Goal: Feedback & Contribution: Submit feedback/report problem

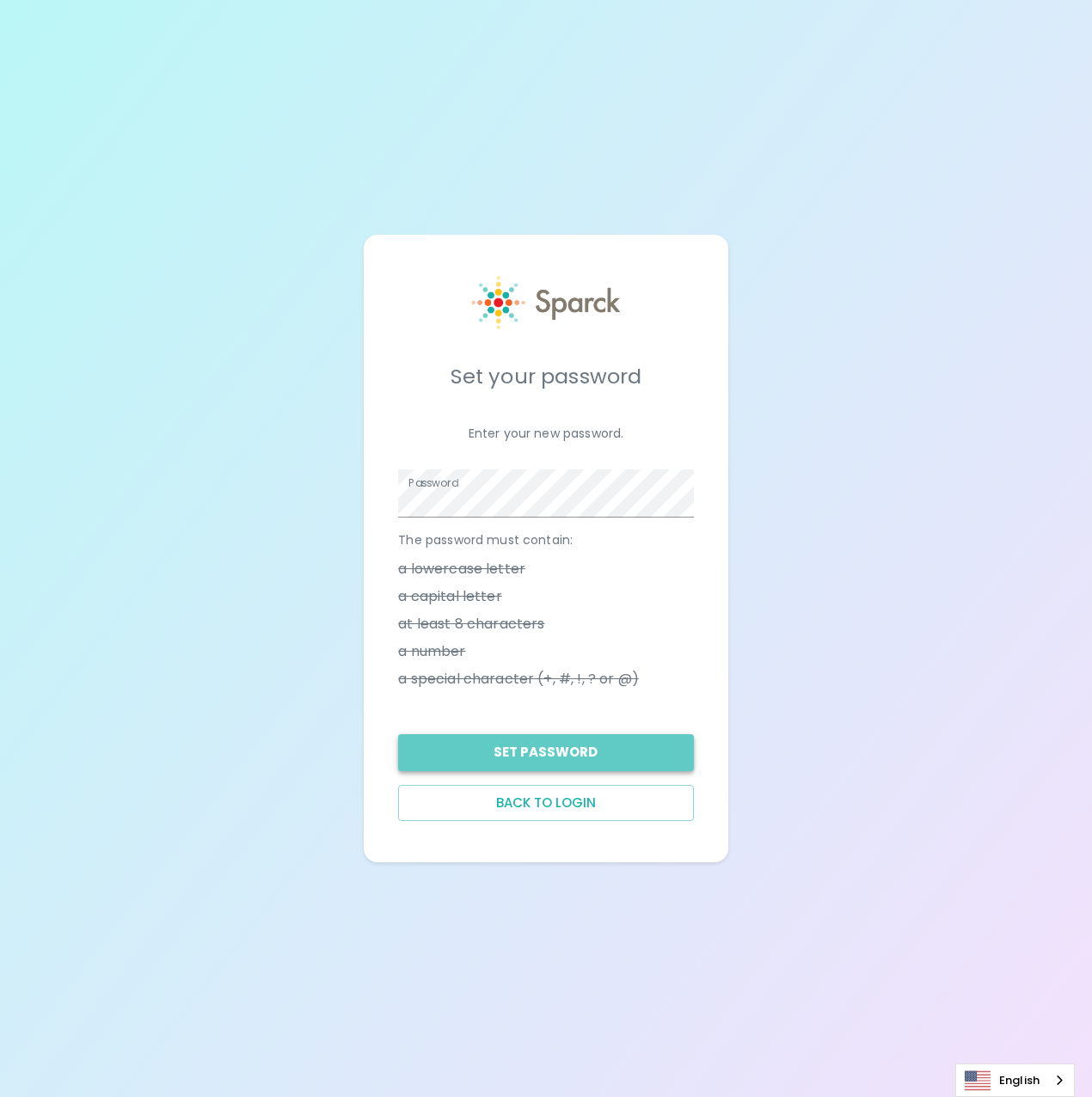
click at [608, 750] on button "Set Password" at bounding box center [546, 752] width 295 height 36
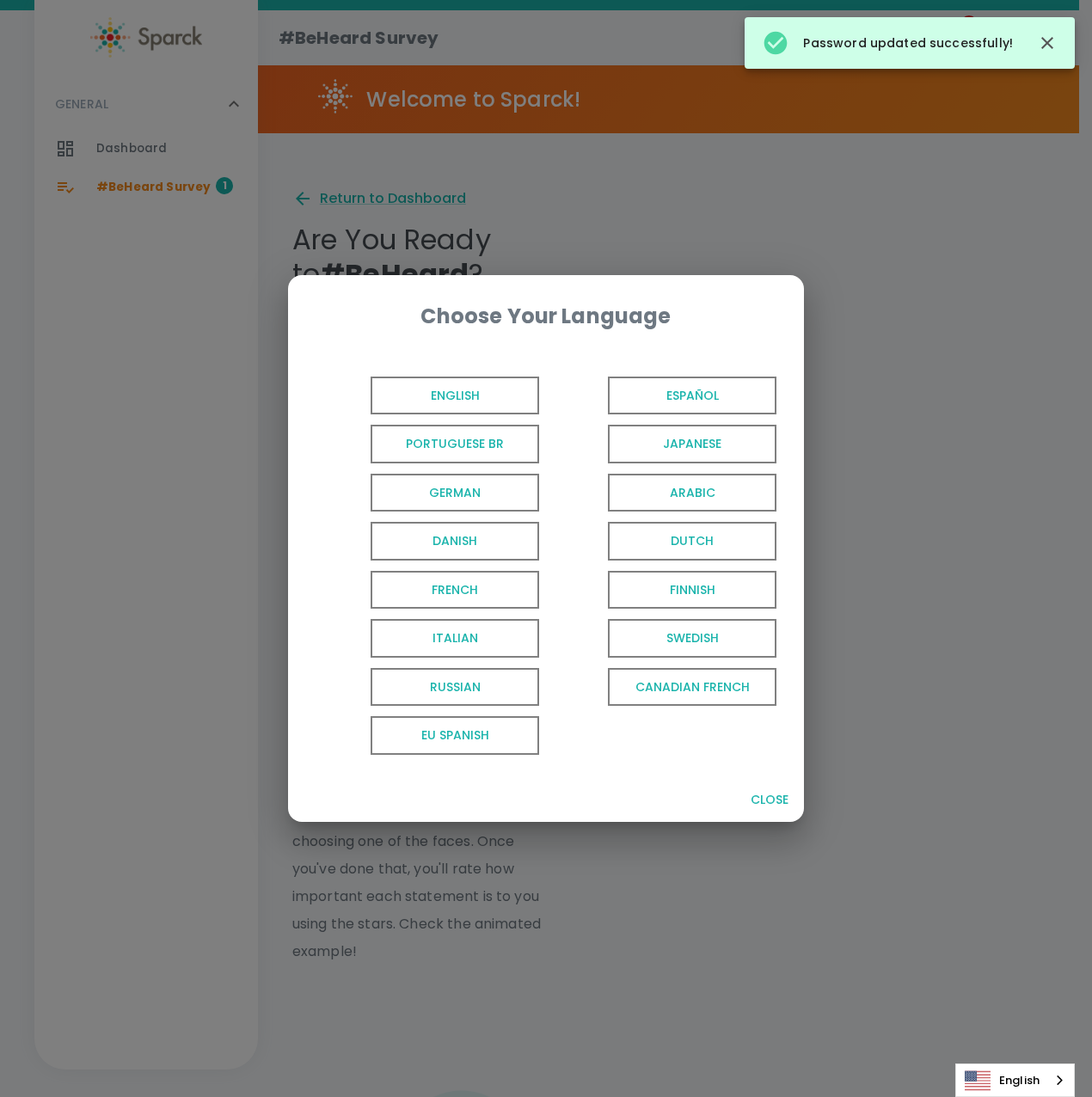
click at [457, 391] on span "English" at bounding box center [455, 396] width 168 height 39
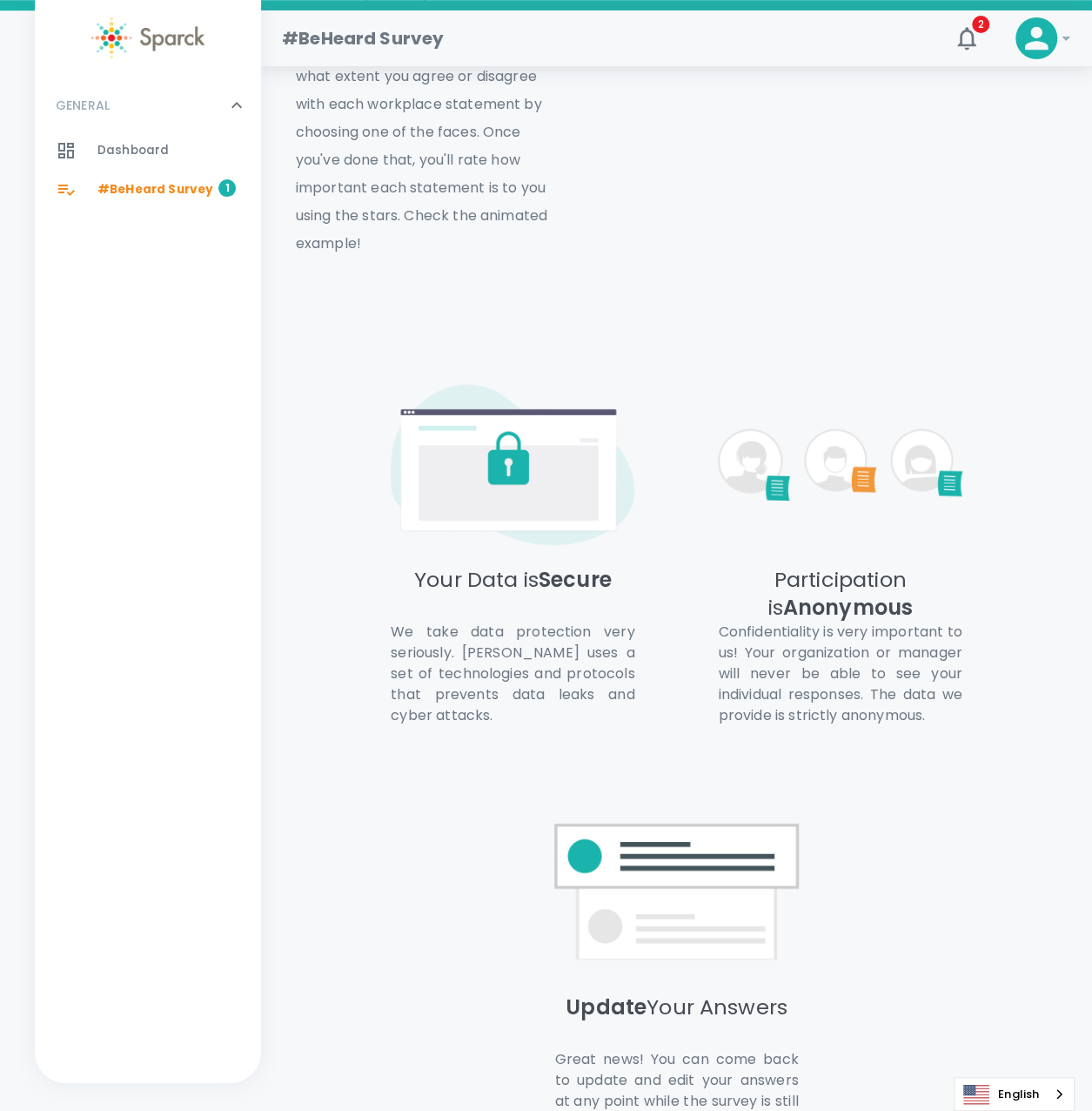
scroll to position [909, 0]
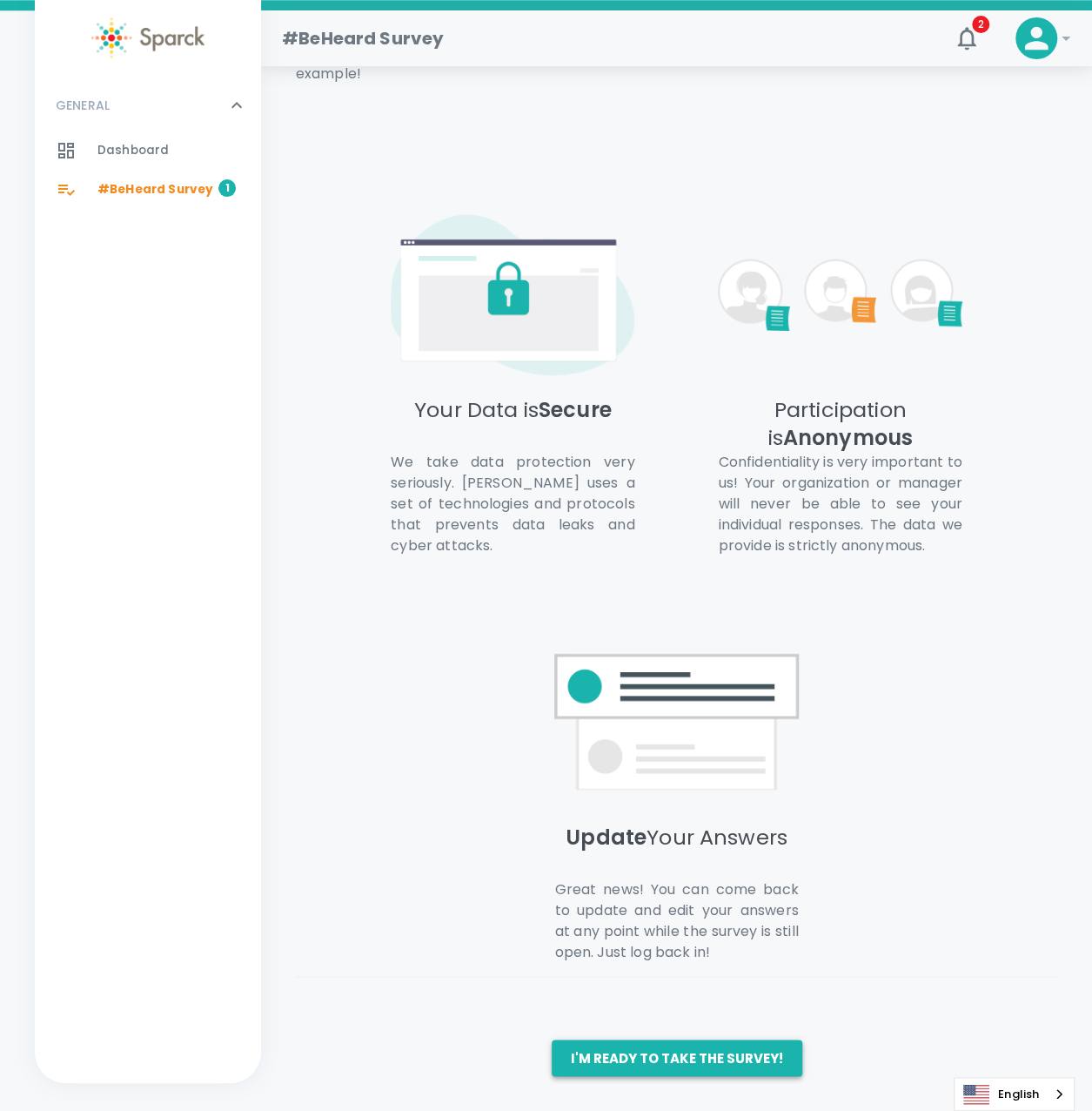
click at [651, 1074] on button "I'm ready to take the survey!" at bounding box center [677, 1057] width 251 height 36
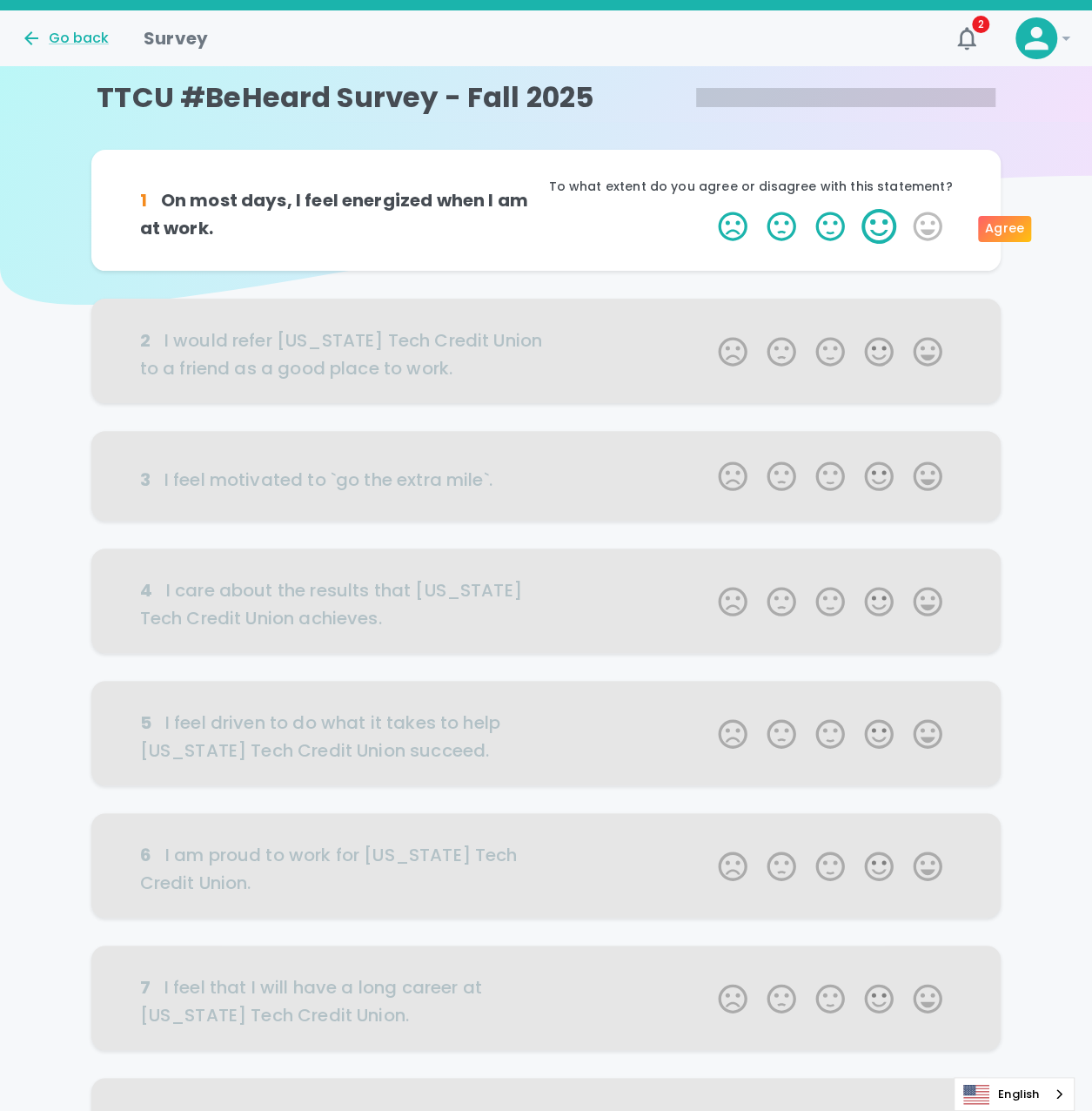
click at [873, 231] on label "4 Stars" at bounding box center [879, 226] width 49 height 35
click at [708, 209] on input "4 Stars" at bounding box center [708, 208] width 1 height 1
click at [929, 230] on label "5 Stars" at bounding box center [928, 226] width 49 height 35
click at [708, 209] on input "5 Stars" at bounding box center [708, 208] width 1 height 1
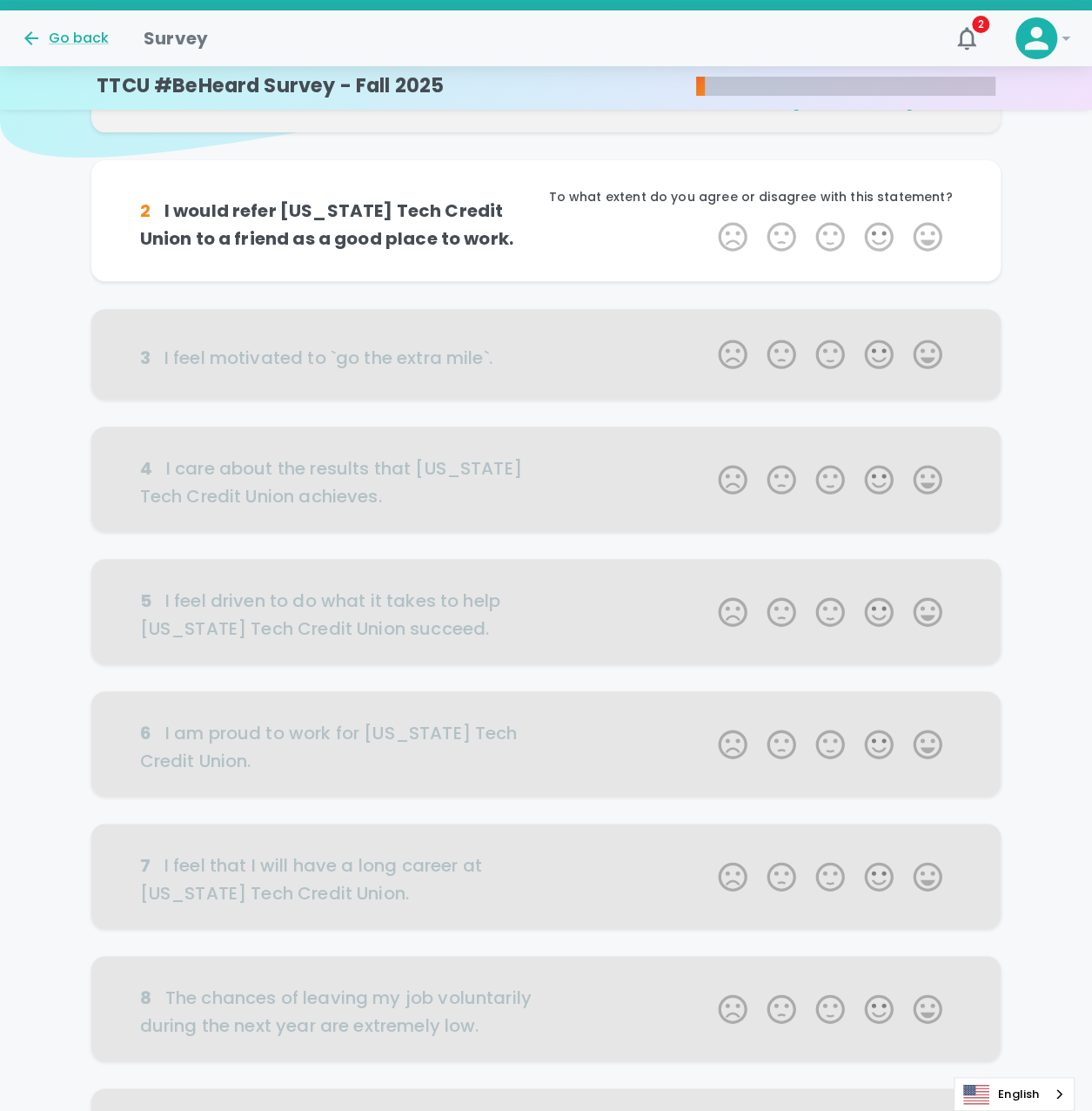
scroll to position [153, 0]
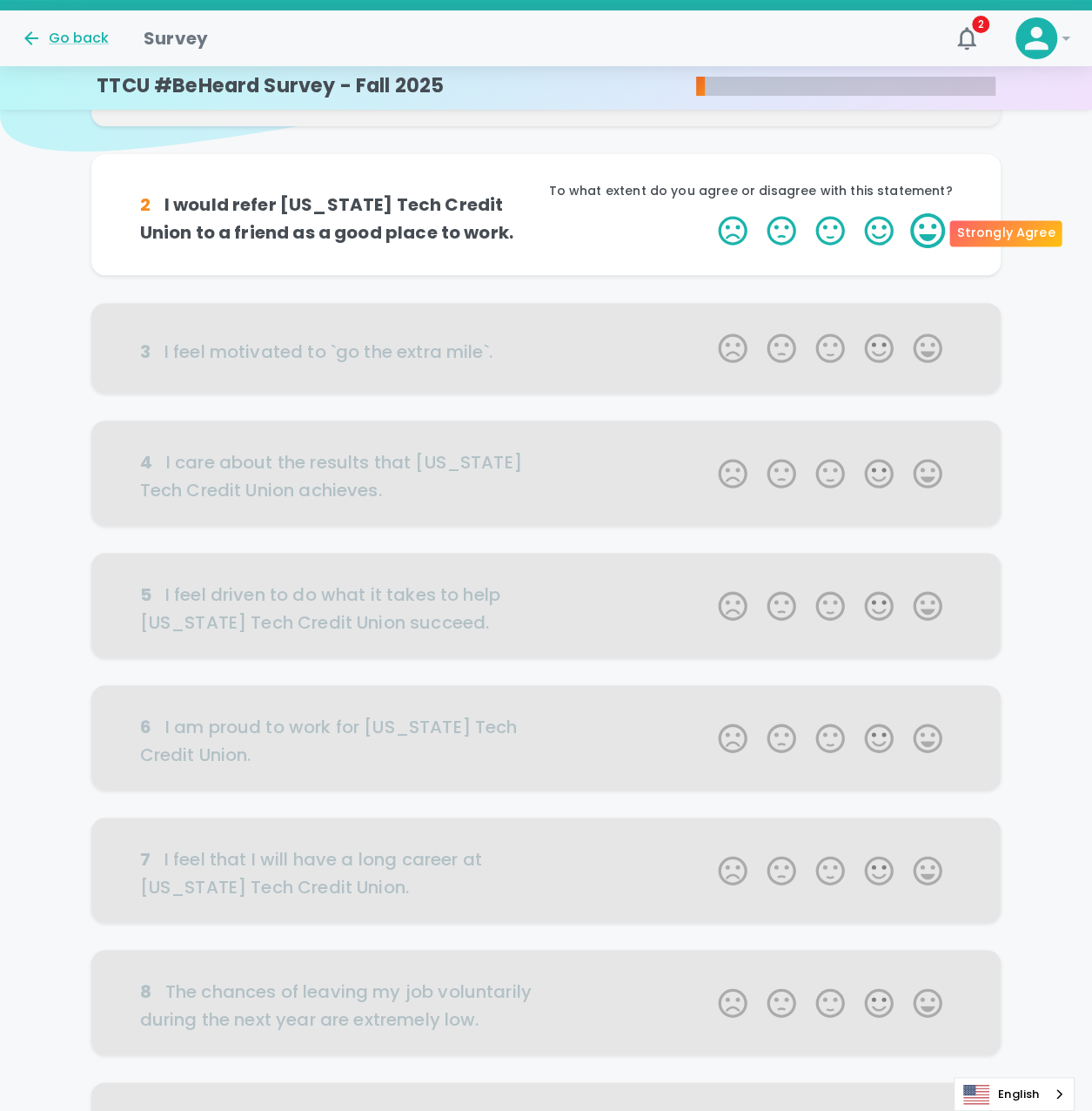
click at [943, 231] on label "5 Stars" at bounding box center [928, 231] width 49 height 35
click at [708, 214] on input "5 Stars" at bounding box center [708, 213] width 1 height 1
click at [942, 231] on label "5 Stars" at bounding box center [928, 231] width 49 height 35
click at [708, 214] on input "5 Stars" at bounding box center [708, 213] width 1 height 1
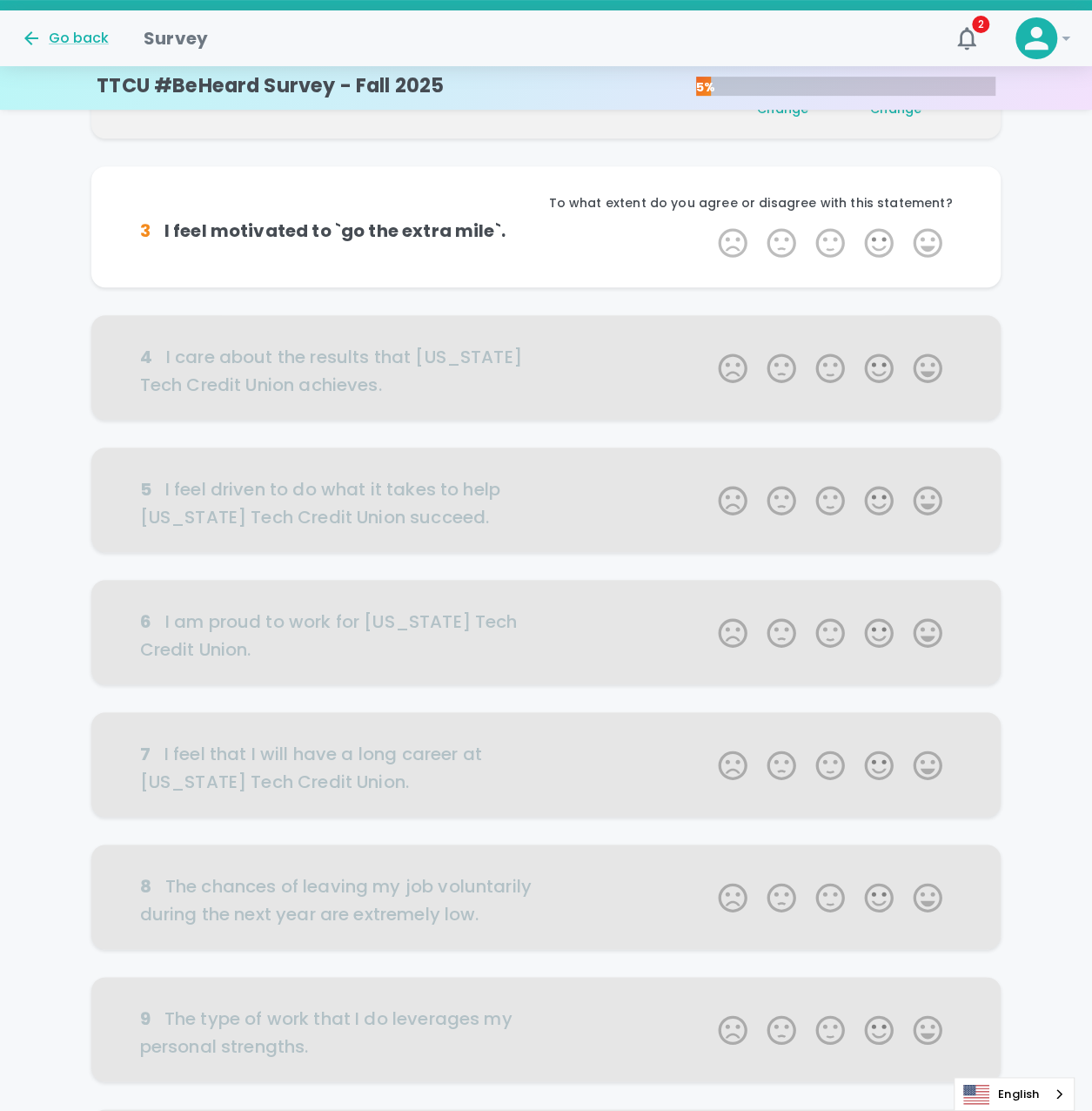
scroll to position [307, 0]
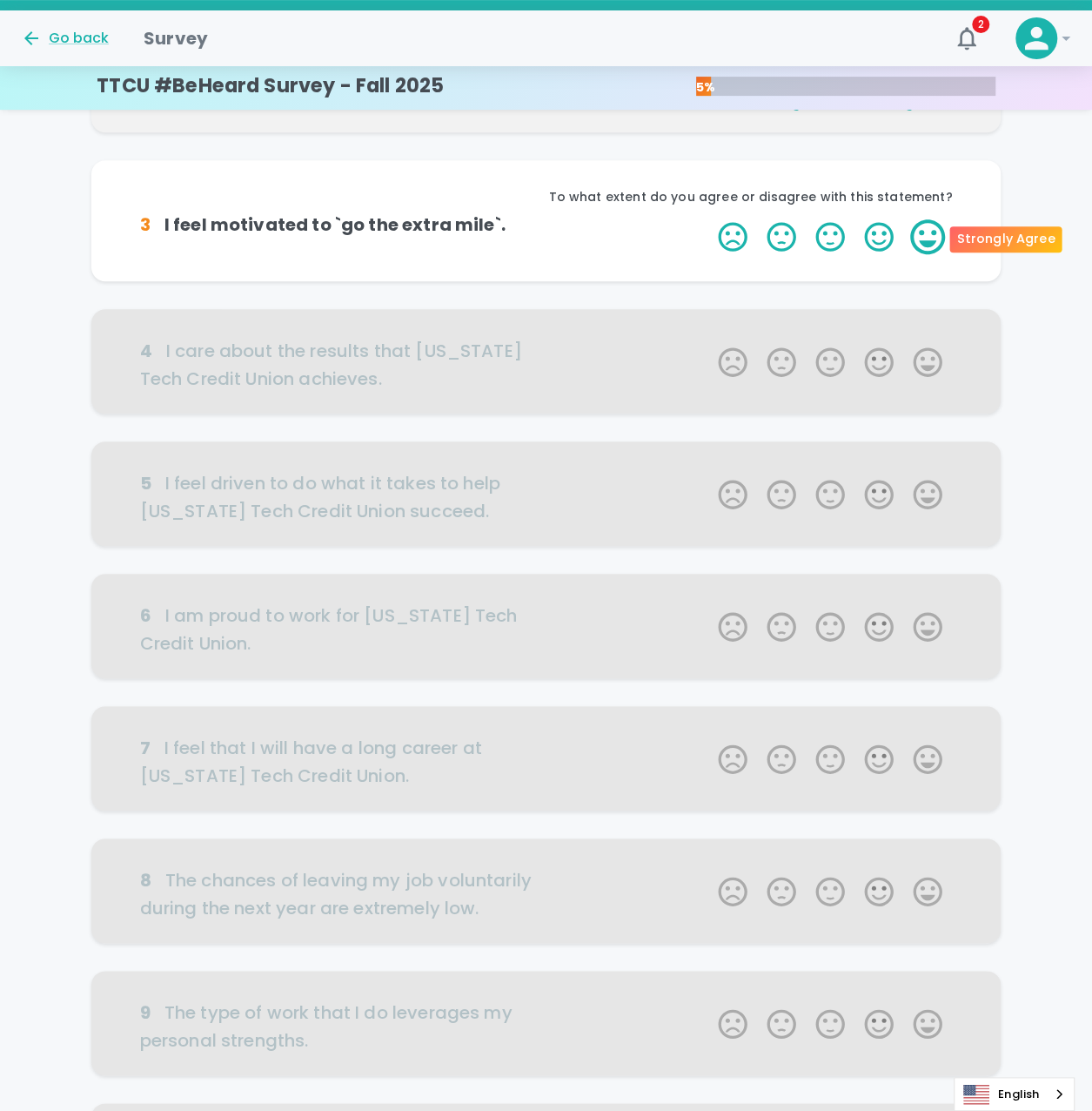
click at [936, 243] on label "5 Stars" at bounding box center [928, 237] width 49 height 35
click at [708, 219] on input "5 Stars" at bounding box center [708, 218] width 1 height 1
click at [936, 243] on label "5 Stars" at bounding box center [928, 237] width 49 height 35
click at [708, 219] on input "5 Stars" at bounding box center [708, 218] width 1 height 1
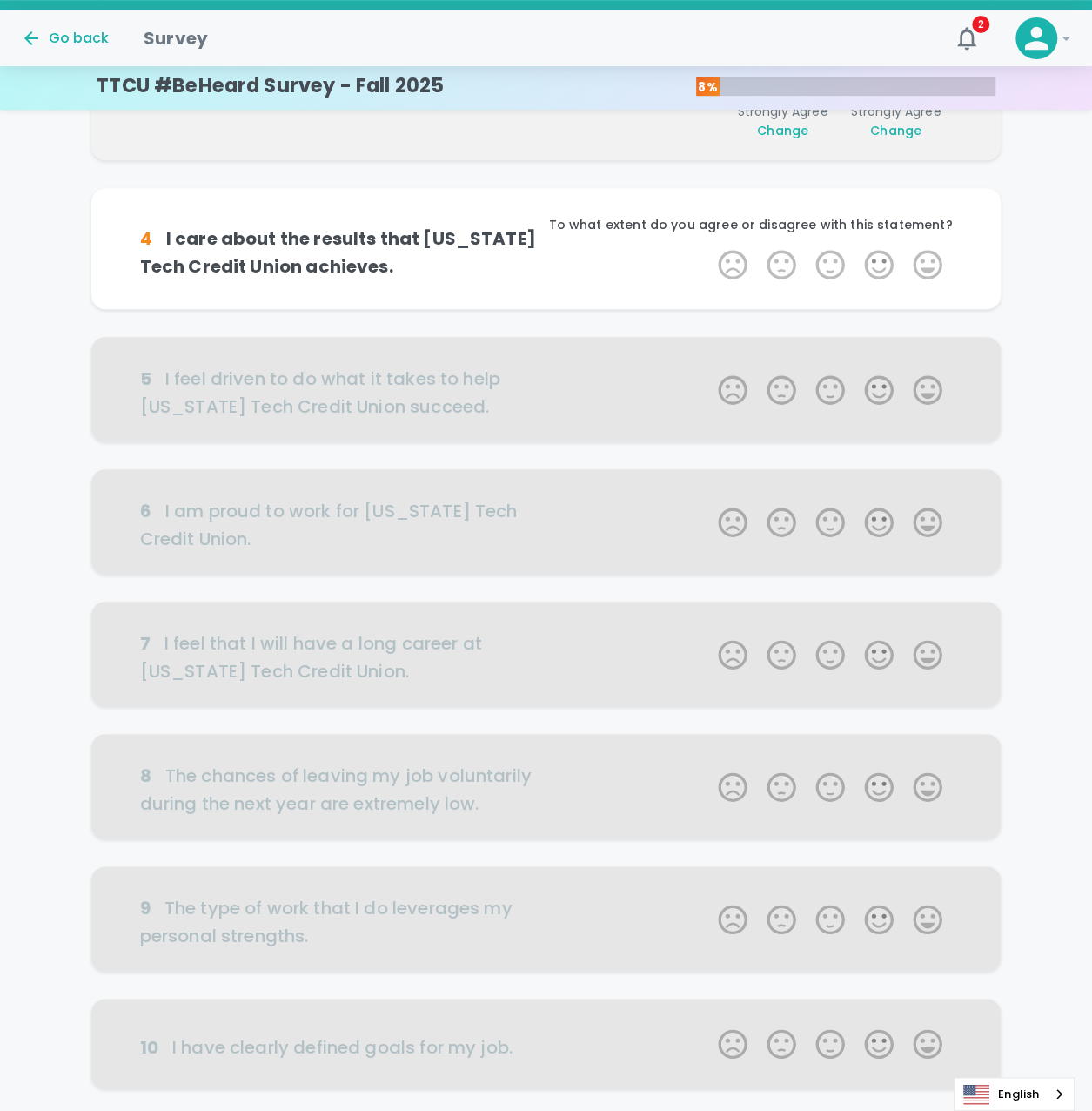
scroll to position [459, 0]
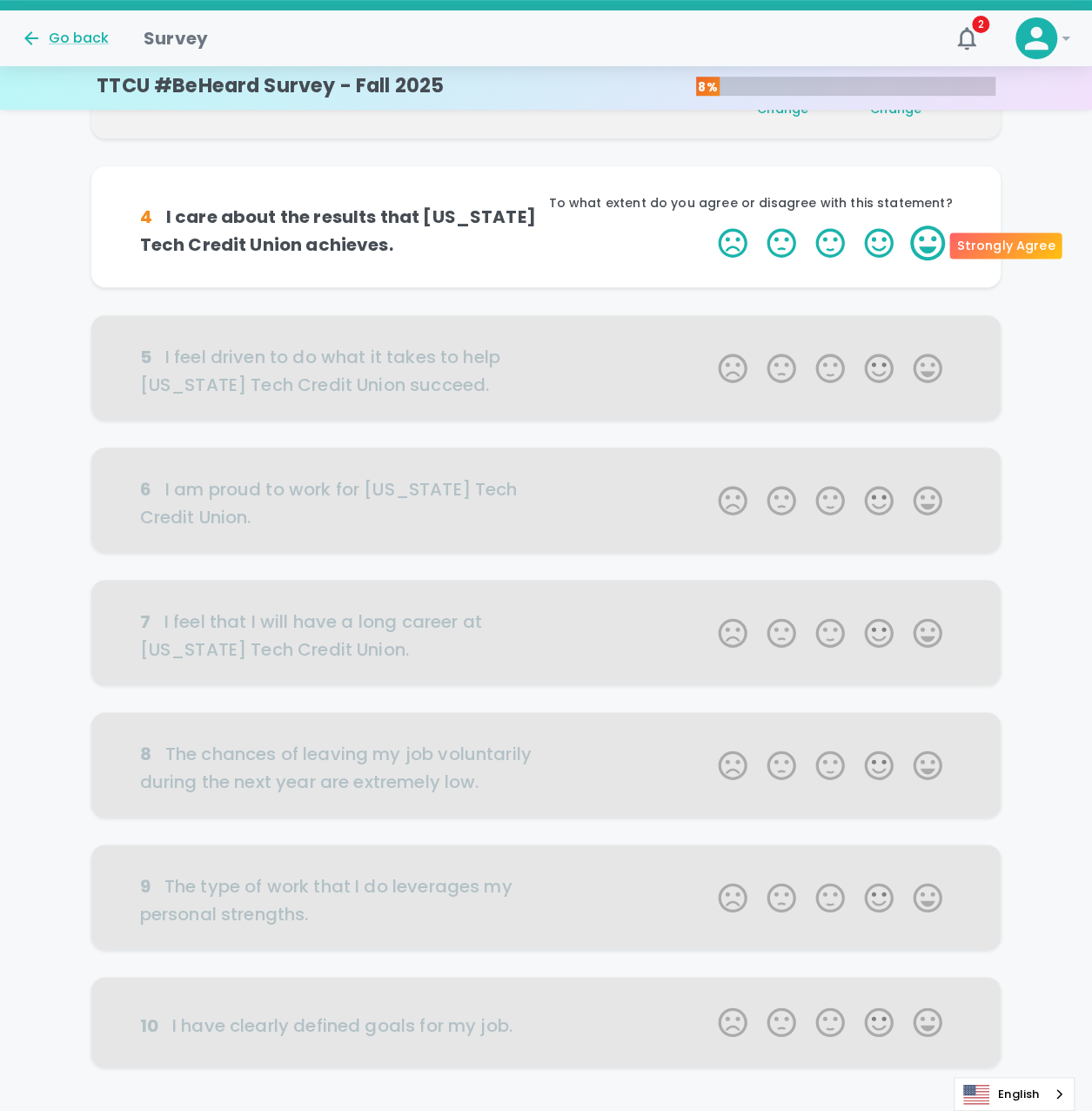
click at [927, 243] on label "5 Stars" at bounding box center [928, 243] width 49 height 35
click at [708, 225] on input "5 Stars" at bounding box center [708, 224] width 1 height 1
click at [927, 243] on label "5 Stars" at bounding box center [928, 243] width 49 height 35
click at [708, 225] on input "5 Stars" at bounding box center [708, 224] width 1 height 1
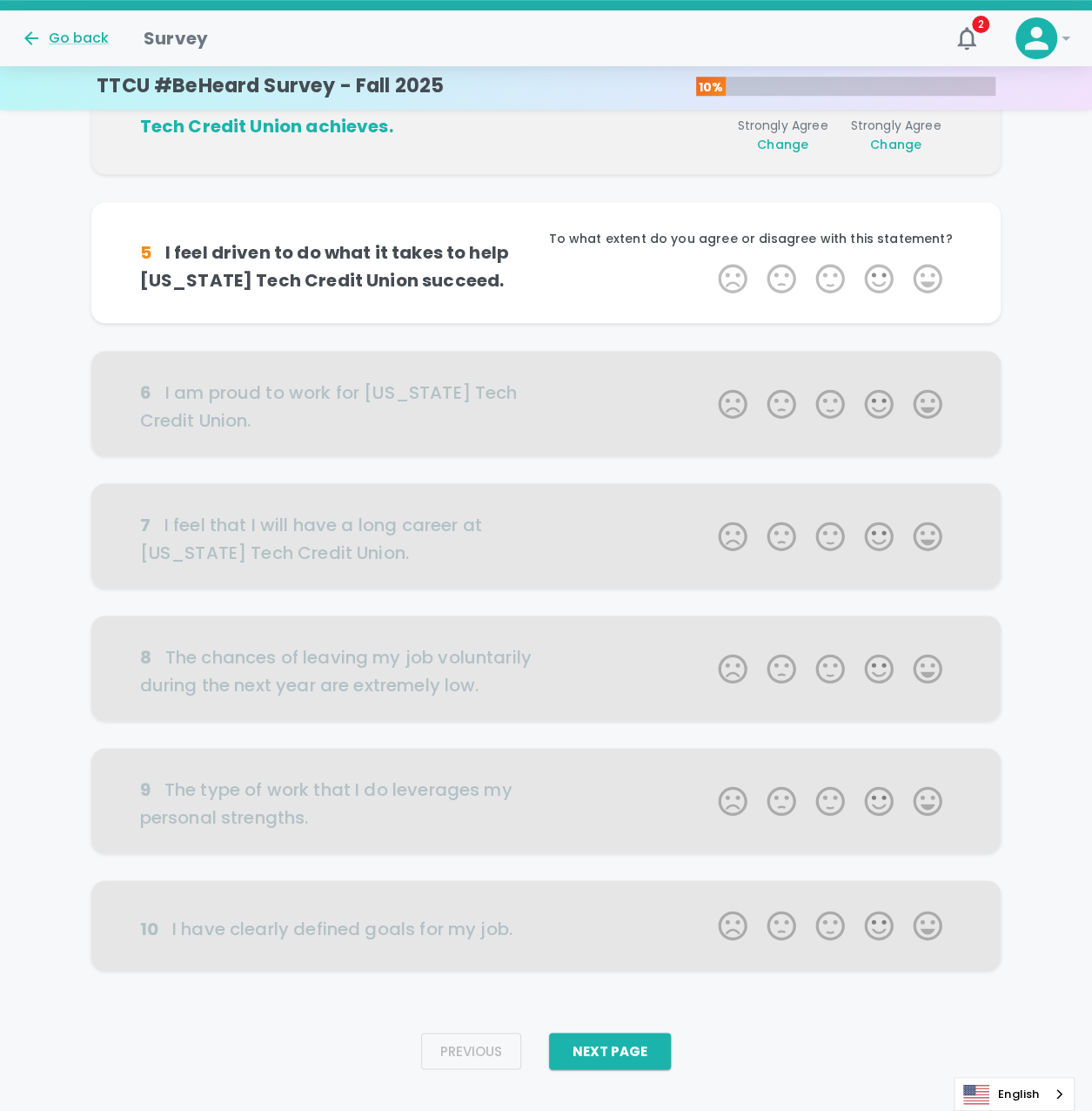
scroll to position [583, 0]
click at [921, 272] on label "5 Stars" at bounding box center [928, 279] width 49 height 35
click at [708, 262] on input "5 Stars" at bounding box center [708, 261] width 1 height 1
click at [921, 275] on label "5 Stars" at bounding box center [928, 279] width 49 height 35
click at [708, 262] on input "5 Stars" at bounding box center [708, 261] width 1 height 1
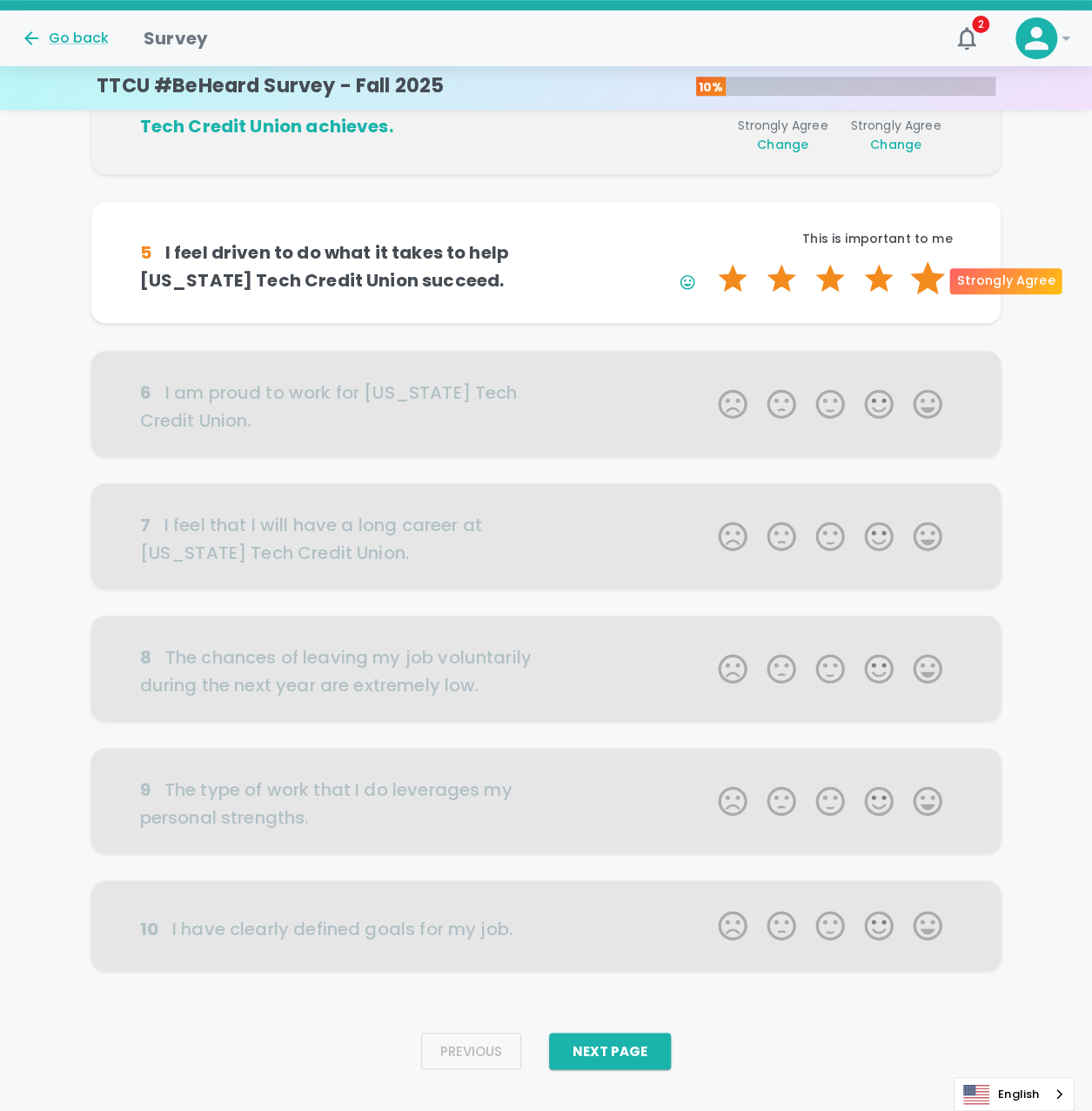
scroll to position [610, 0]
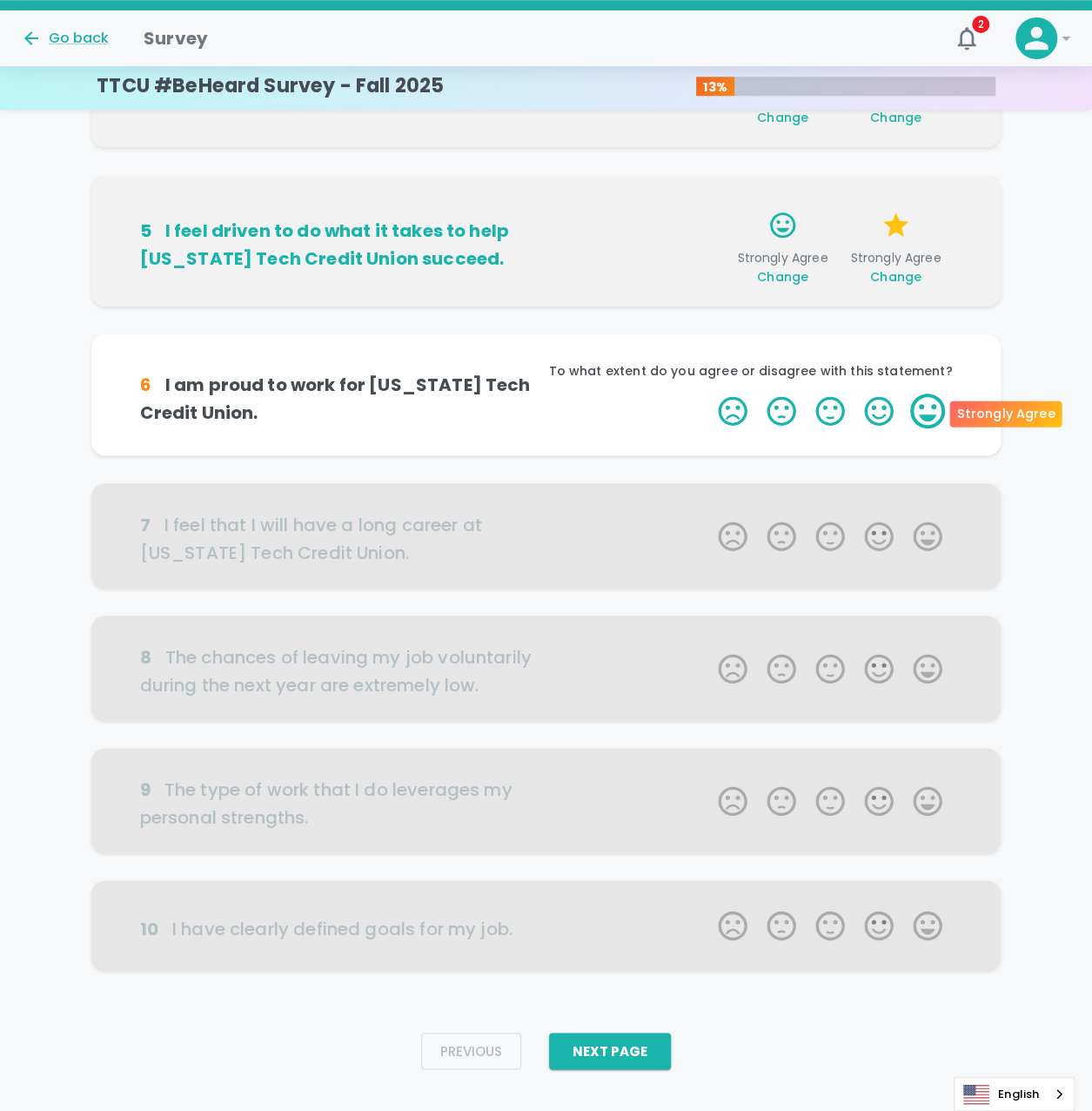
click at [931, 411] on label "5 Stars" at bounding box center [928, 411] width 49 height 35
click at [708, 394] on input "5 Stars" at bounding box center [708, 393] width 1 height 1
click at [931, 411] on label "5 Stars" at bounding box center [928, 411] width 49 height 35
click at [708, 394] on input "5 Stars" at bounding box center [708, 393] width 1 height 1
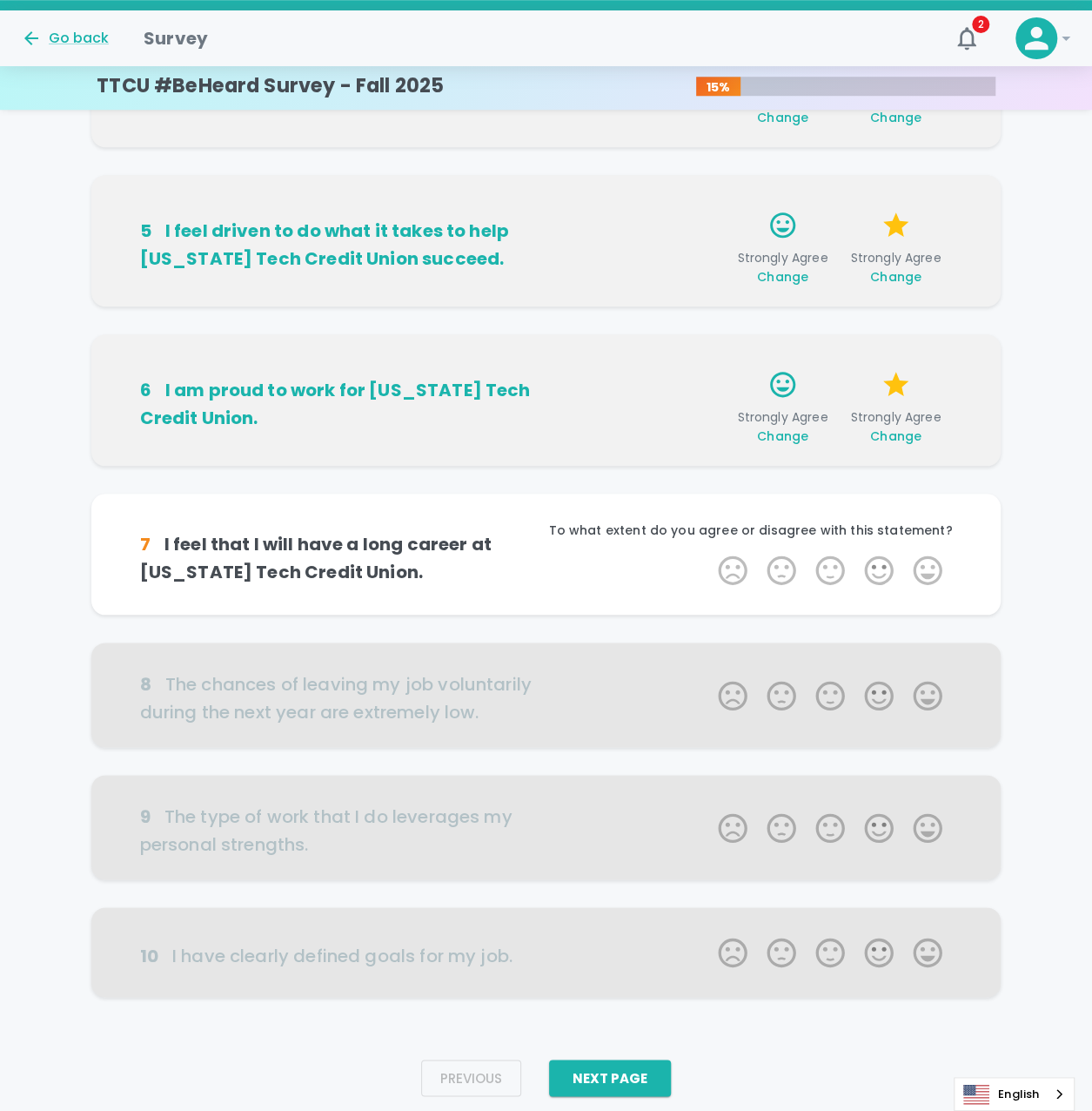
scroll to position [638, 0]
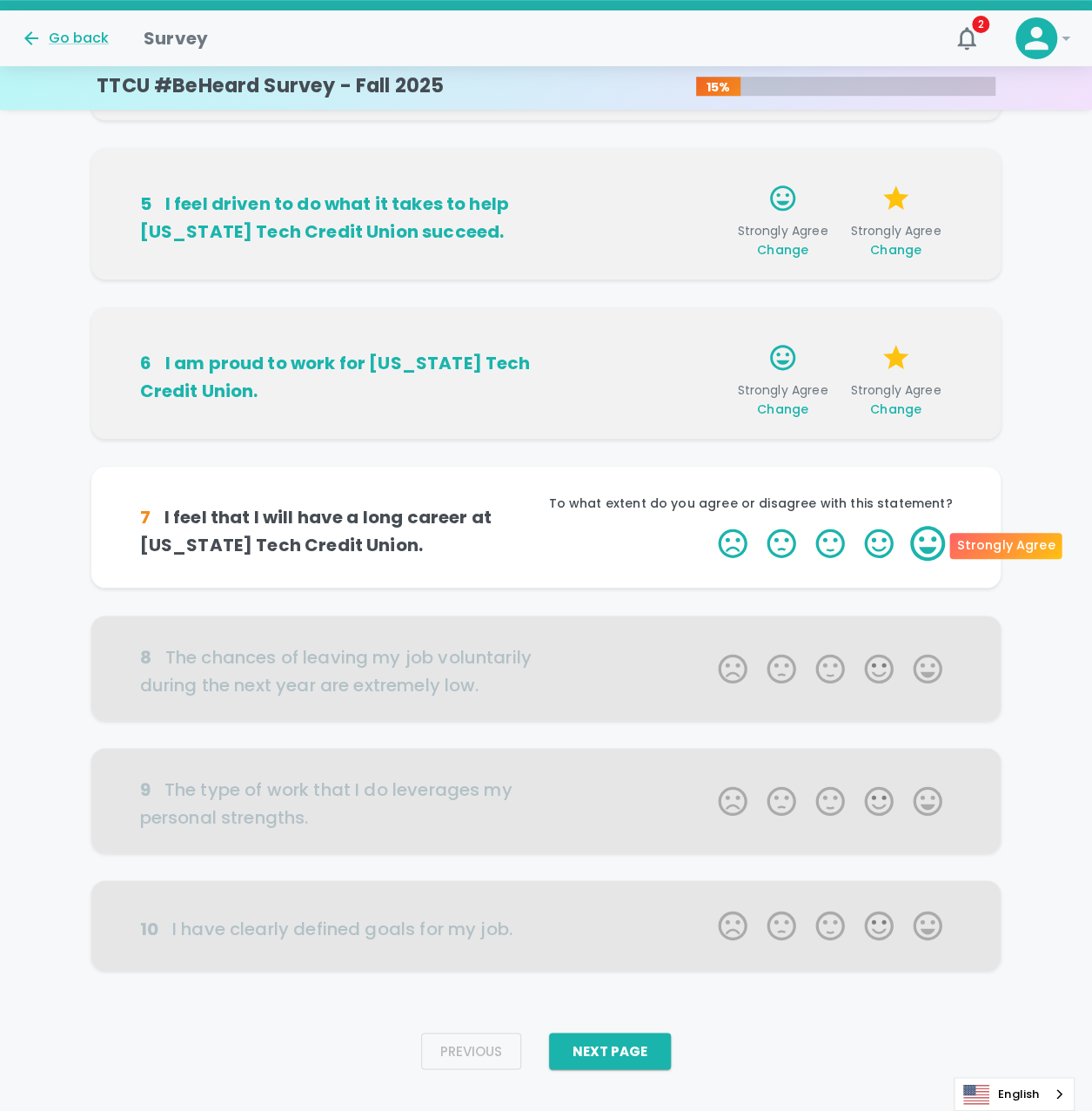
click at [918, 550] on label "5 Stars" at bounding box center [928, 544] width 49 height 35
click at [708, 526] on input "5 Stars" at bounding box center [708, 525] width 1 height 1
click at [920, 550] on label "5 Stars" at bounding box center [928, 544] width 49 height 35
click at [708, 526] on input "5 Stars" at bounding box center [708, 525] width 1 height 1
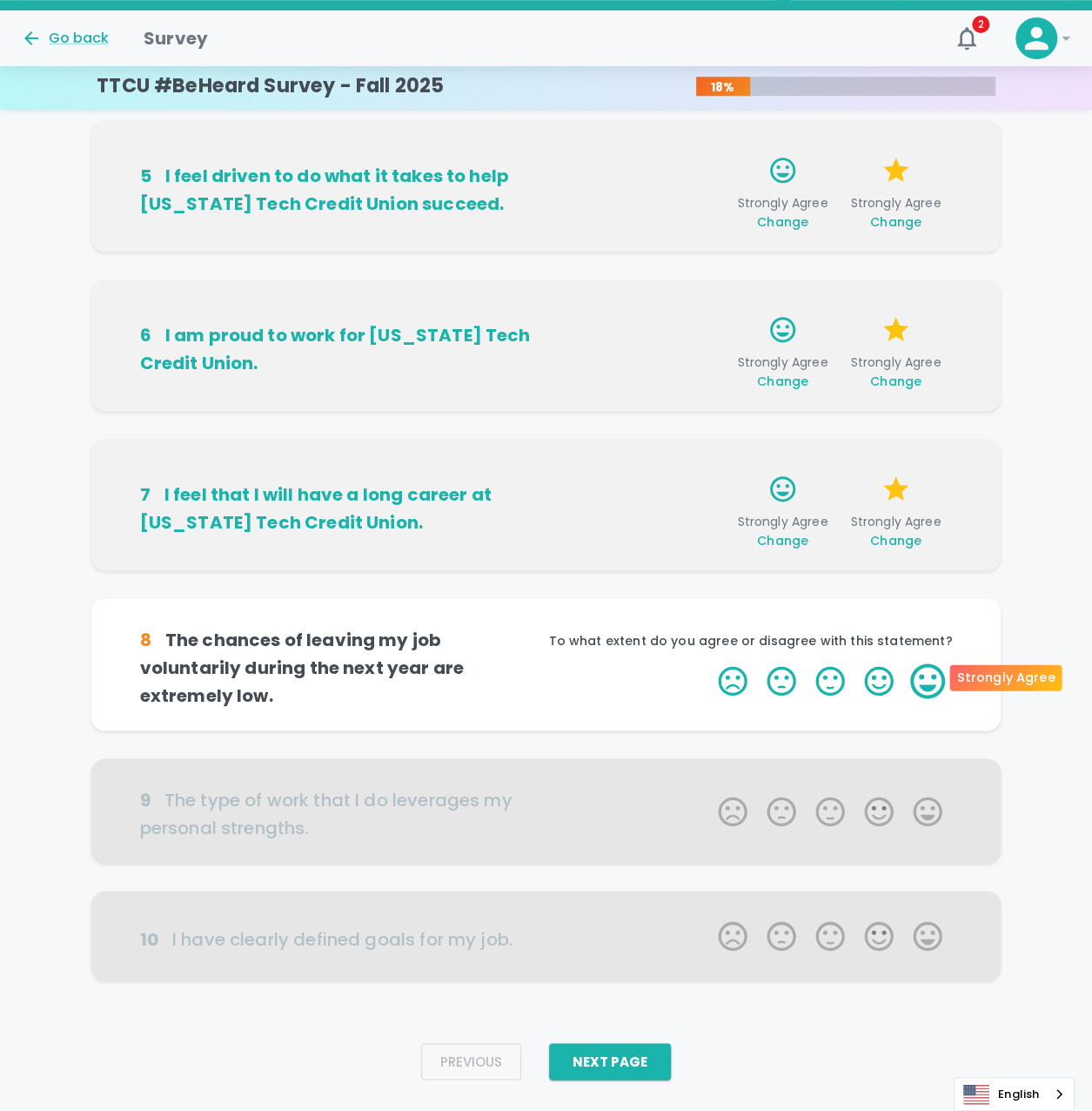
click at [926, 681] on label "5 Stars" at bounding box center [928, 681] width 49 height 35
click at [708, 663] on input "5 Stars" at bounding box center [708, 662] width 1 height 1
click at [919, 675] on label "5 Stars" at bounding box center [928, 681] width 49 height 35
click at [708, 663] on input "5 Stars" at bounding box center [708, 662] width 1 height 1
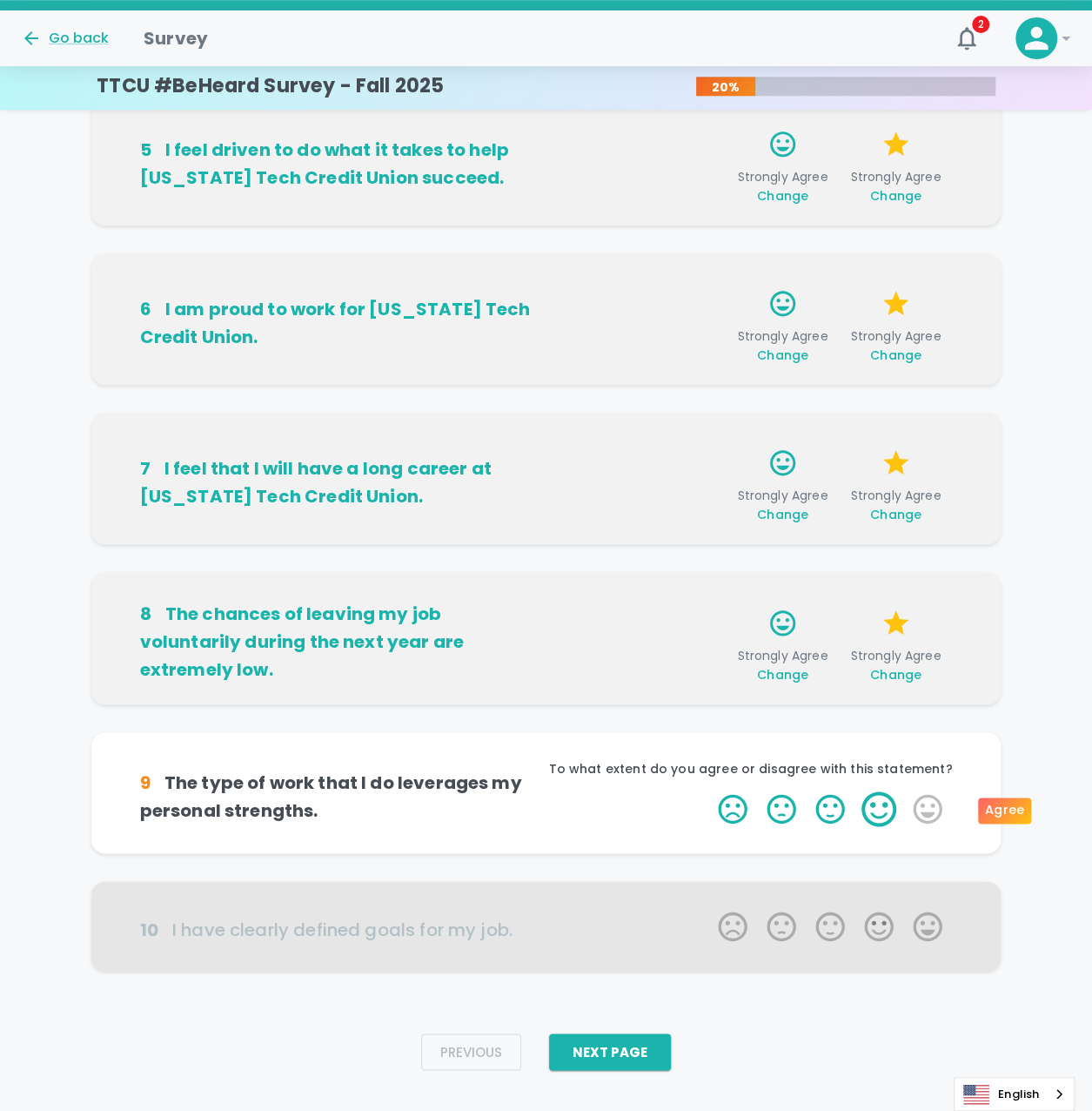
click at [875, 814] on label "4 Stars" at bounding box center [879, 809] width 49 height 35
click at [708, 792] on input "4 Stars" at bounding box center [708, 791] width 1 height 1
click at [935, 816] on label "5 Stars" at bounding box center [928, 809] width 49 height 35
click at [708, 792] on input "5 Stars" at bounding box center [708, 791] width 1 height 1
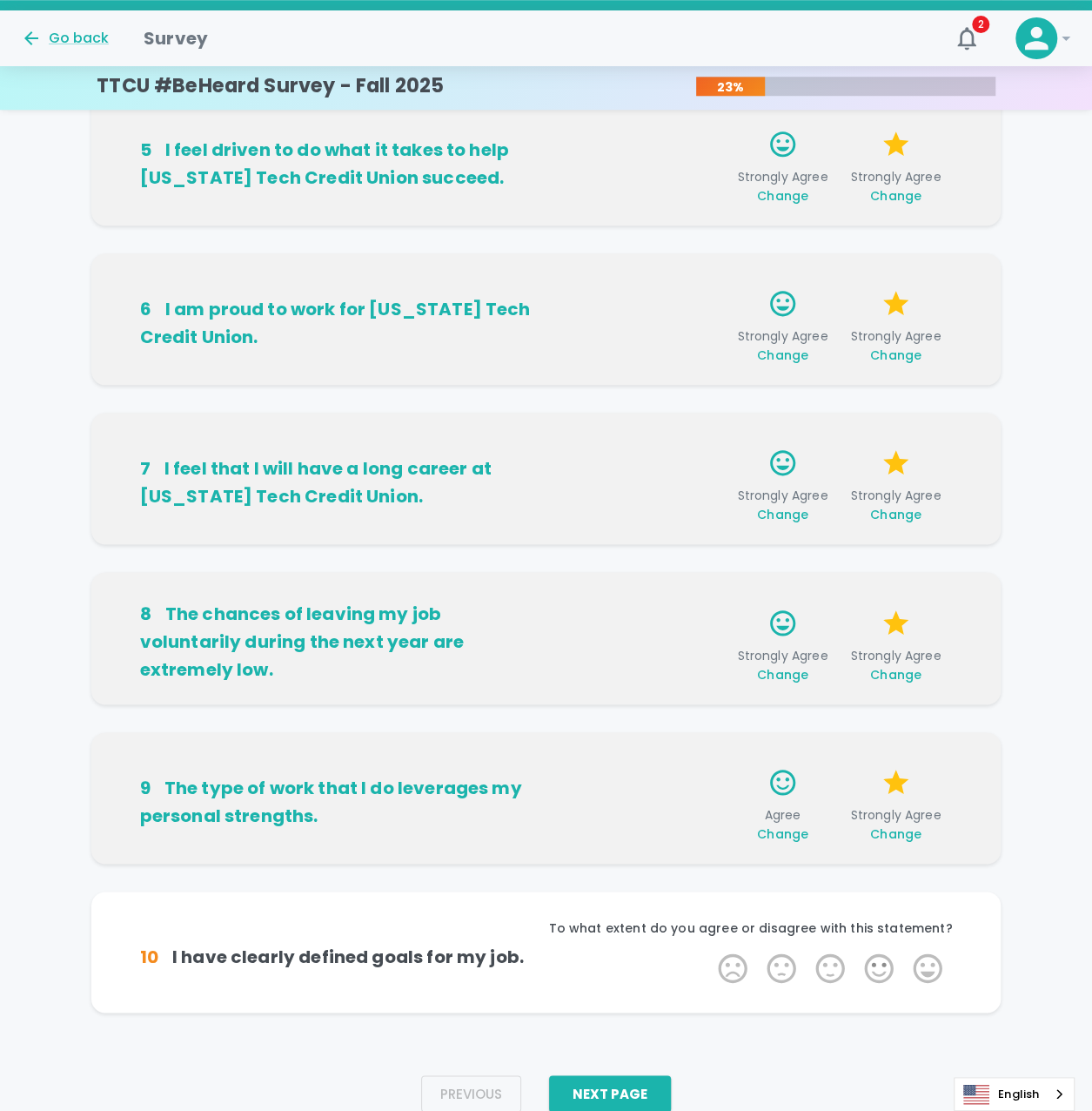
scroll to position [719, 0]
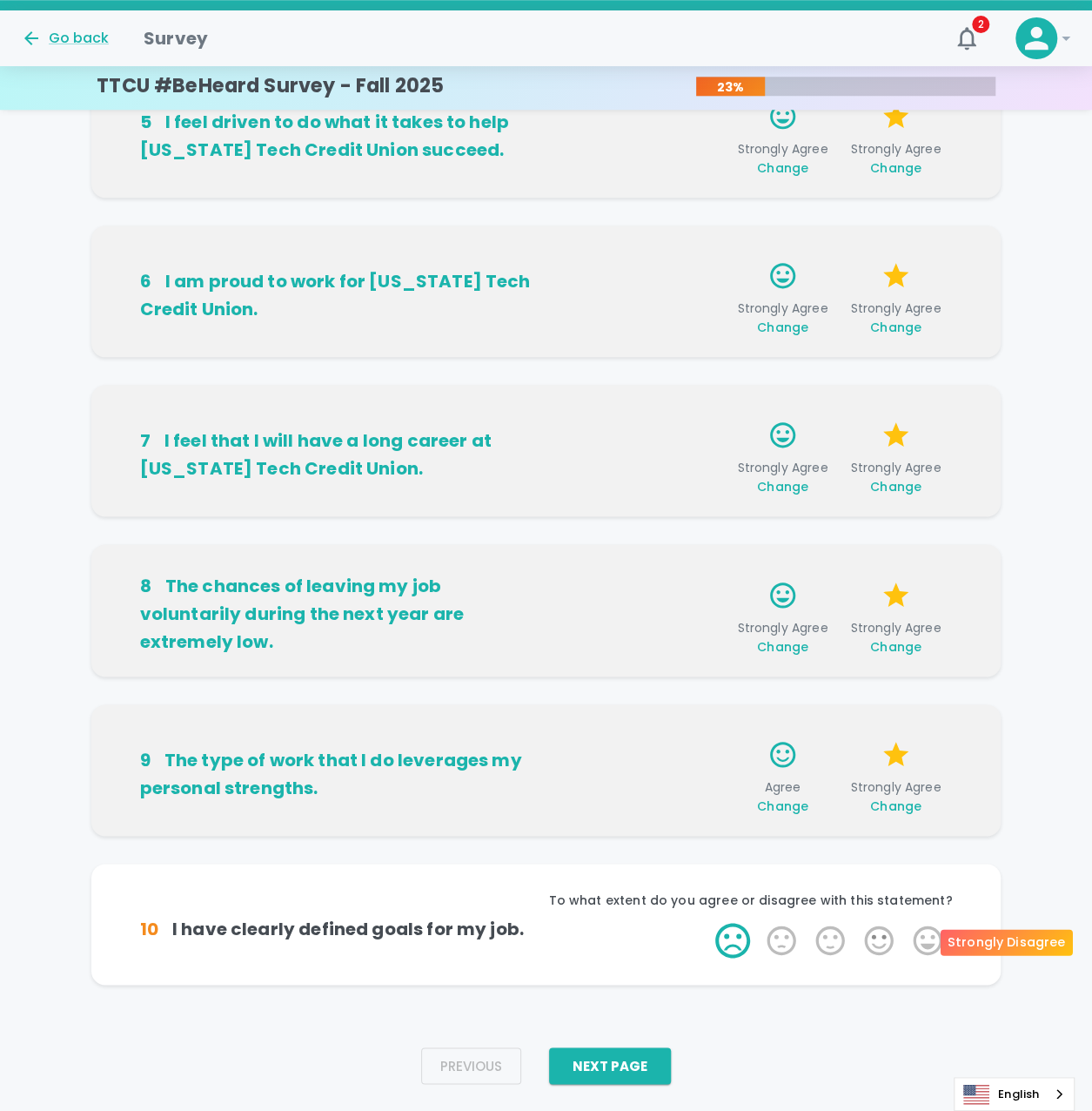
click at [740, 940] on label "1 Star" at bounding box center [733, 941] width 49 height 35
click at [708, 923] on input "1 Star" at bounding box center [708, 922] width 1 height 1
click at [884, 936] on label "4 Stars" at bounding box center [879, 941] width 49 height 35
click at [708, 923] on input "4 Stars" at bounding box center [708, 922] width 1 height 1
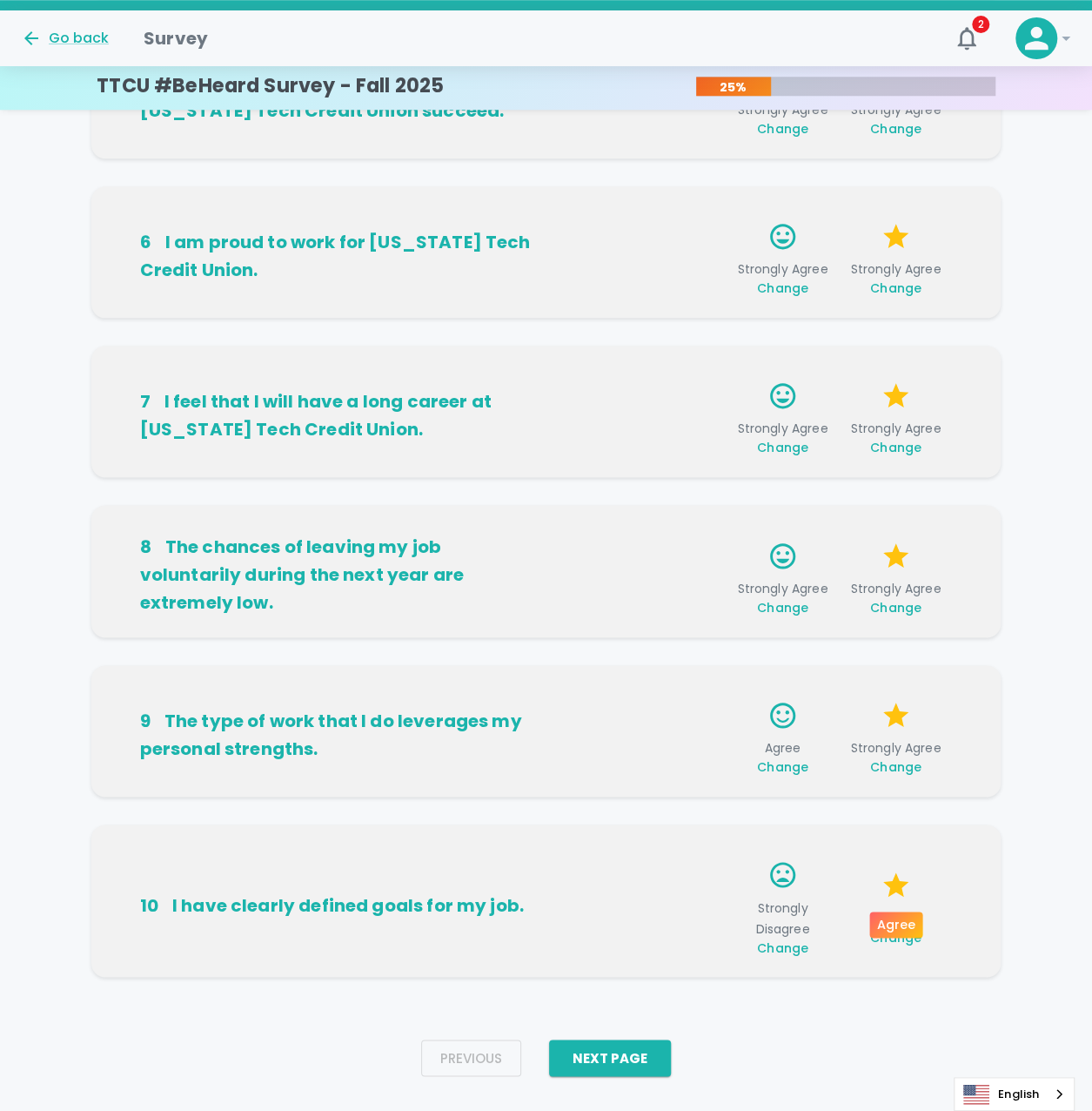
scroll to position [761, 0]
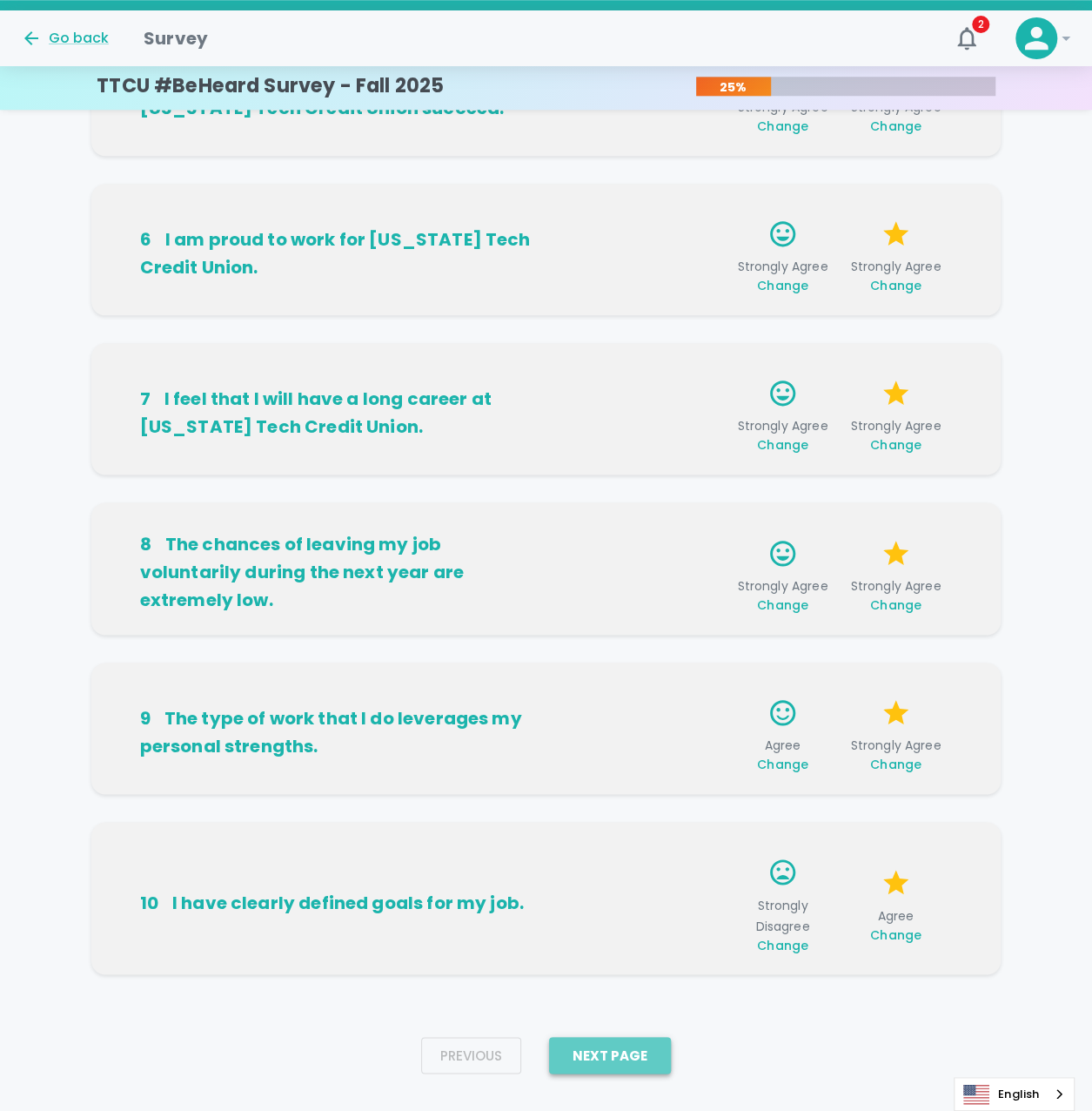
click at [622, 1050] on button "Next Page" at bounding box center [610, 1055] width 121 height 36
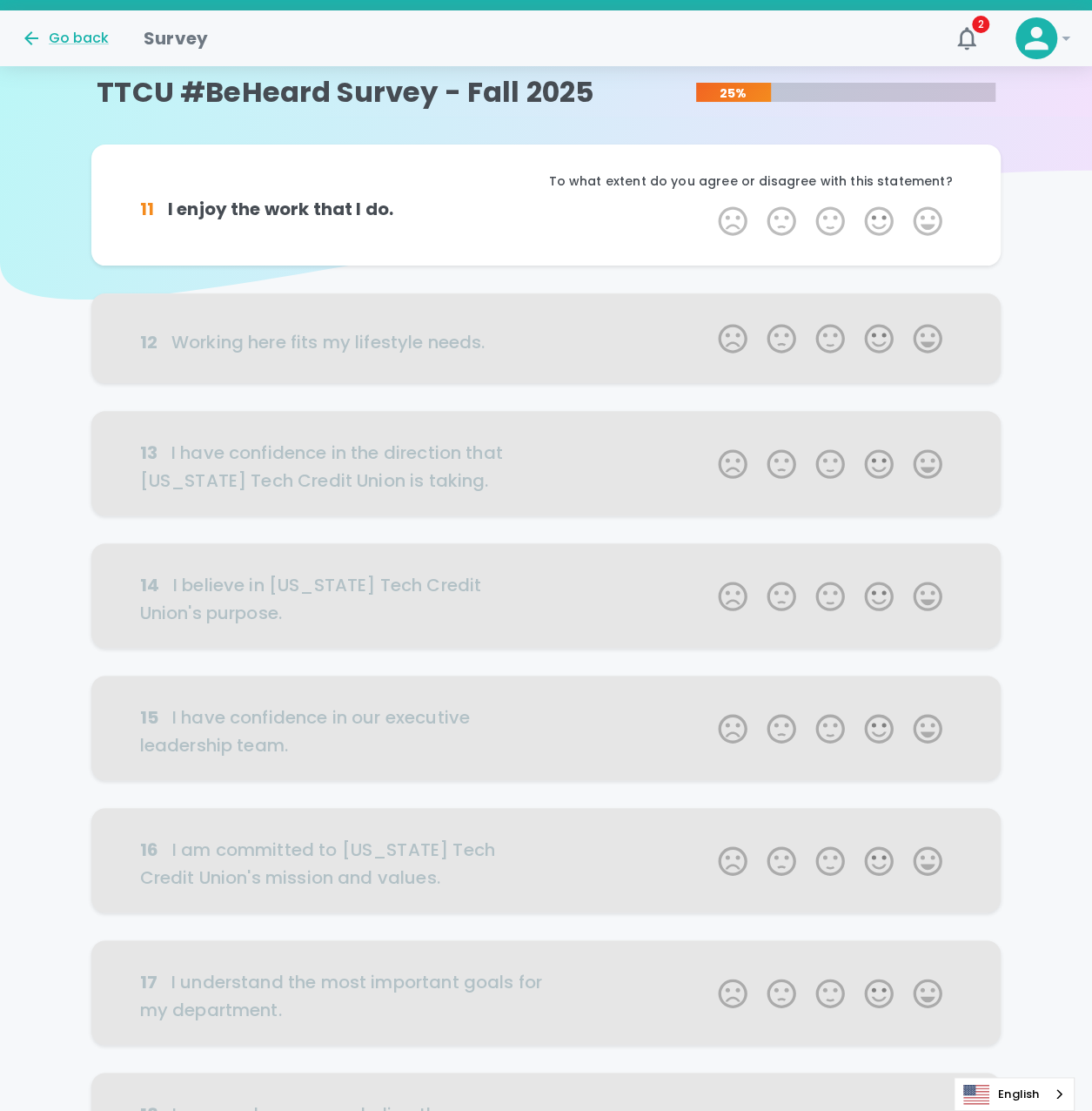
scroll to position [0, 0]
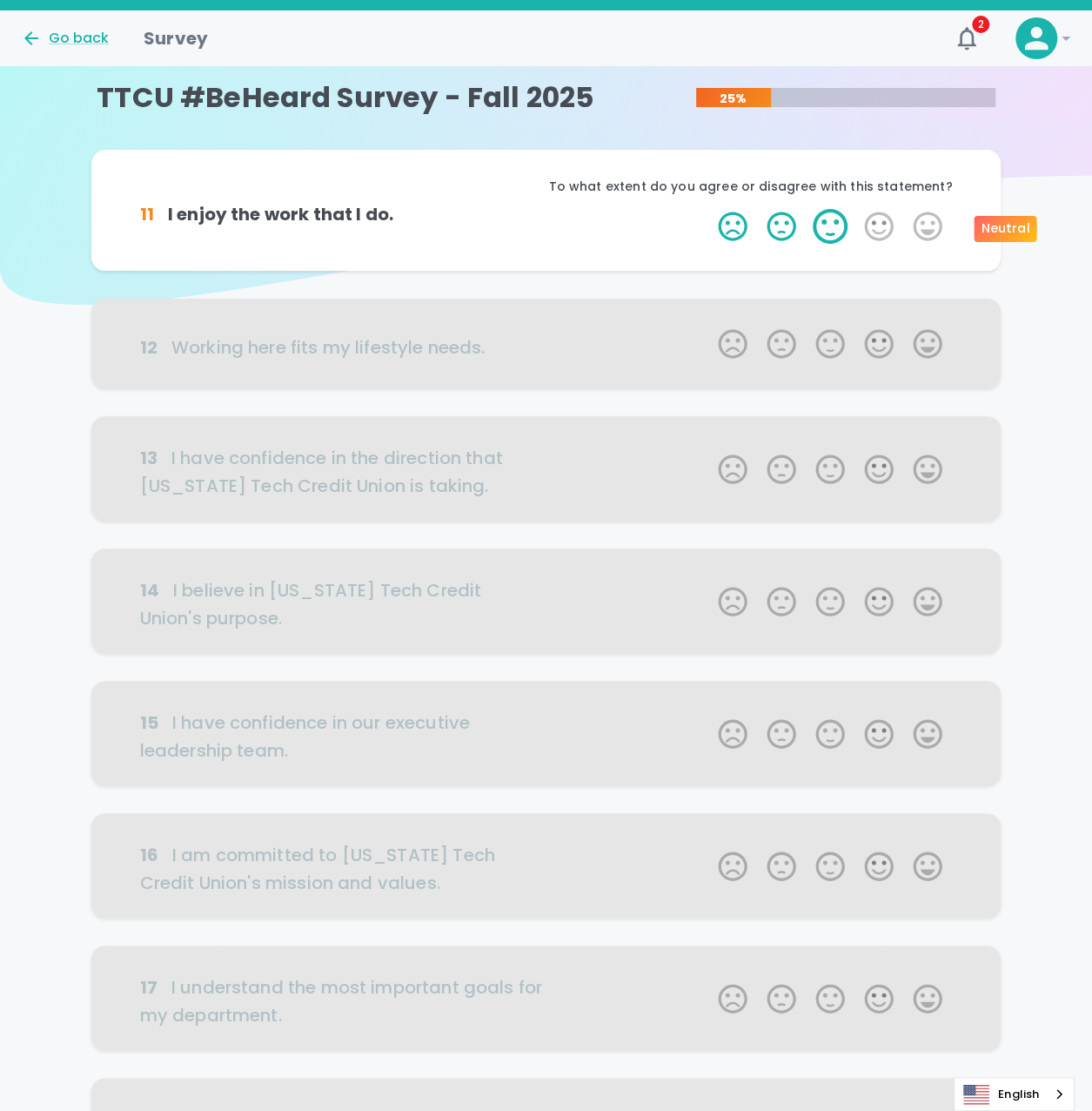
click at [839, 233] on label "3 Stars" at bounding box center [831, 226] width 49 height 35
click at [708, 209] on input "3 Stars" at bounding box center [708, 208] width 1 height 1
click at [927, 226] on label "5 Stars" at bounding box center [928, 226] width 49 height 35
click at [708, 209] on input "5 Stars" at bounding box center [708, 208] width 1 height 1
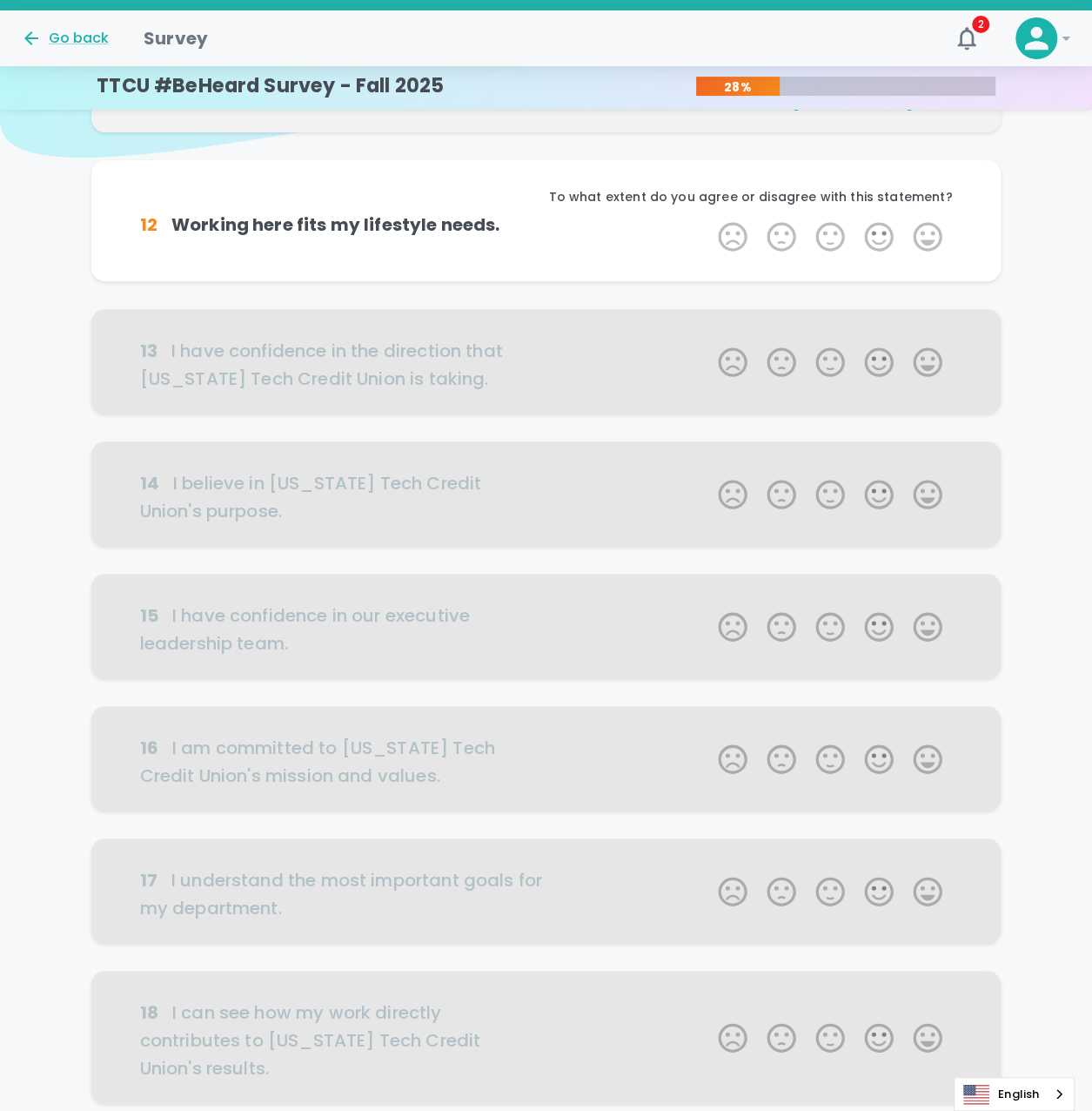
scroll to position [153, 0]
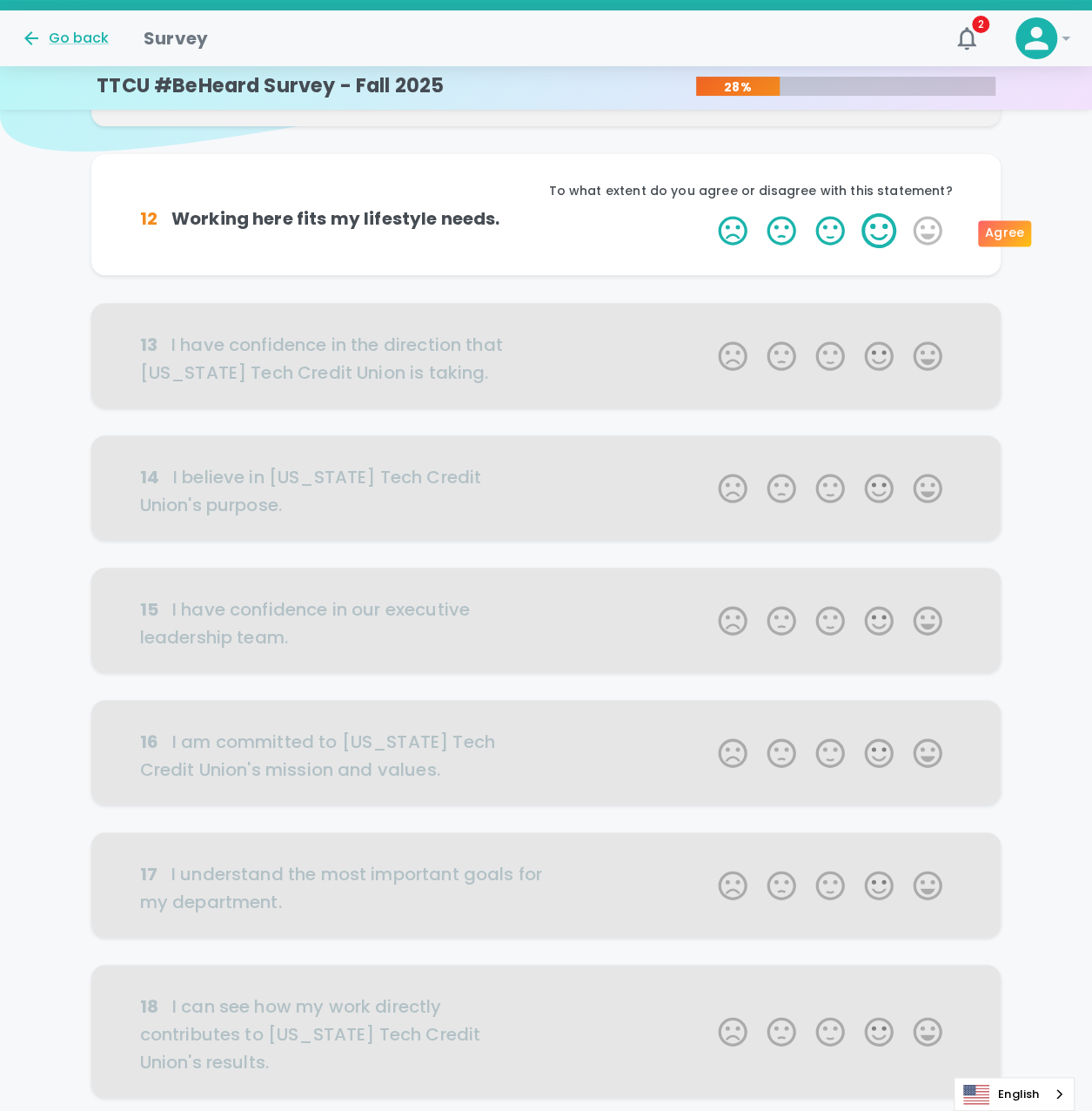
click at [878, 239] on label "4 Stars" at bounding box center [879, 231] width 49 height 35
click at [708, 214] on input "4 Stars" at bounding box center [708, 213] width 1 height 1
click at [871, 235] on label "4 Stars" at bounding box center [879, 231] width 49 height 35
click at [708, 214] on input "4 Stars" at bounding box center [708, 213] width 1 height 1
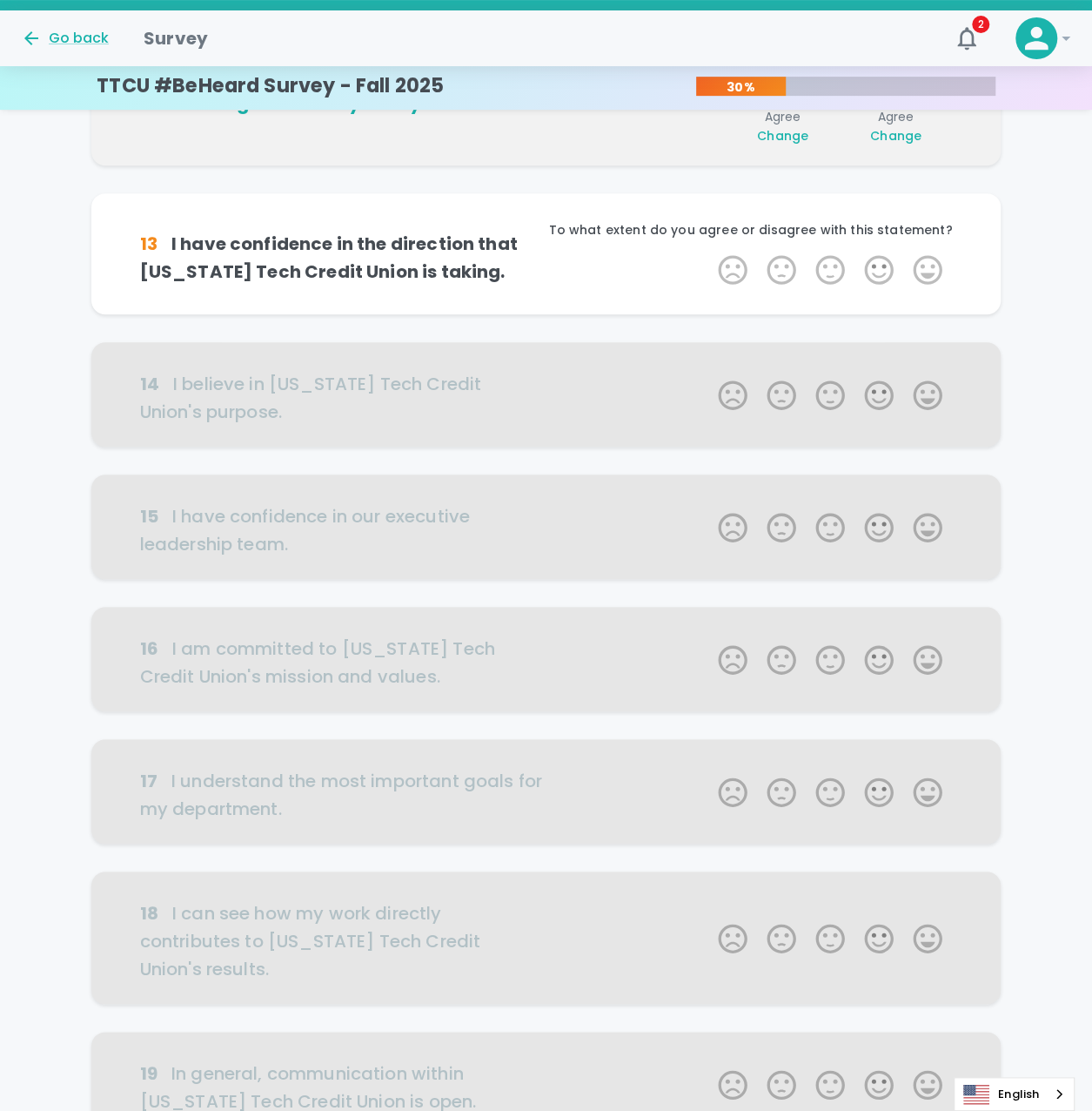
scroll to position [307, 0]
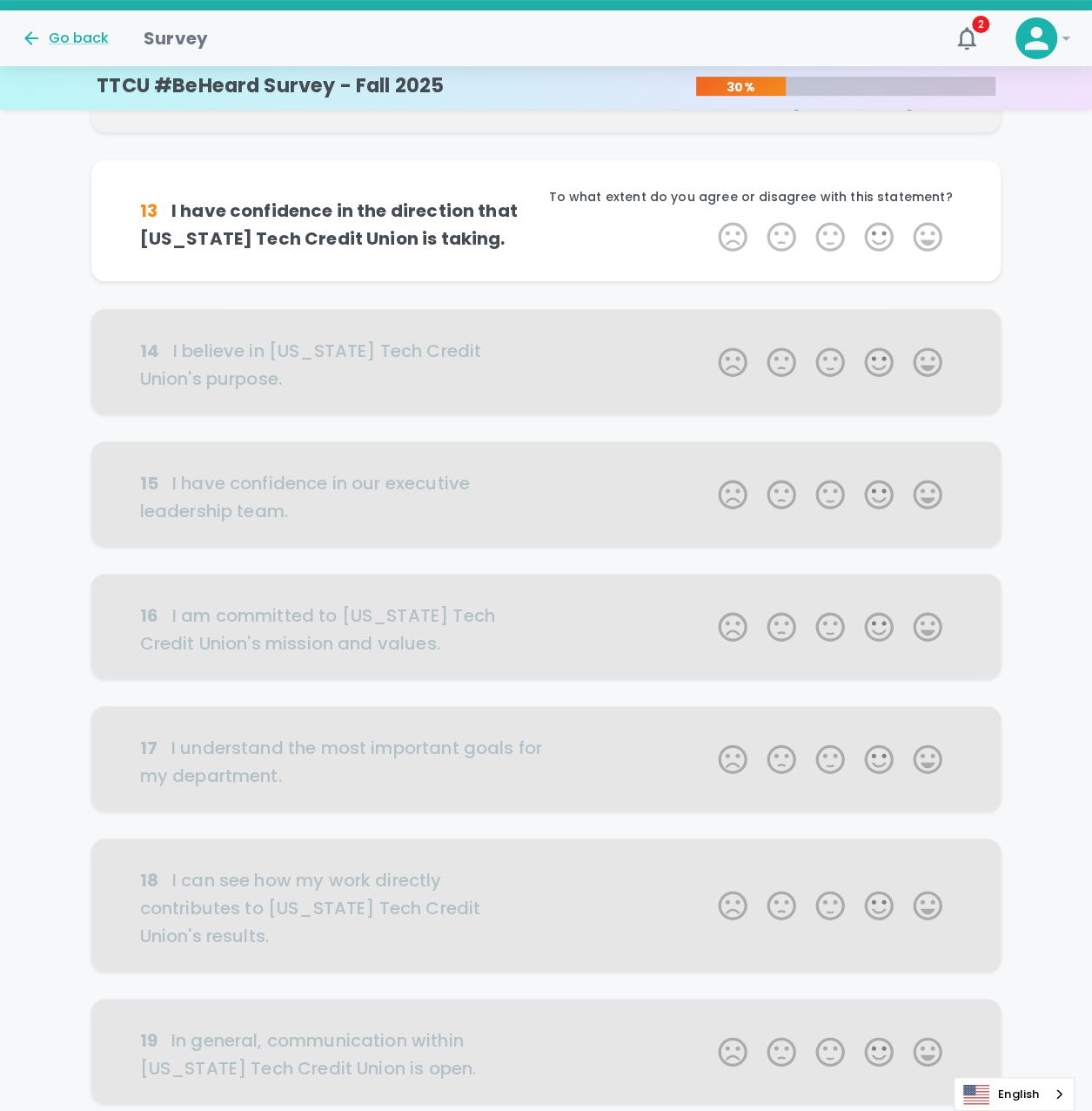
click at [921, 358] on div at bounding box center [546, 362] width 911 height 105
click at [880, 359] on div at bounding box center [546, 362] width 911 height 105
click at [719, 437] on div "14 I believe in [US_STATE] Tech Credit Union's purpose. 1 Star 2 Stars 3 Stars …" at bounding box center [546, 375] width 911 height 132
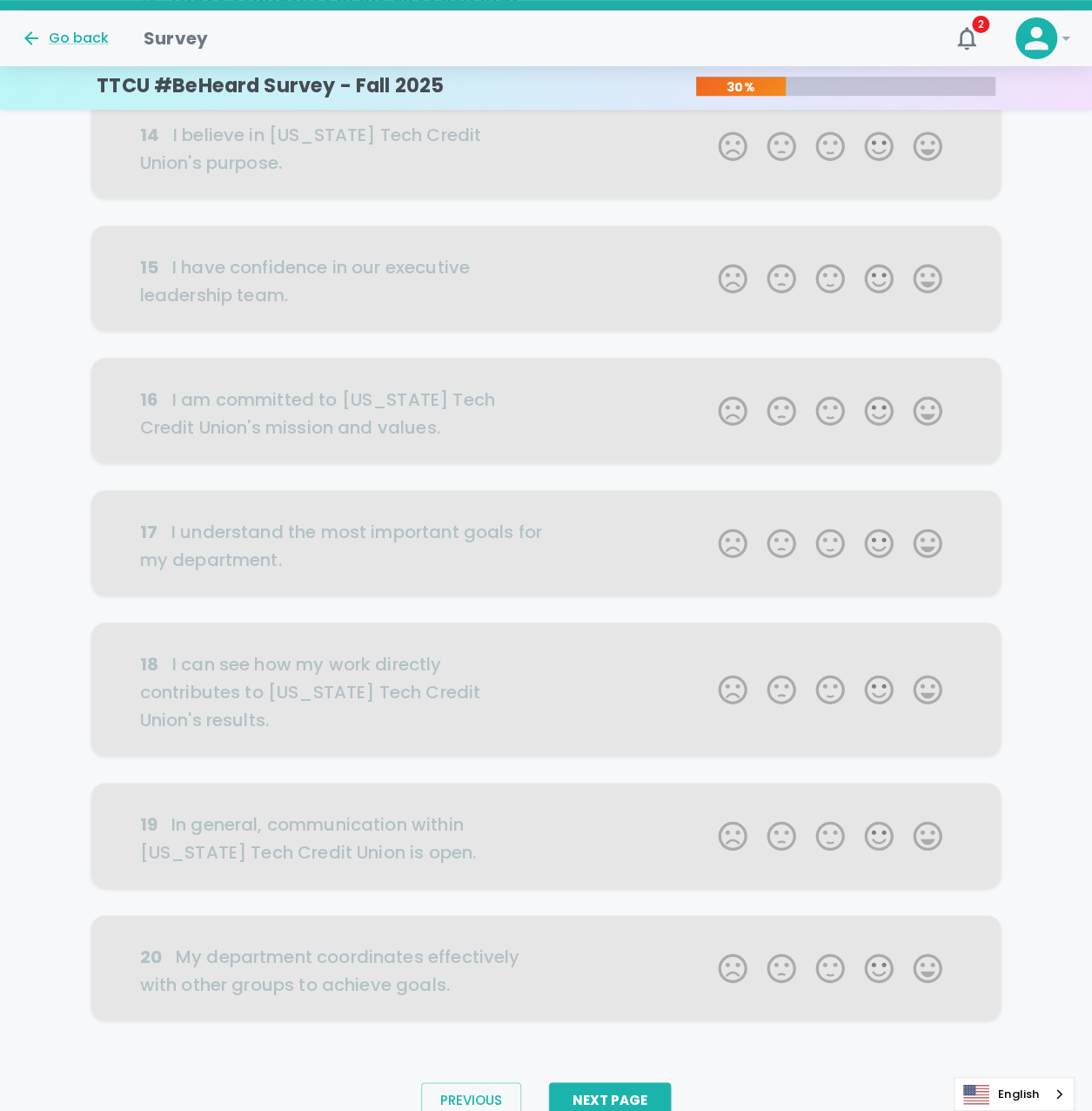
click at [661, 340] on div "15 I have confidence in our executive leadership team. 1 Star 2 Stars 3 Stars 4…" at bounding box center [546, 291] width 911 height 132
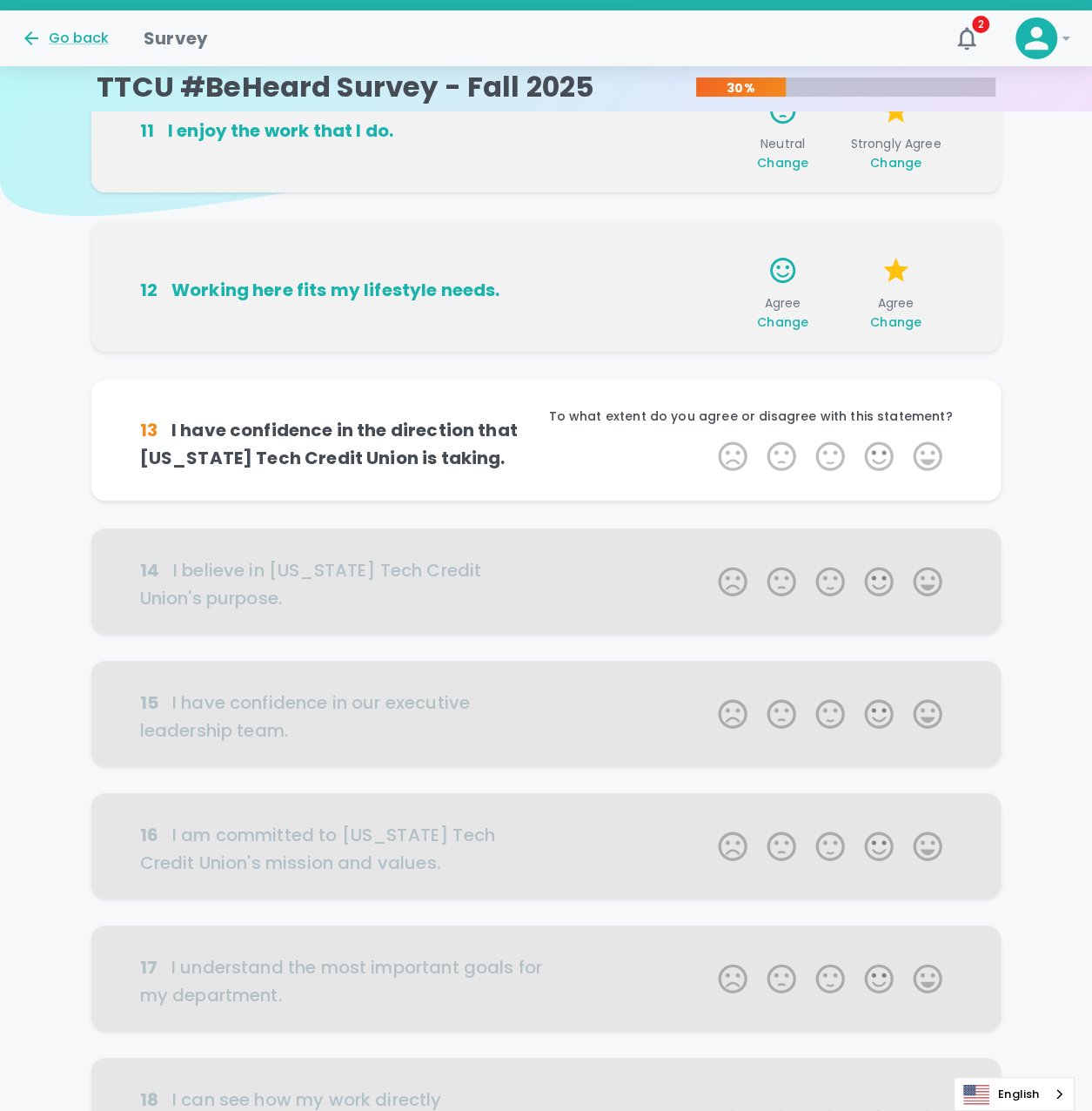
click at [197, 223] on div "12 Working here fits my lifestyle needs. Agree Change Agree Change" at bounding box center [546, 286] width 911 height 131
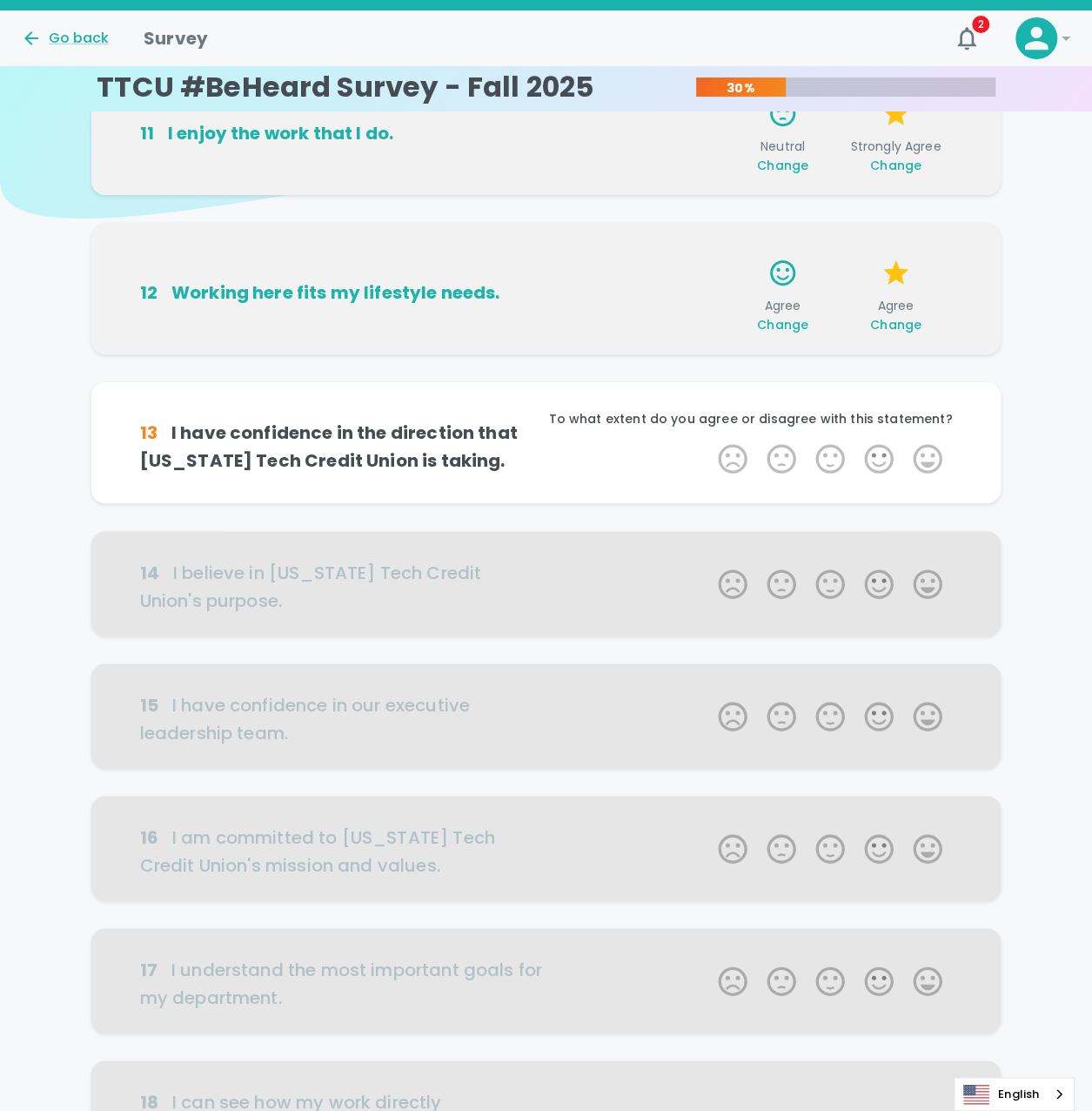
scroll to position [172, 0]
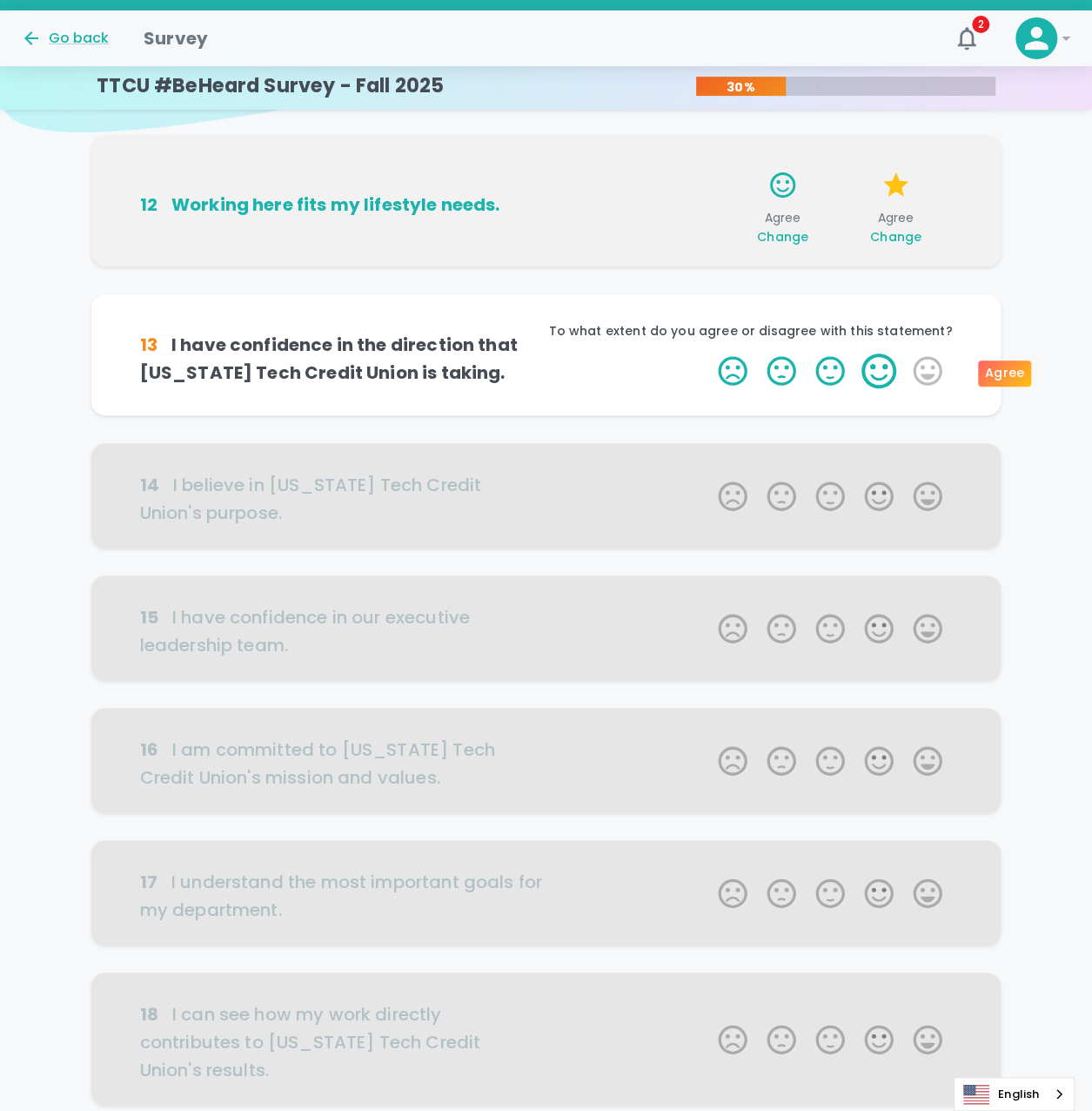
click at [865, 383] on label "4 Stars" at bounding box center [879, 371] width 49 height 35
click at [708, 354] on input "4 Stars" at bounding box center [708, 353] width 1 height 1
click at [844, 364] on label "3 Stars" at bounding box center [831, 371] width 49 height 35
click at [708, 354] on input "3 Stars" at bounding box center [708, 353] width 1 height 1
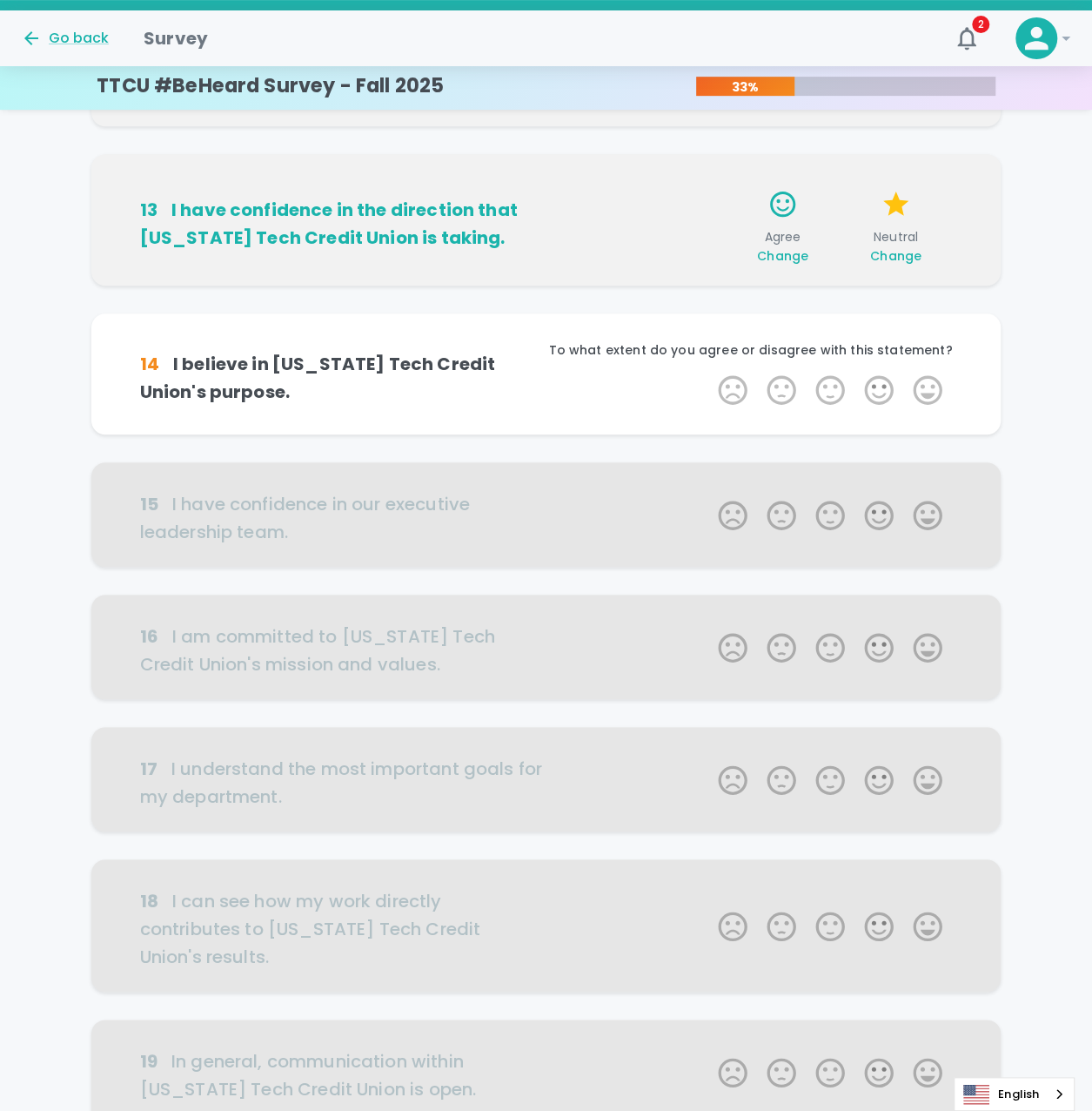
scroll to position [325, 0]
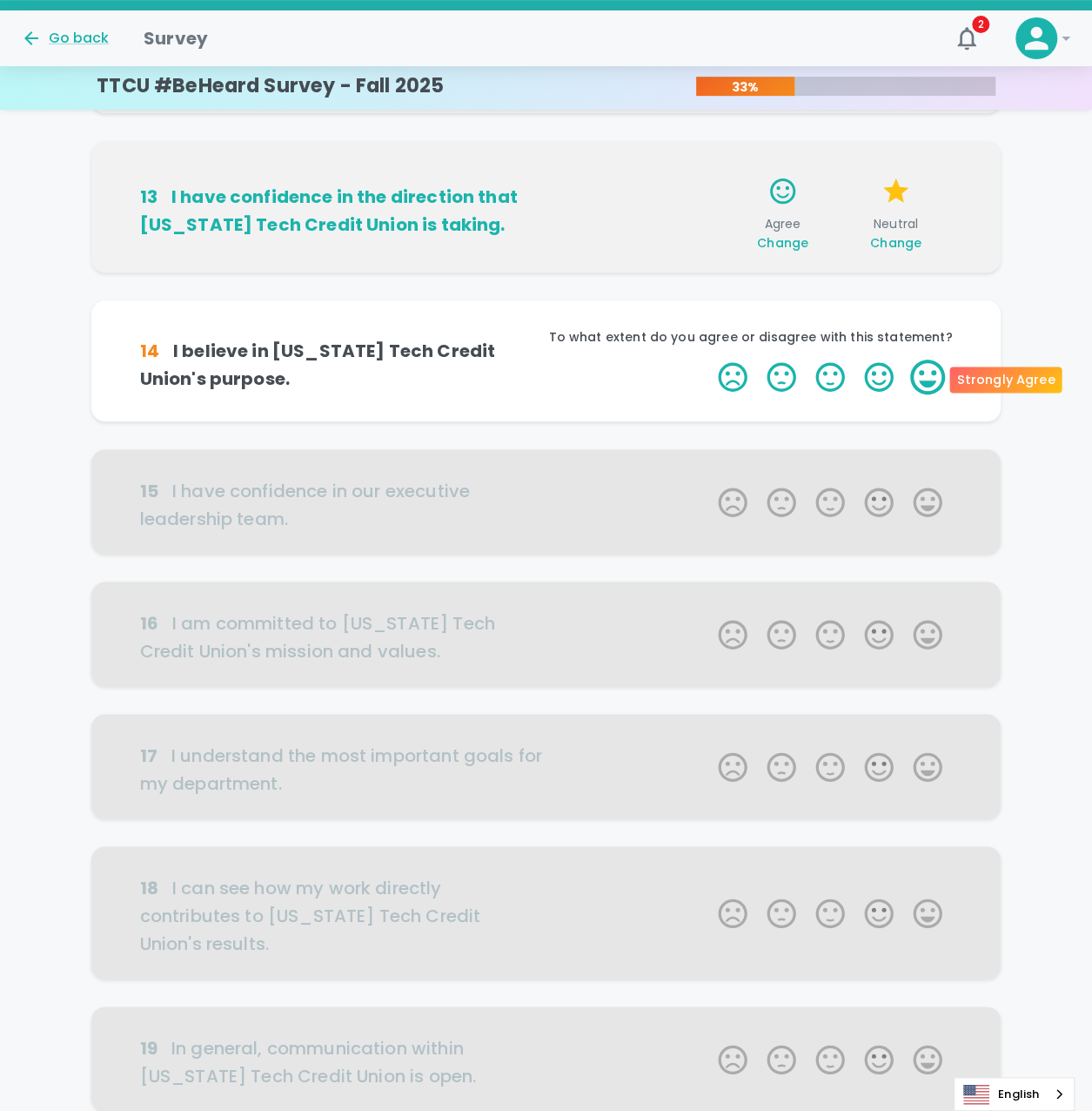
click at [910, 372] on label "5 Stars" at bounding box center [928, 377] width 49 height 35
click at [708, 360] on input "5 Stars" at bounding box center [708, 359] width 1 height 1
click at [872, 377] on label "4 Stars" at bounding box center [879, 377] width 49 height 35
click at [708, 360] on input "4 Stars" at bounding box center [708, 359] width 1 height 1
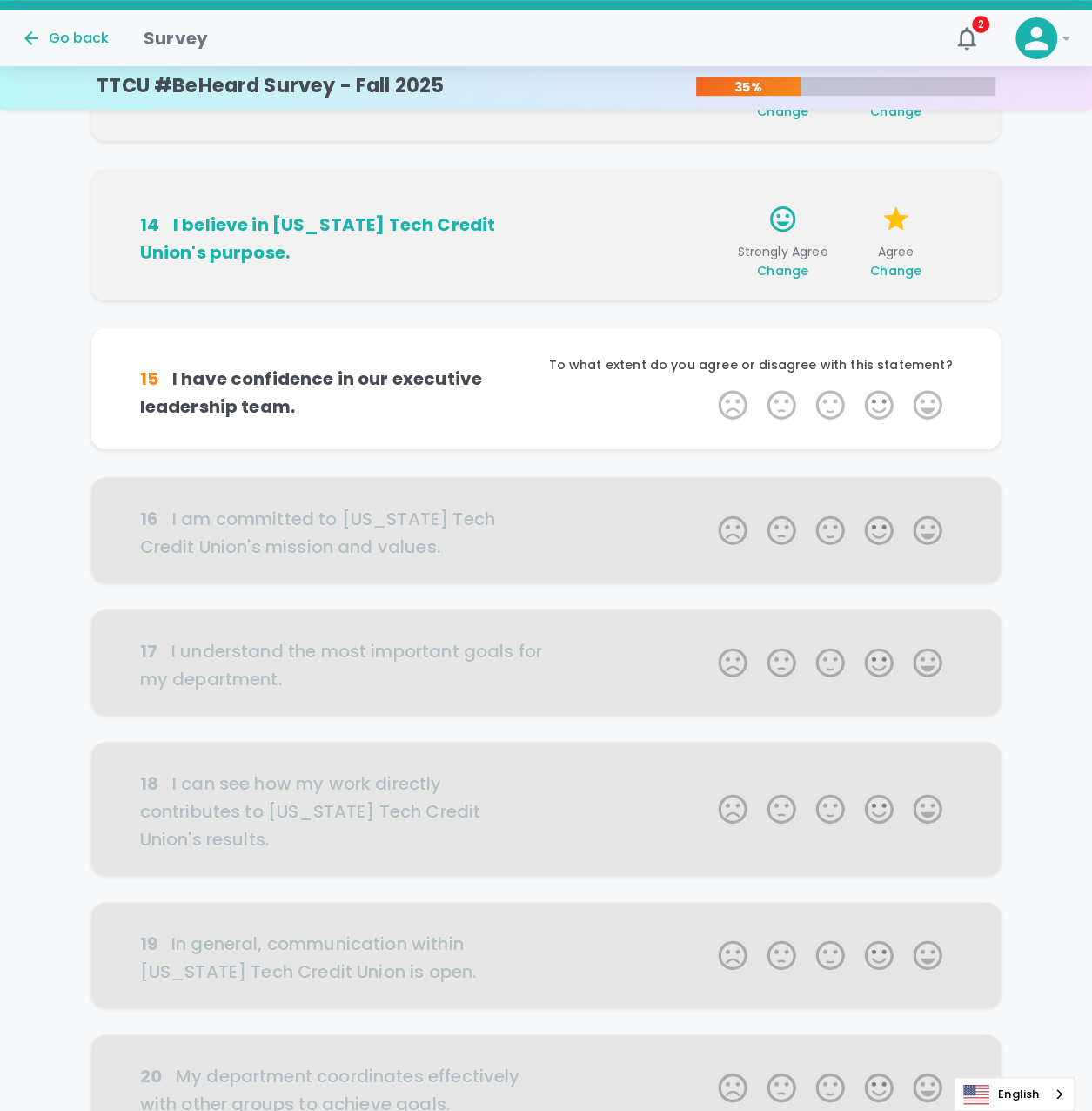
scroll to position [479, 0]
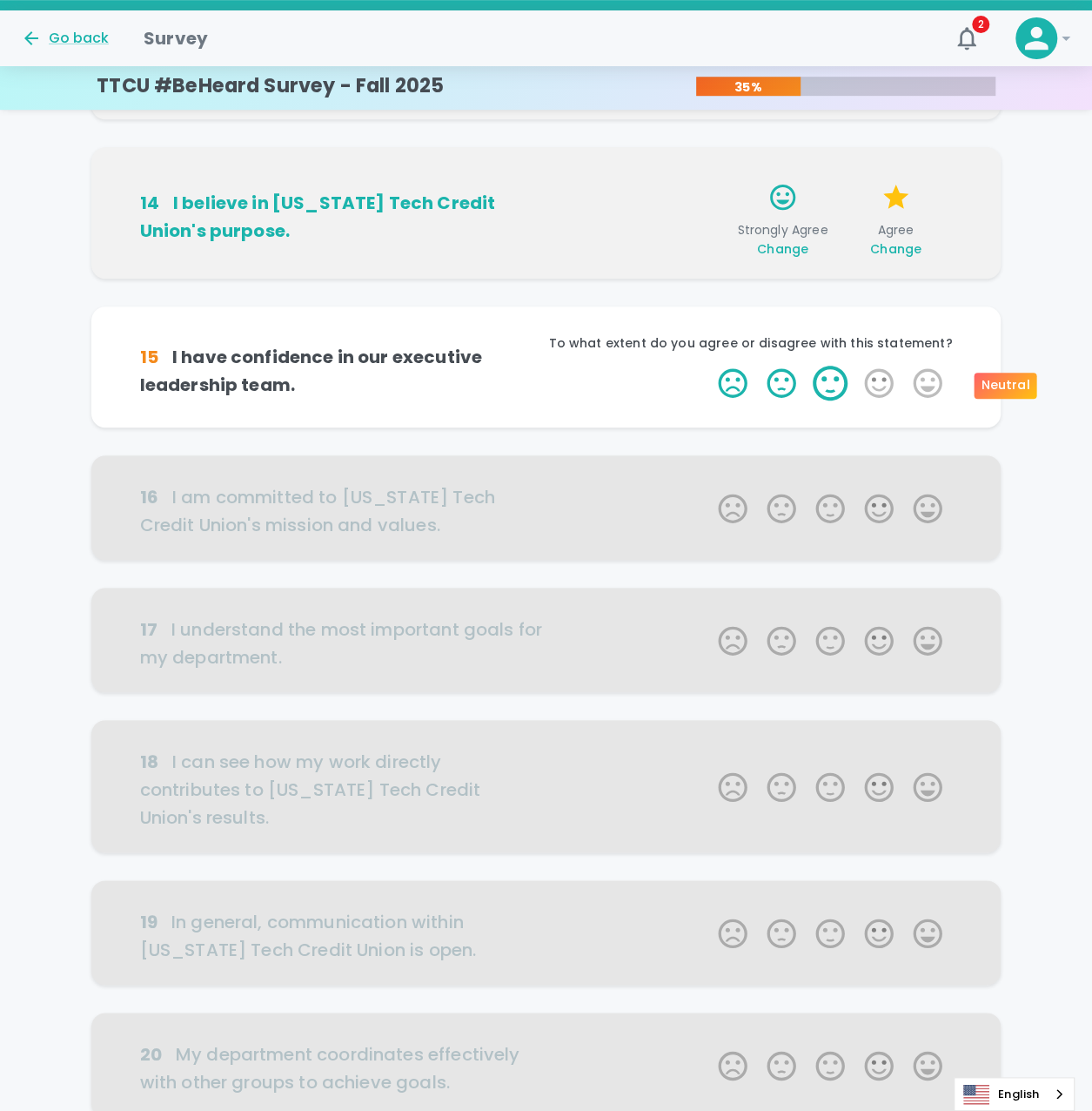
click at [851, 384] on label "3 Stars" at bounding box center [831, 383] width 49 height 35
click at [708, 365] on input "3 Stars" at bounding box center [708, 364] width 1 height 1
click at [847, 384] on label "3 Stars" at bounding box center [831, 383] width 49 height 35
click at [708, 365] on input "3 Stars" at bounding box center [708, 364] width 1 height 1
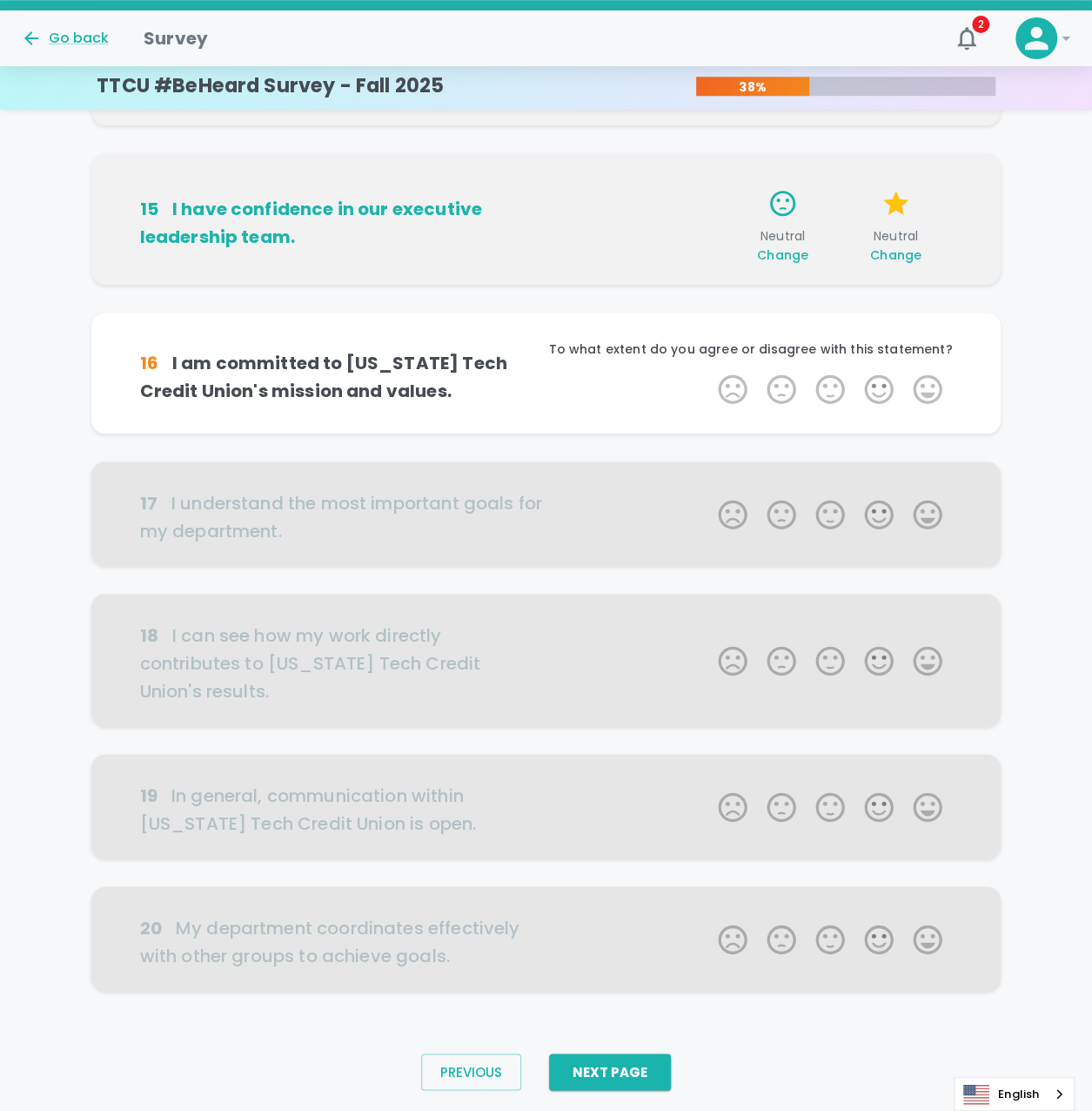
scroll to position [681, 0]
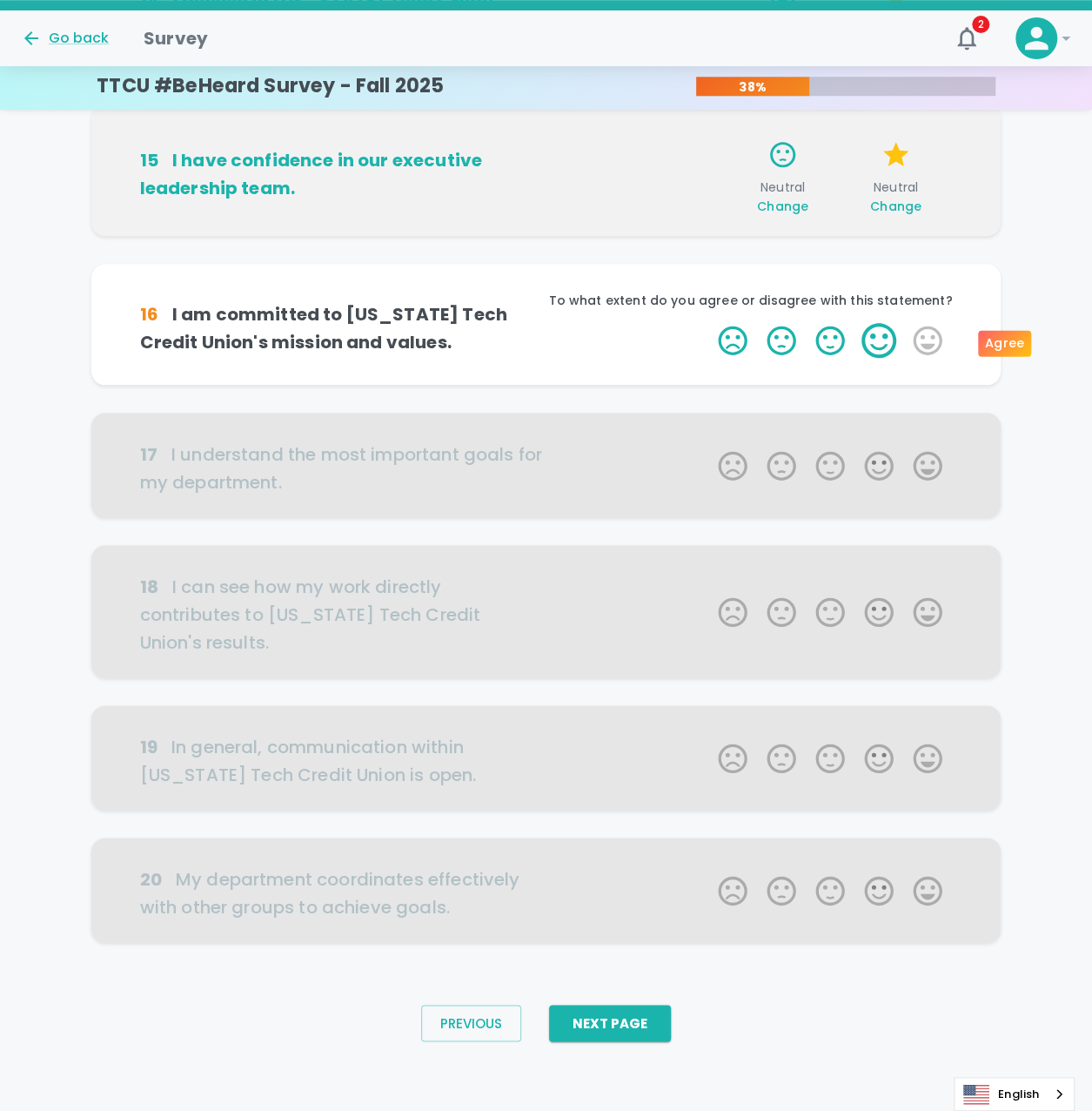
click at [866, 333] on label "4 Stars" at bounding box center [879, 341] width 49 height 35
click at [708, 323] on input "4 Stars" at bounding box center [708, 322] width 1 height 1
click at [786, 337] on label "2 Stars" at bounding box center [782, 341] width 49 height 35
click at [708, 323] on input "2 Stars" at bounding box center [708, 322] width 1 height 1
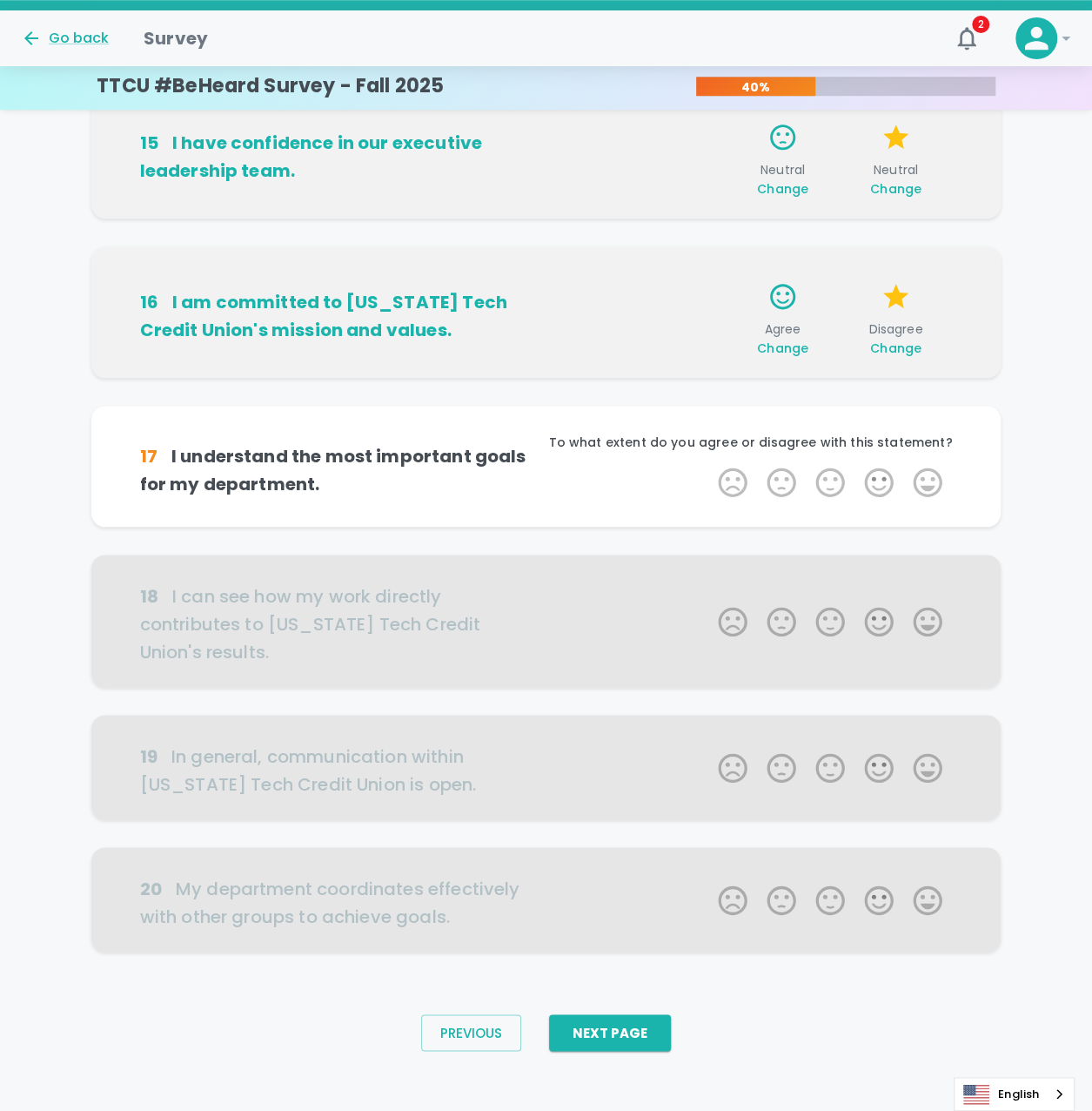
scroll to position [708, 0]
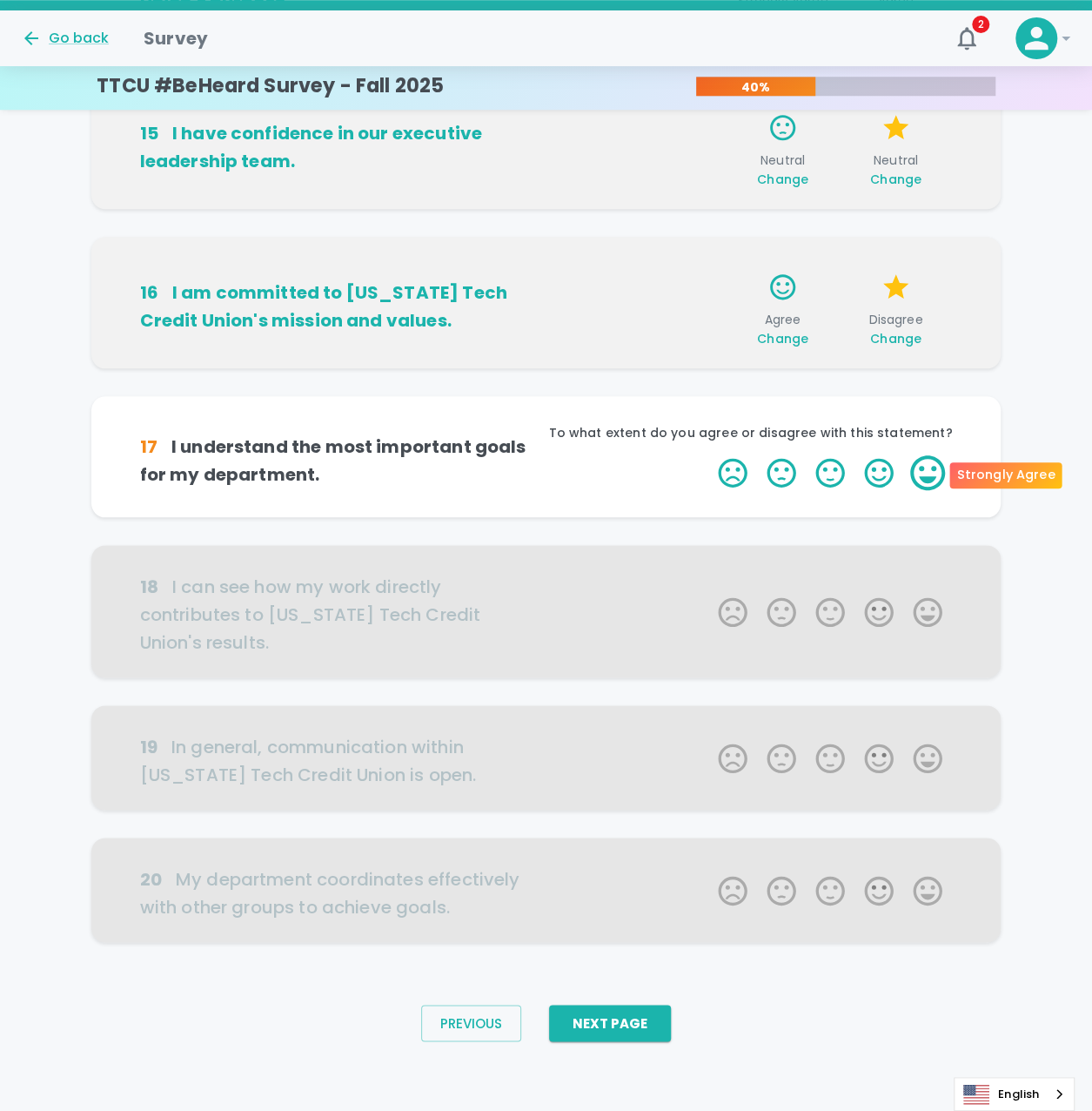
click at [919, 467] on label "5 Stars" at bounding box center [928, 473] width 49 height 35
click at [708, 456] on input "5 Stars" at bounding box center [708, 455] width 1 height 1
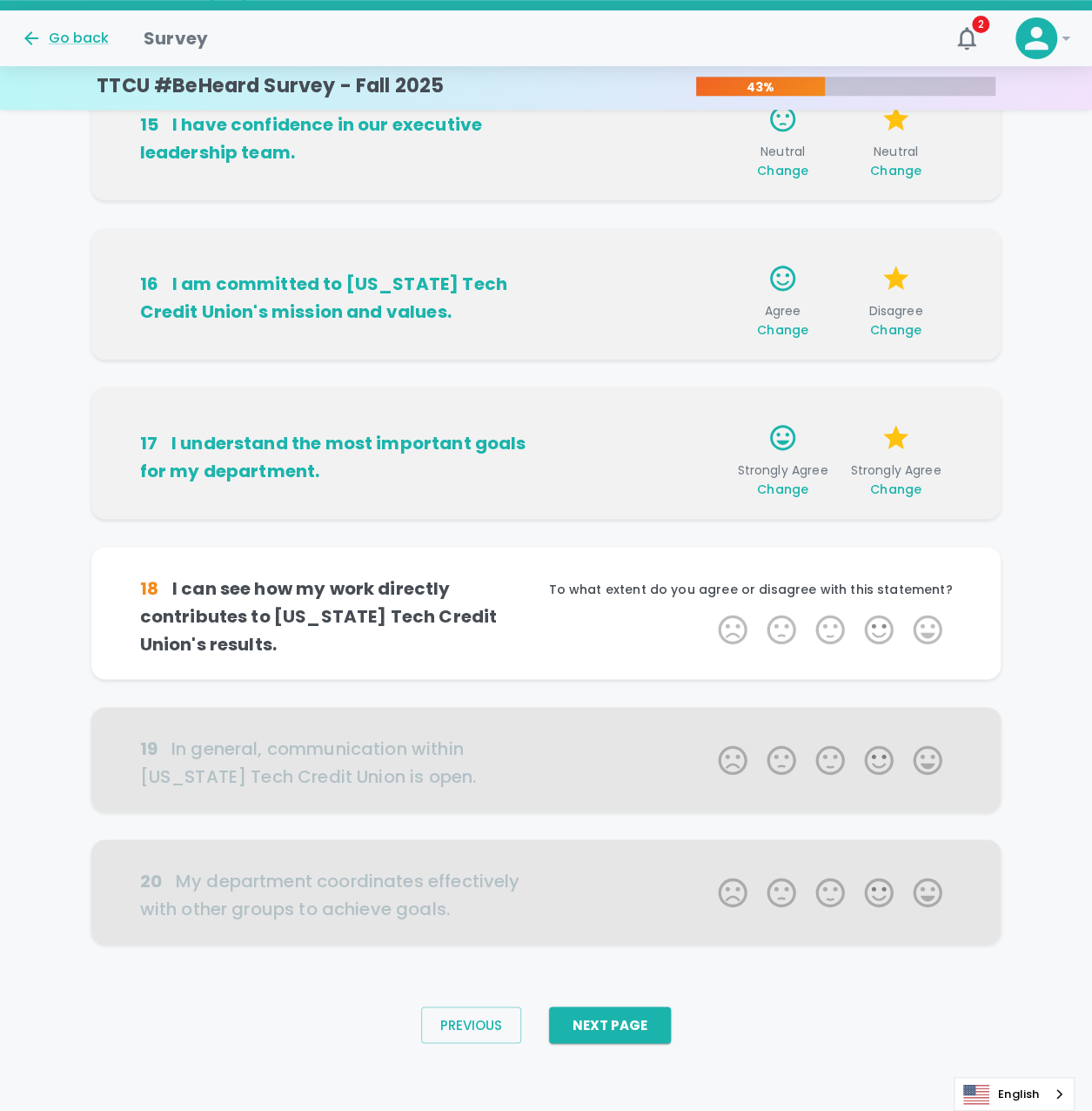
scroll to position [718, 0]
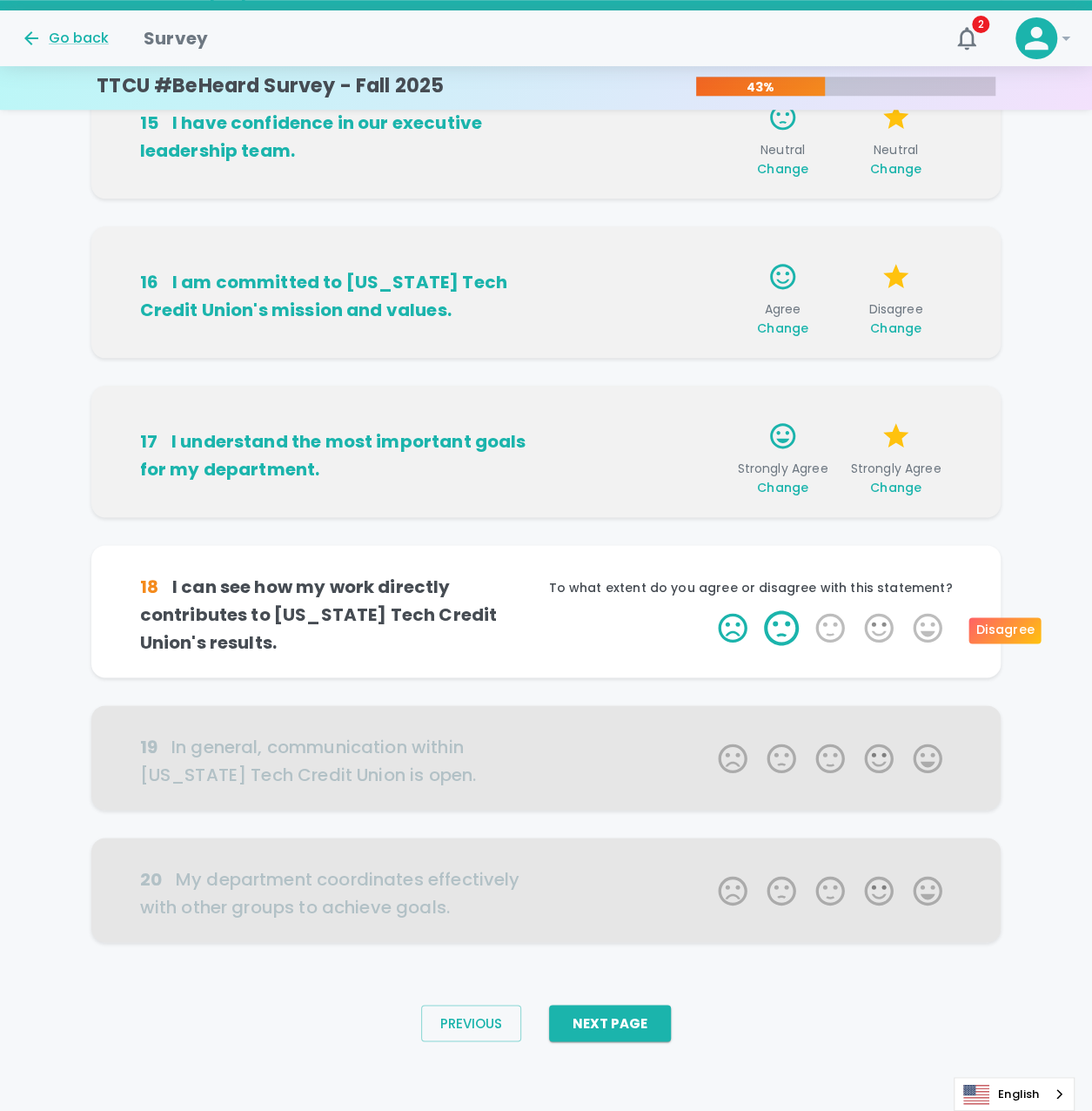
click at [771, 628] on label "2 Stars" at bounding box center [782, 628] width 49 height 35
click at [708, 610] on input "2 Stars" at bounding box center [708, 609] width 1 height 1
click at [886, 629] on label "4 Stars" at bounding box center [879, 628] width 49 height 35
click at [708, 610] on input "4 Stars" at bounding box center [708, 609] width 1 height 1
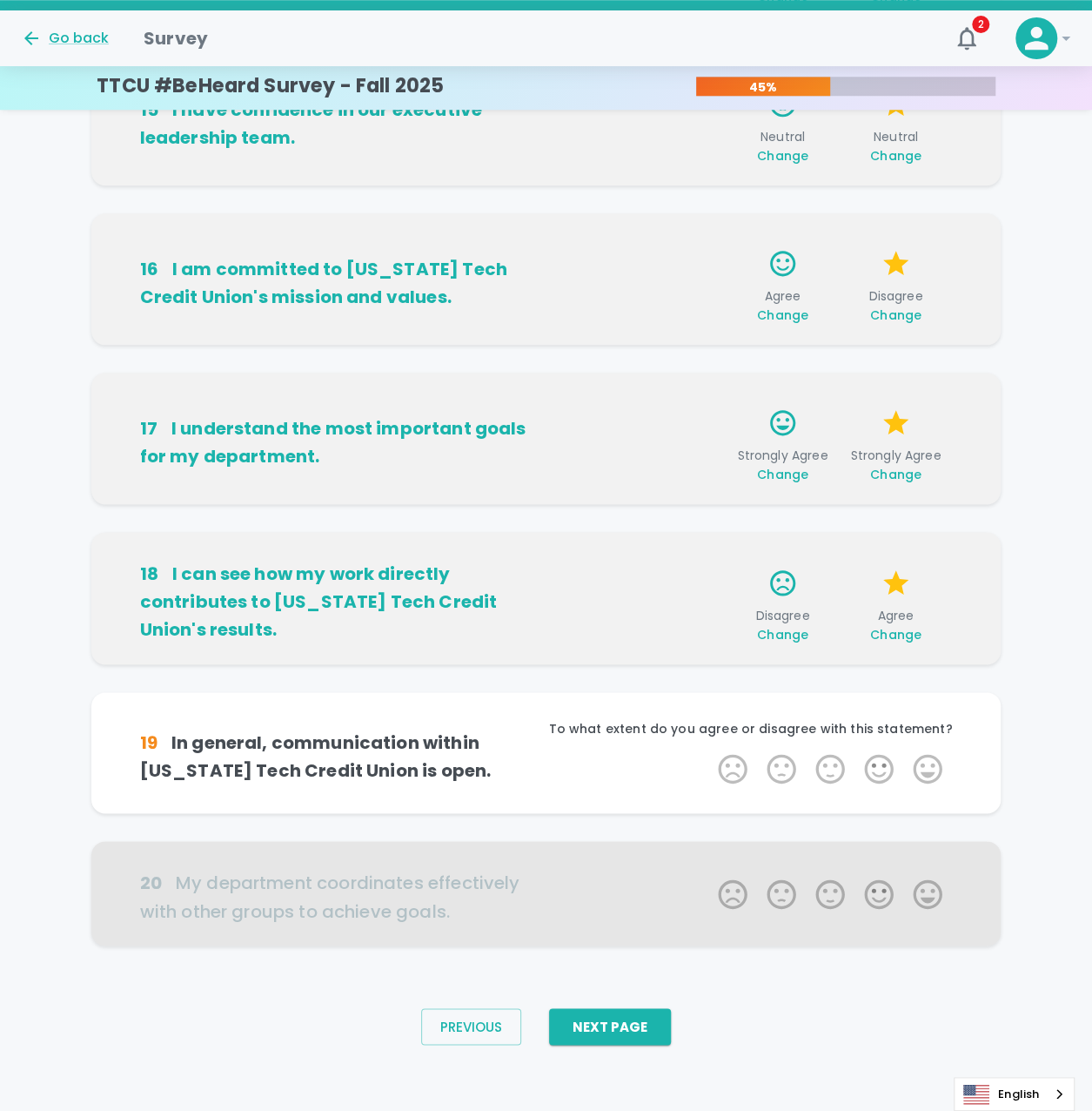
scroll to position [735, 0]
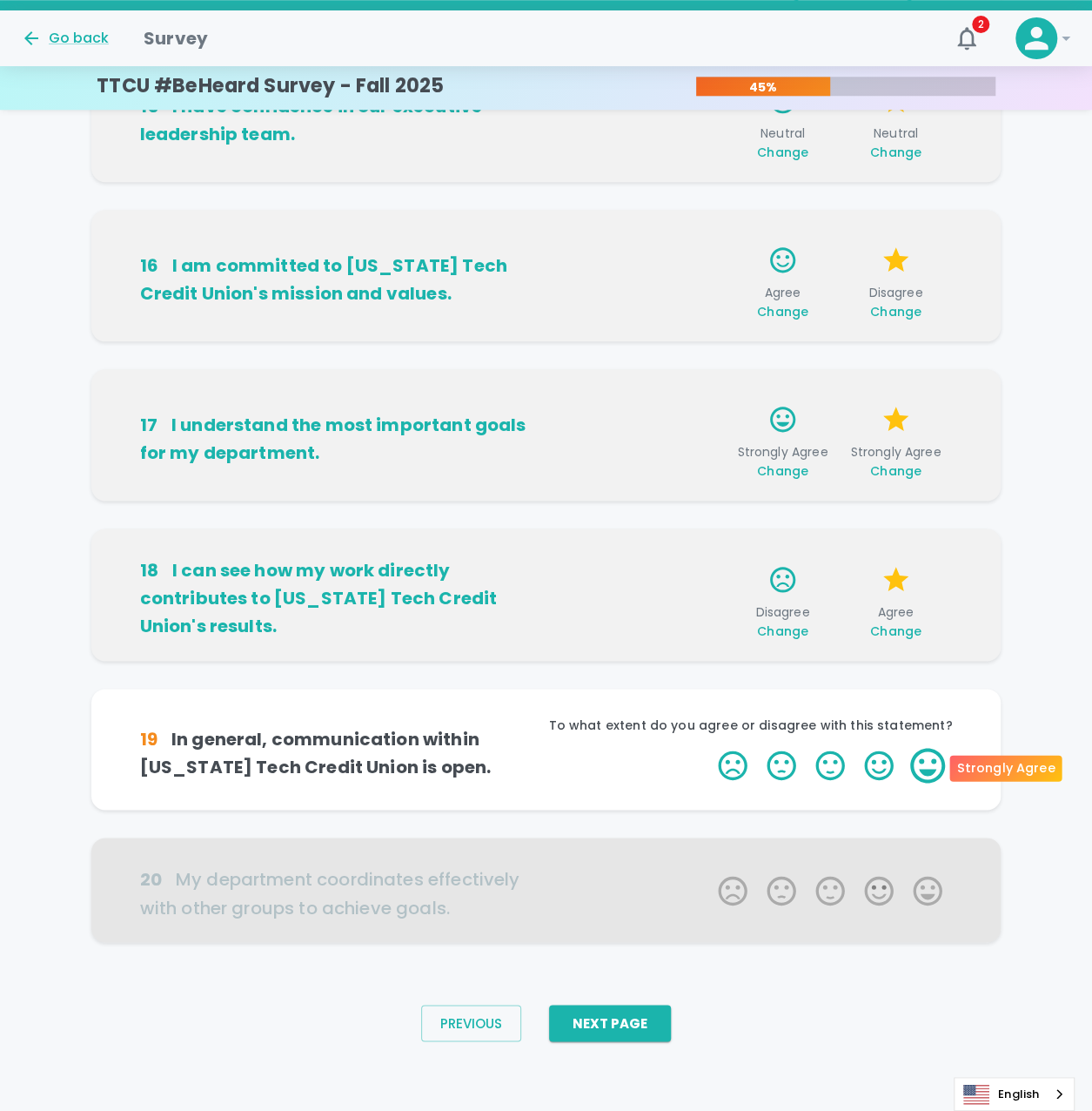
click at [933, 755] on label "5 Stars" at bounding box center [928, 765] width 49 height 35
click at [708, 748] on input "5 Stars" at bounding box center [708, 748] width 1 height 1
click at [933, 756] on label "5 Stars" at bounding box center [928, 765] width 49 height 35
click at [708, 748] on input "5 Stars" at bounding box center [708, 748] width 1 height 1
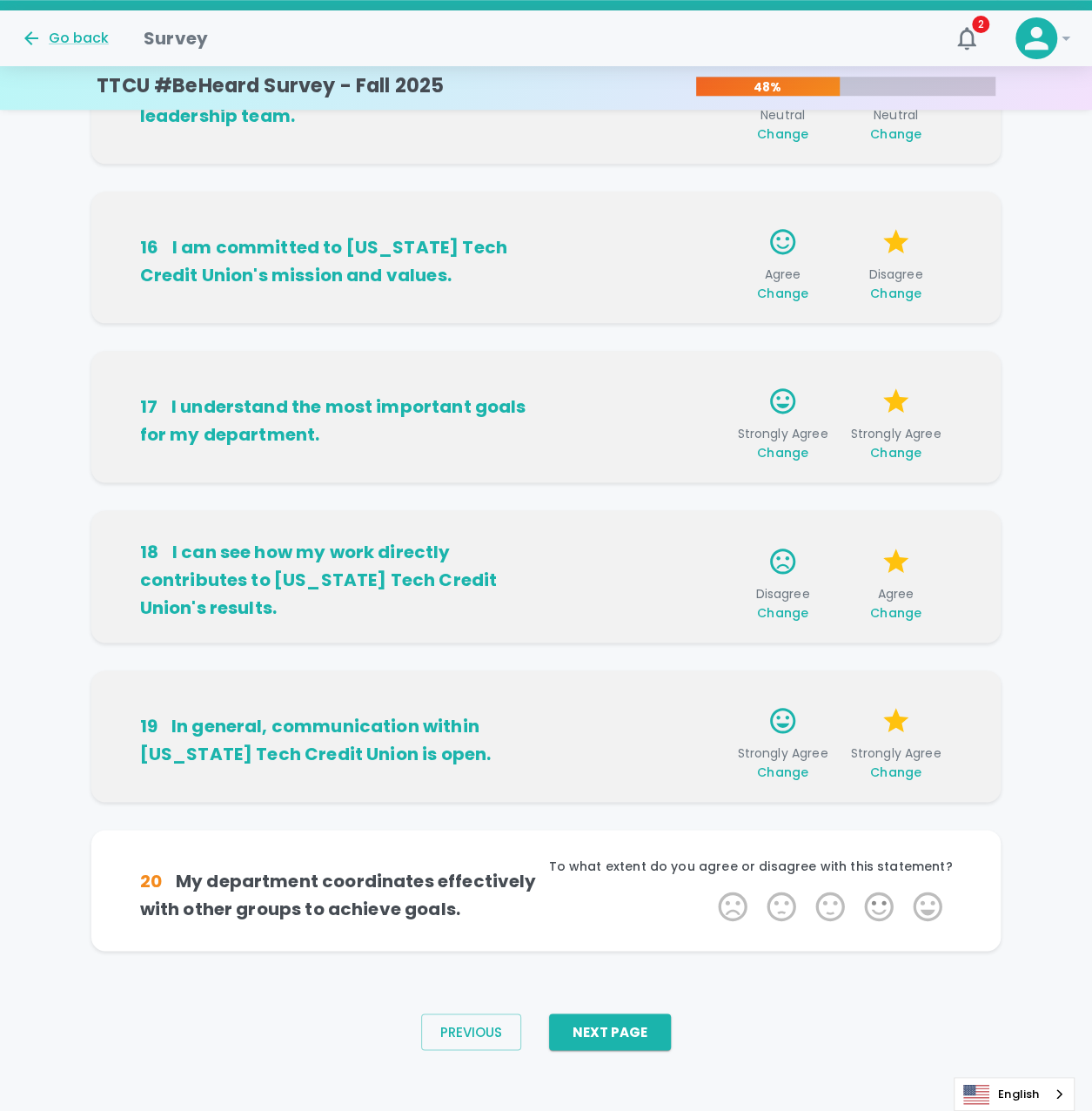
scroll to position [762, 0]
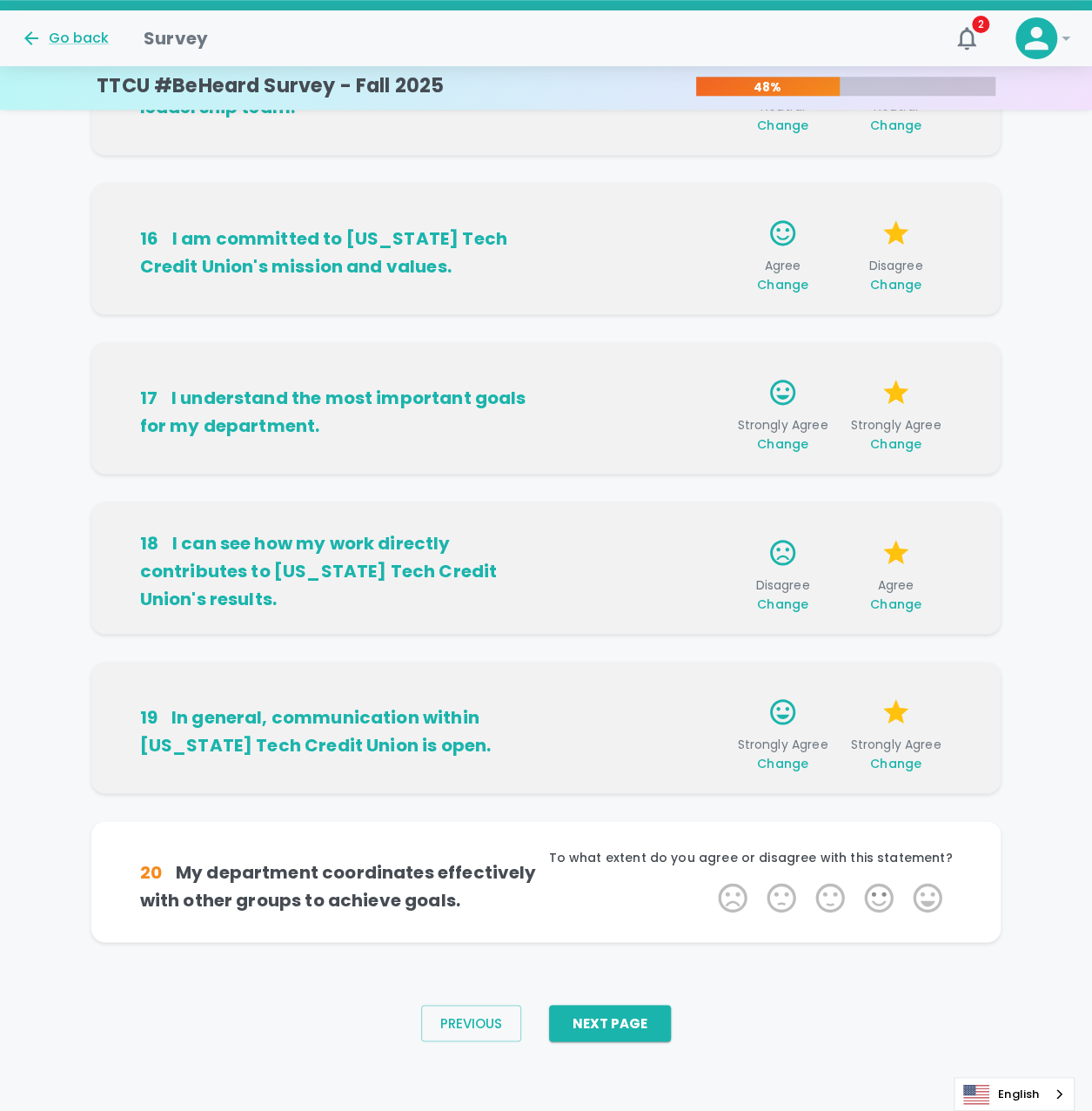
click at [791, 607] on span "Change" at bounding box center [783, 604] width 51 height 18
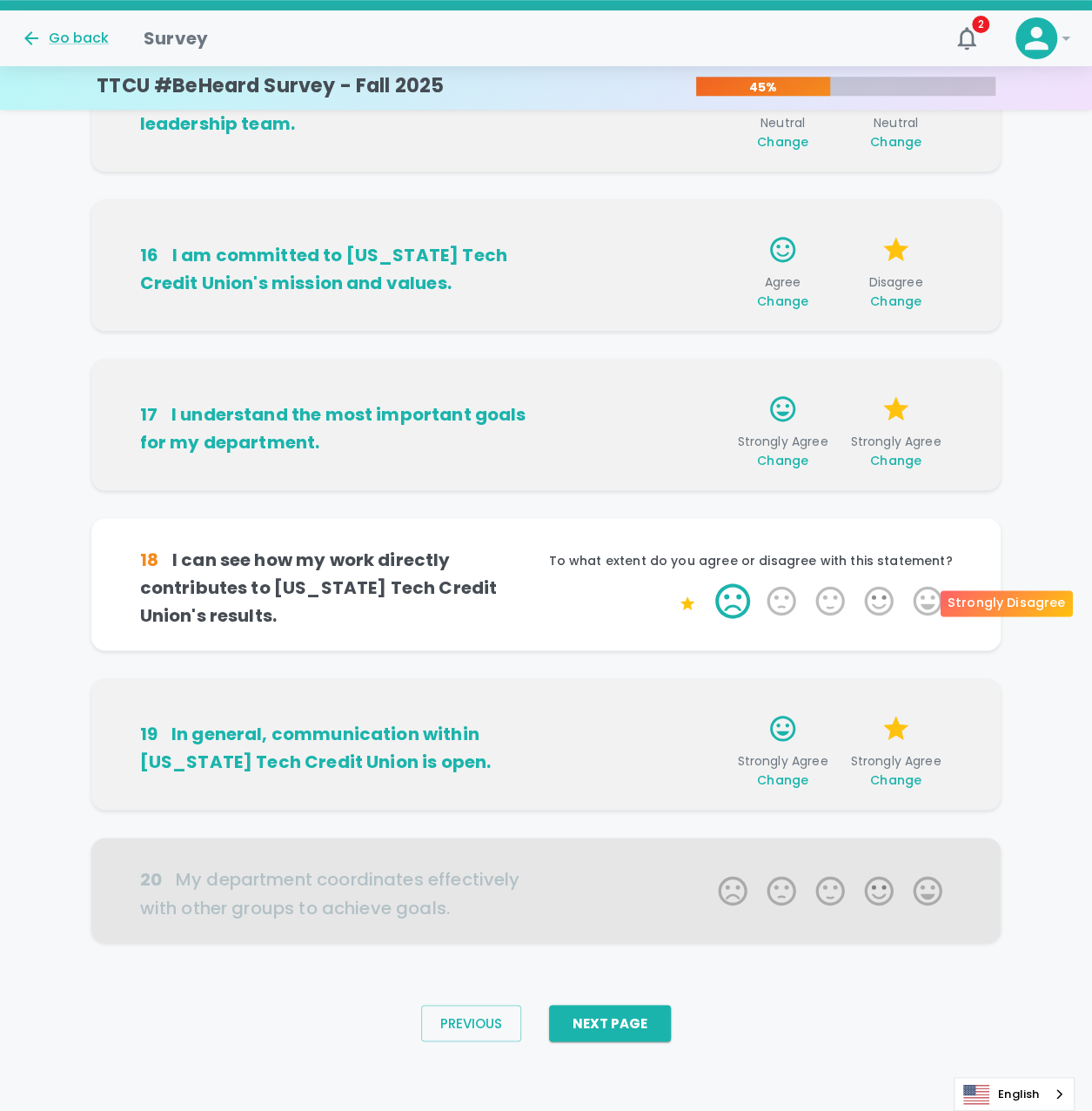
click at [742, 607] on label "1 Star" at bounding box center [733, 601] width 49 height 35
click at [708, 583] on input "1 Star" at bounding box center [708, 583] width 1 height 1
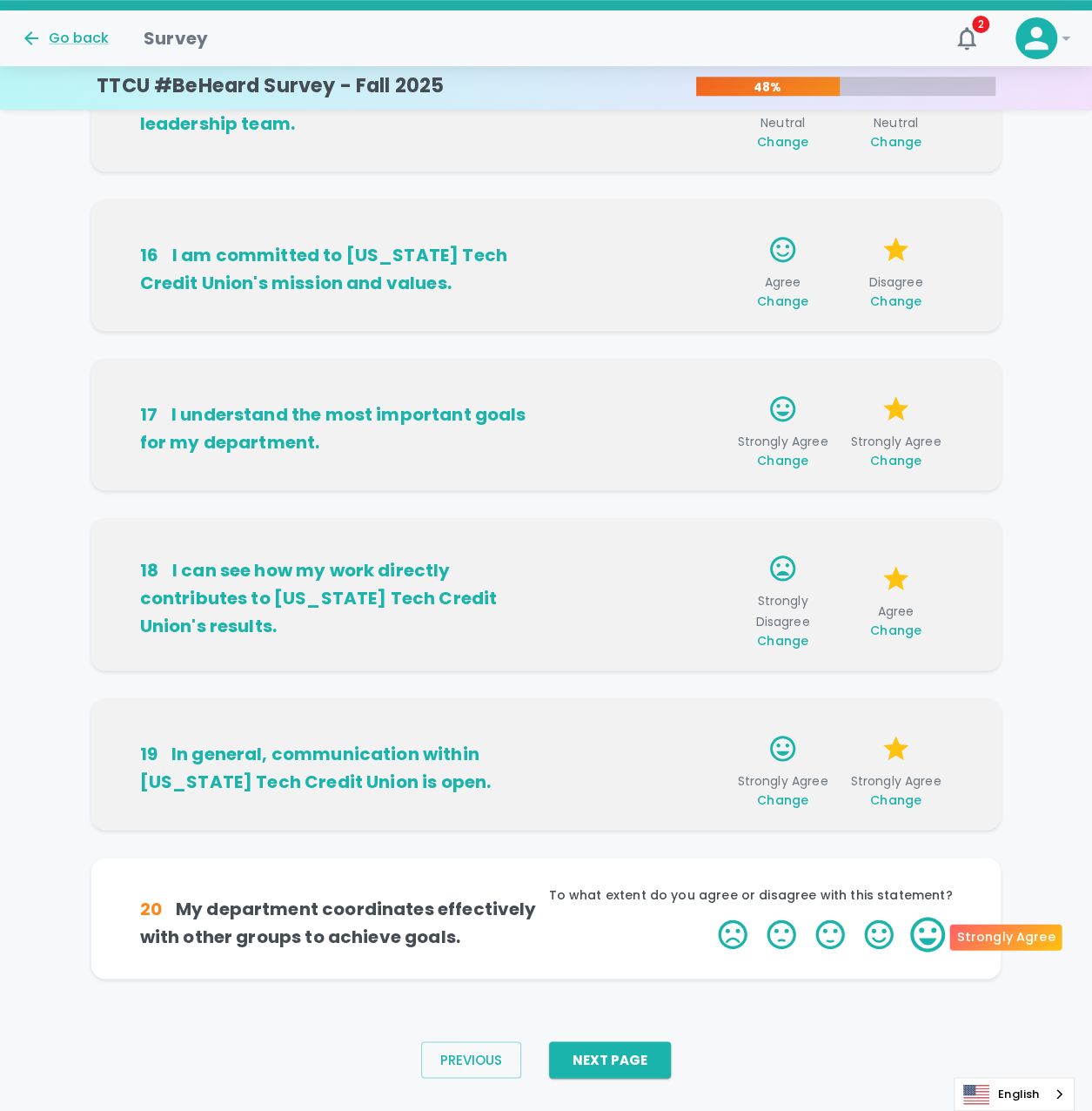
click at [926, 932] on label "5 Stars" at bounding box center [928, 935] width 49 height 35
click at [708, 917] on input "5 Stars" at bounding box center [708, 916] width 1 height 1
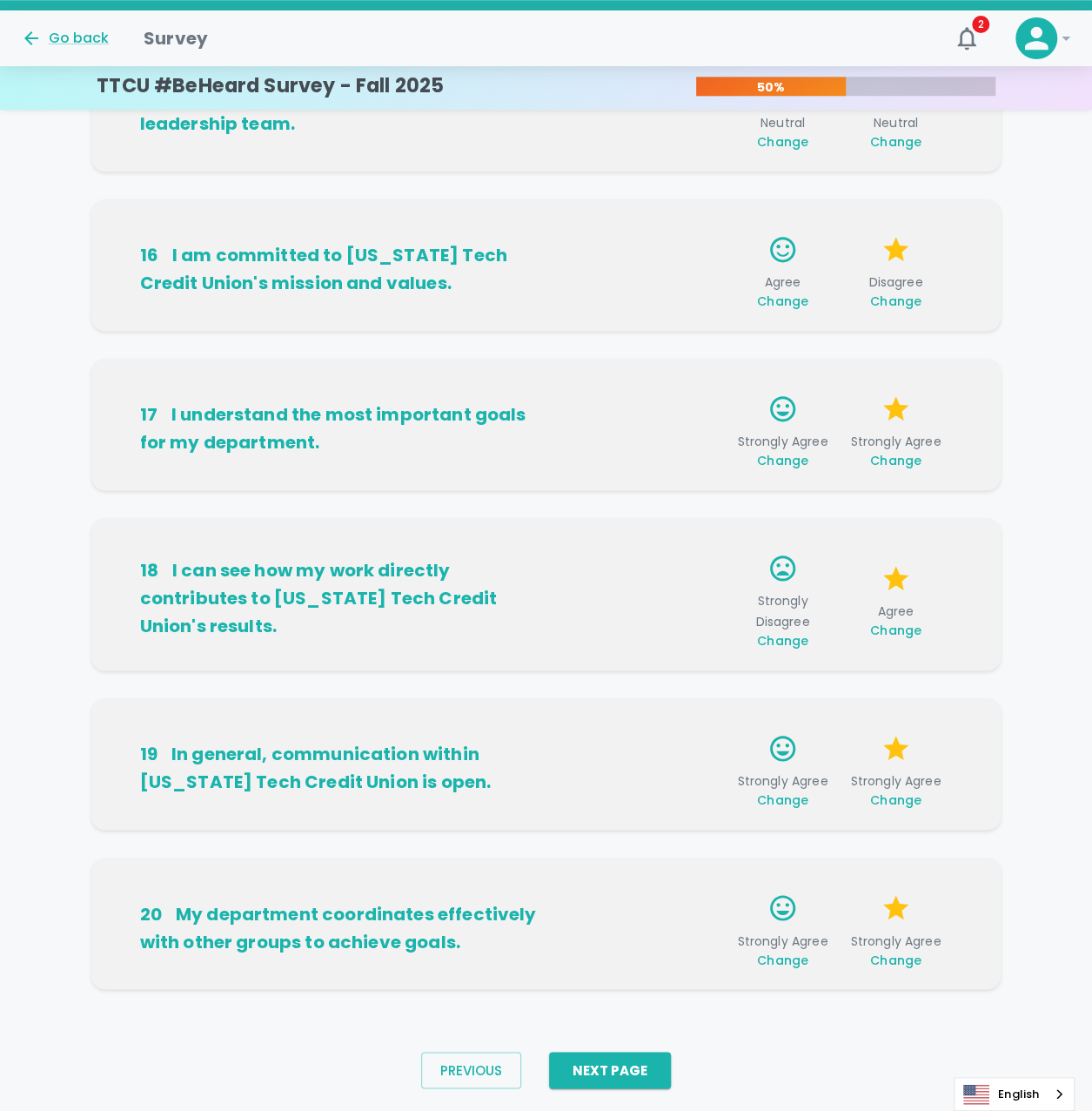
scroll to position [782, 0]
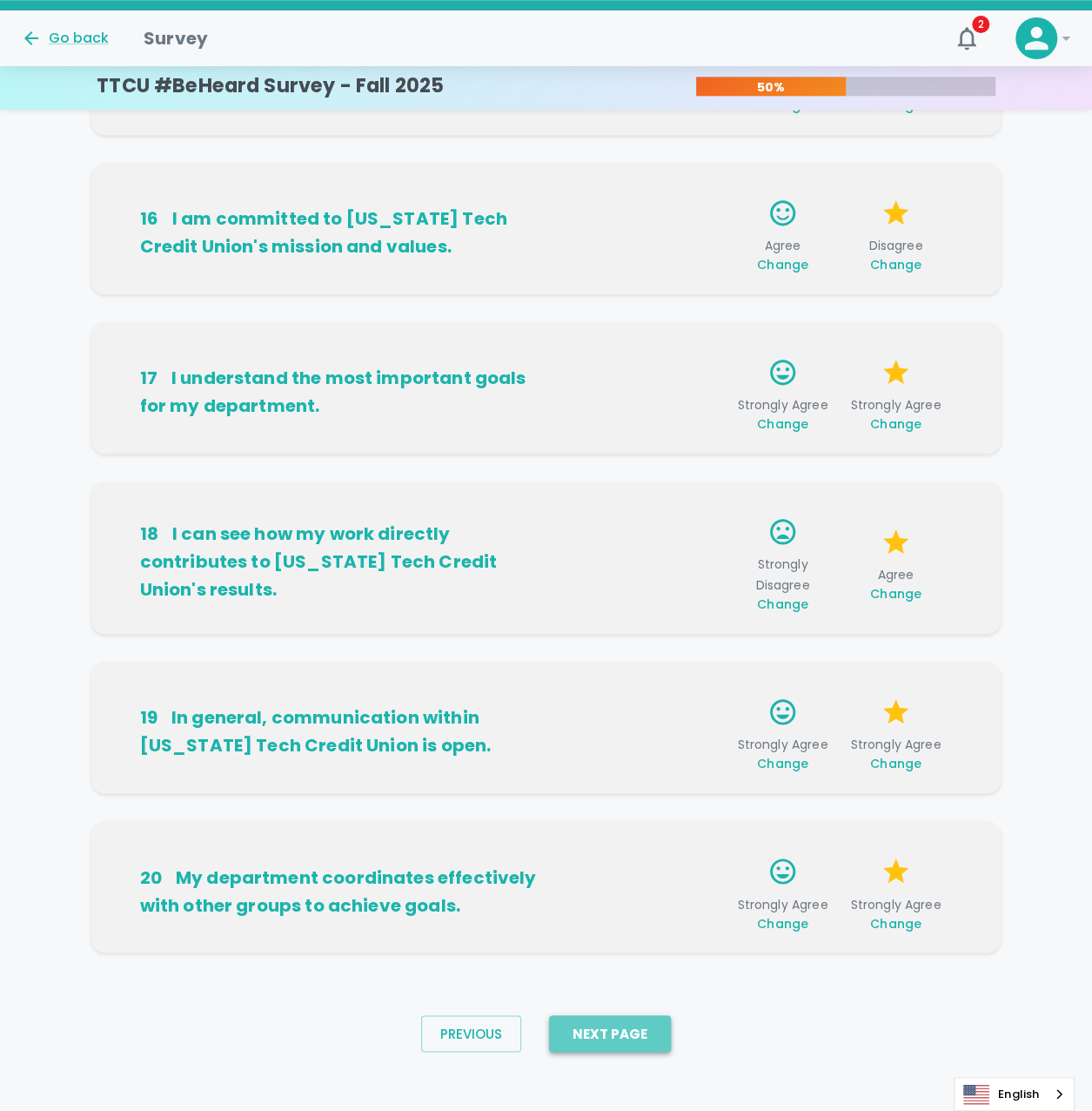
click at [614, 1025] on button "Next Page" at bounding box center [610, 1033] width 121 height 36
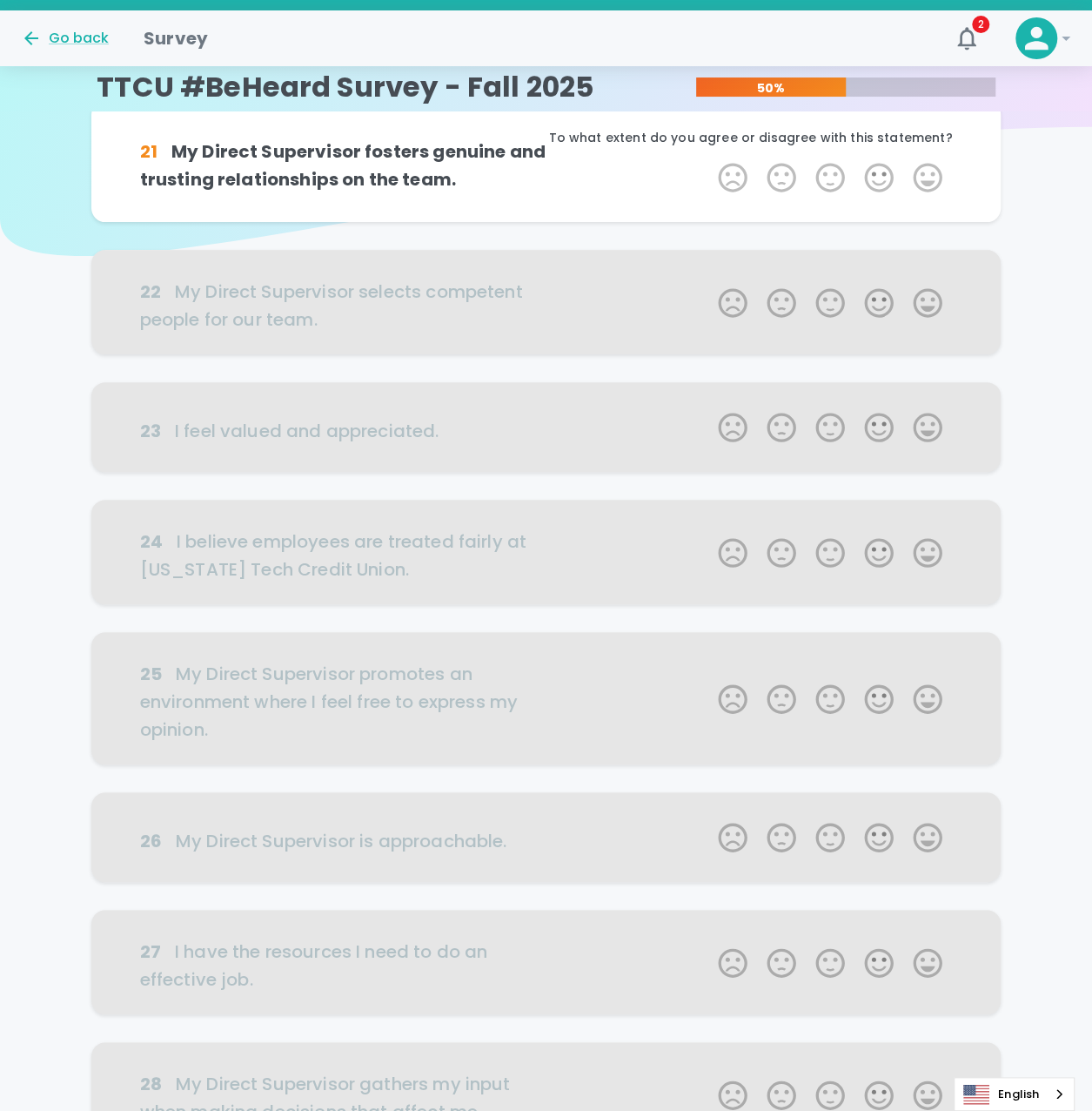
scroll to position [0, 0]
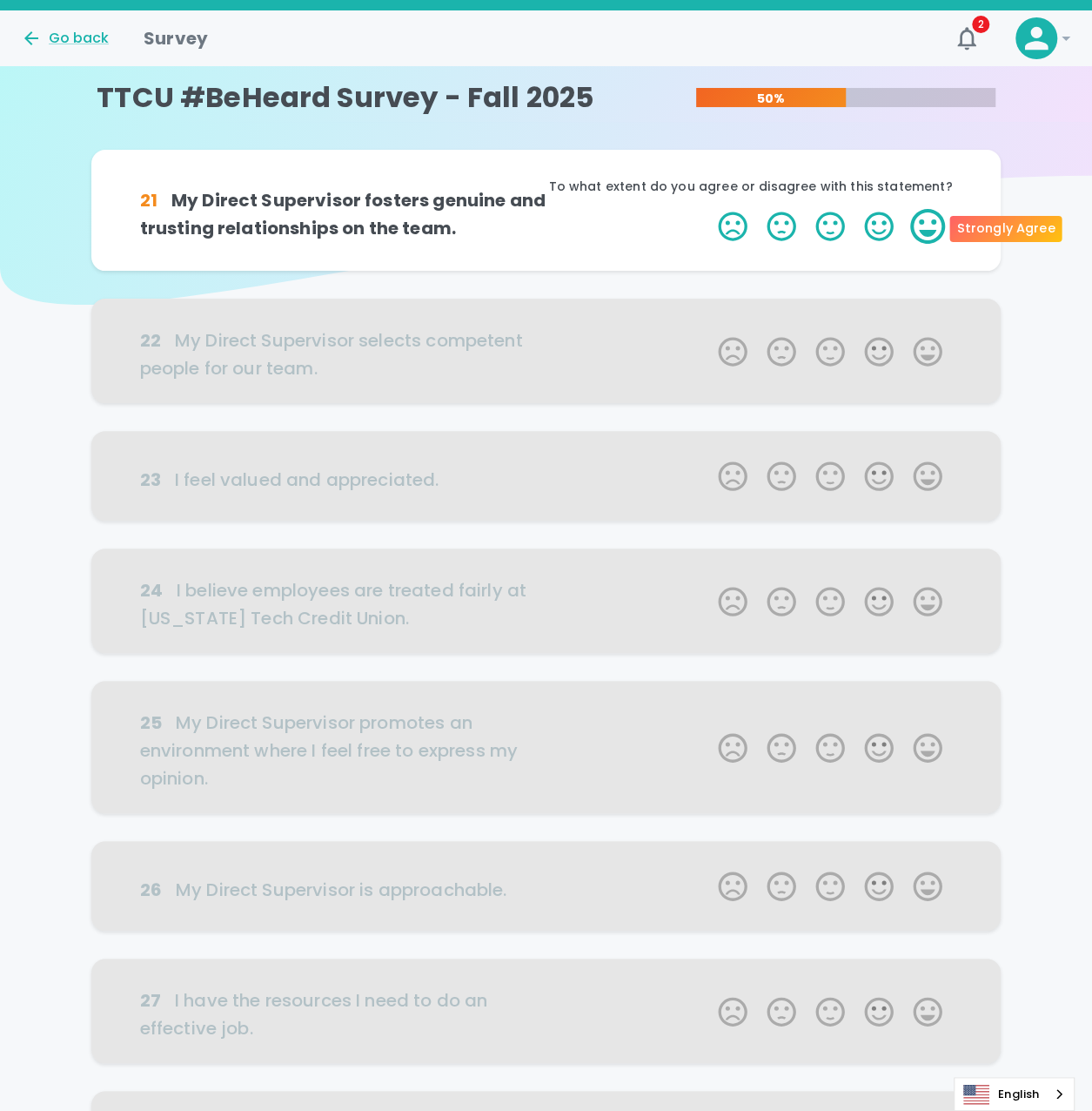
click at [933, 226] on label "5 Stars" at bounding box center [928, 226] width 49 height 35
click at [708, 209] on input "5 Stars" at bounding box center [708, 208] width 1 height 1
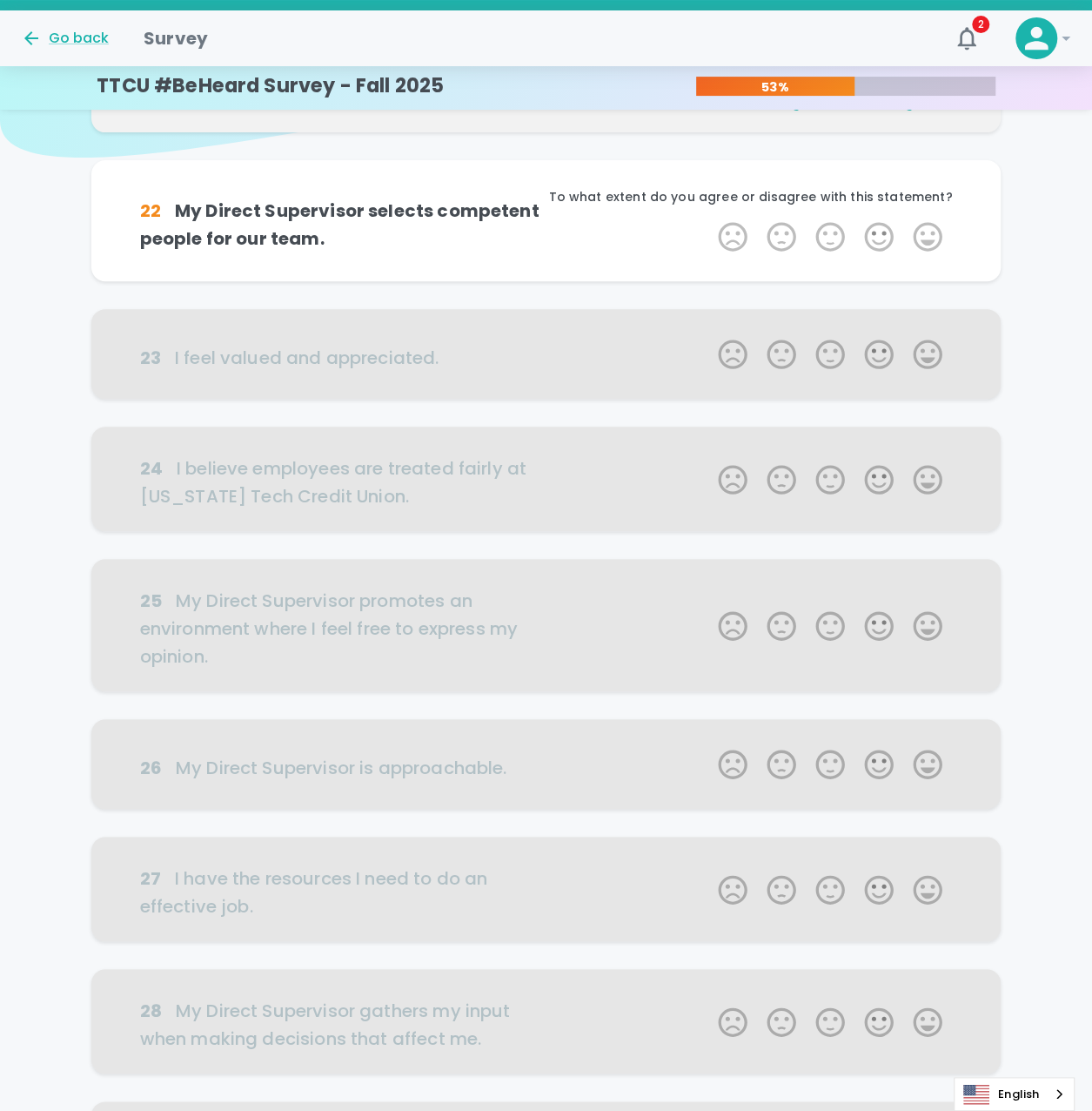
scroll to position [153, 0]
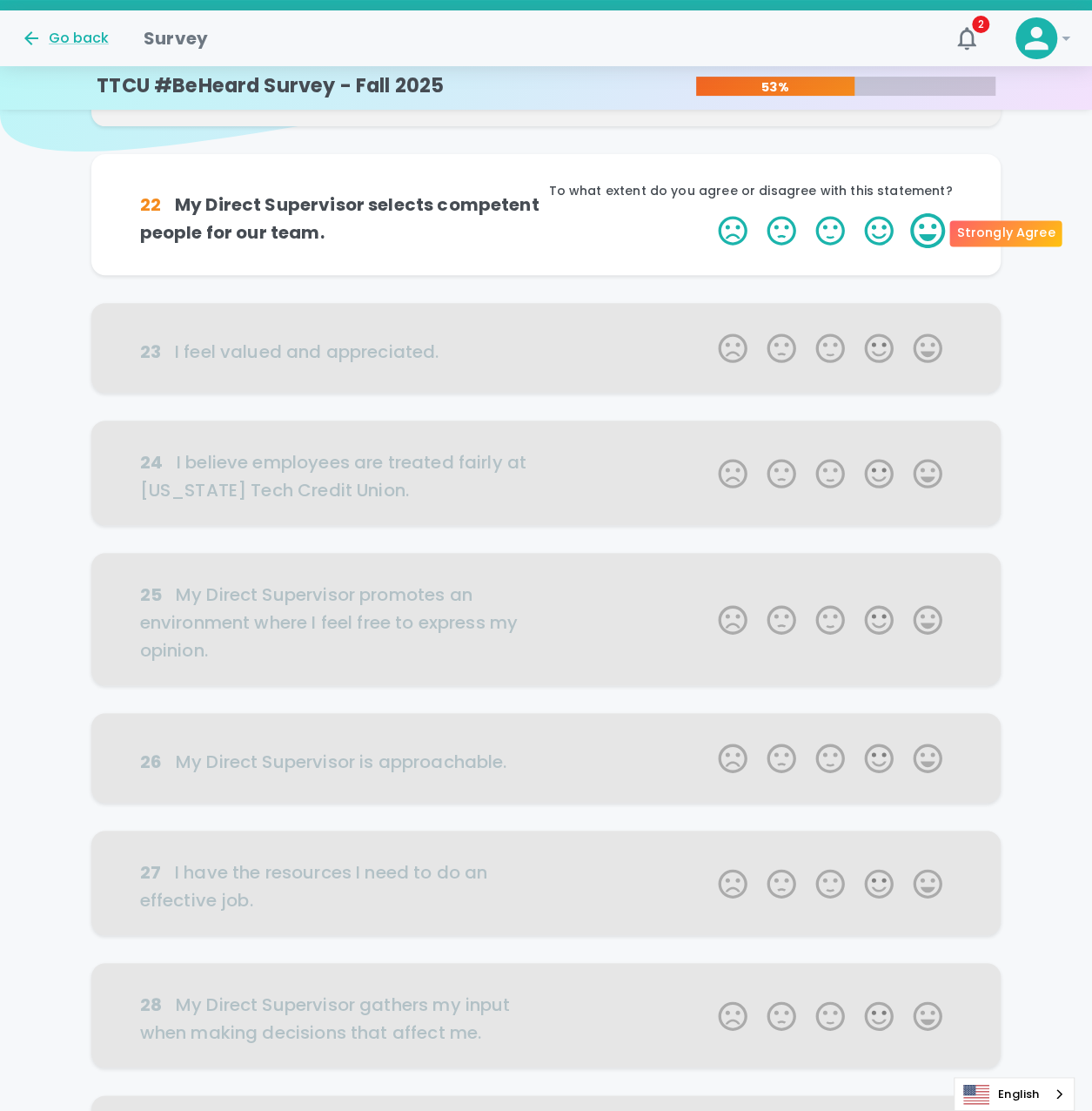
click at [928, 226] on label "5 Stars" at bounding box center [928, 231] width 49 height 35
click at [708, 214] on input "5 Stars" at bounding box center [708, 213] width 1 height 1
click at [928, 226] on label "5 Stars" at bounding box center [928, 231] width 49 height 35
click at [708, 214] on input "5 Stars" at bounding box center [708, 213] width 1 height 1
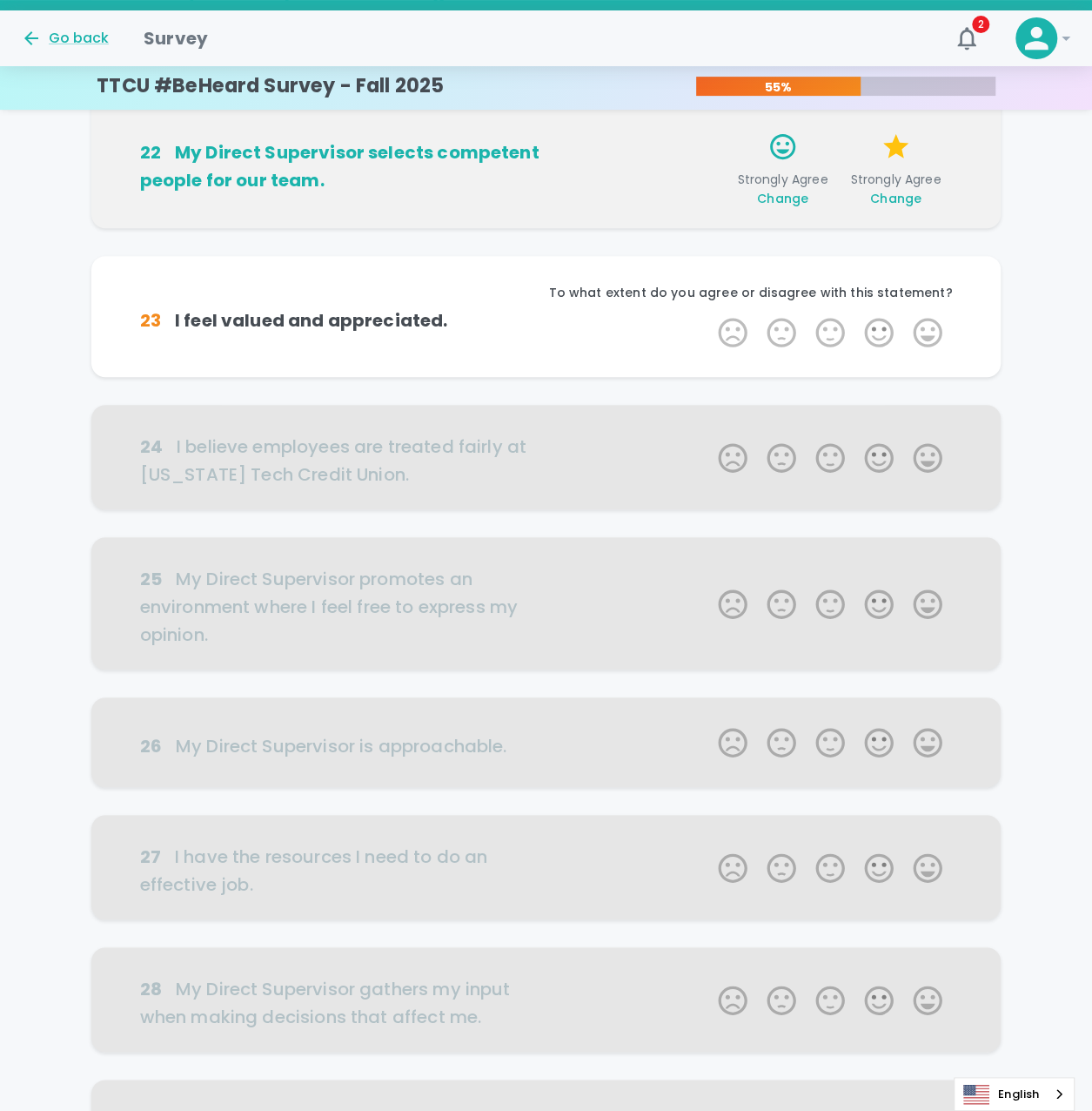
scroll to position [307, 0]
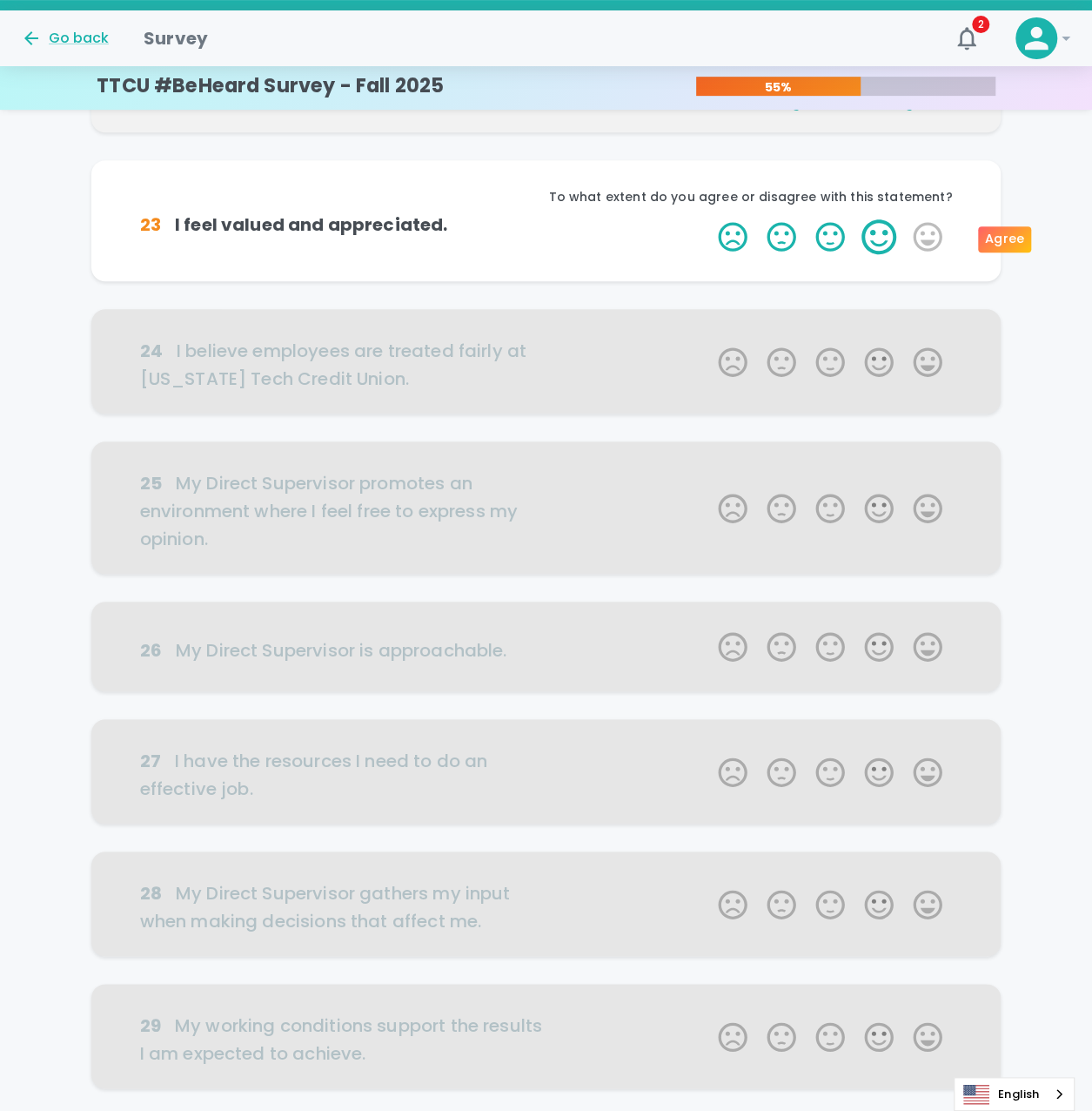
click at [884, 233] on label "4 Stars" at bounding box center [879, 237] width 49 height 35
click at [708, 219] on input "4 Stars" at bounding box center [708, 218] width 1 height 1
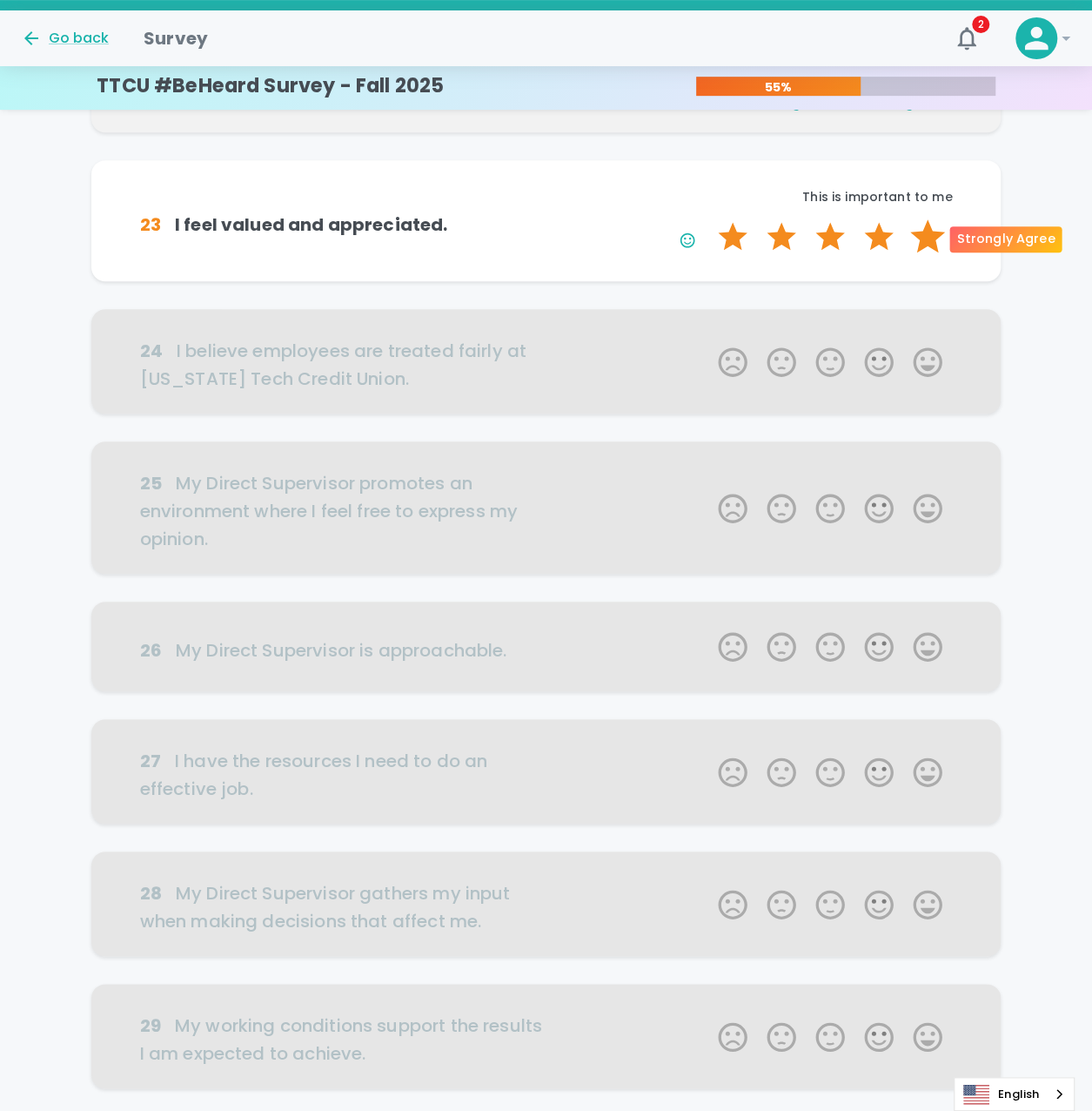
click at [918, 241] on label "5 Stars" at bounding box center [928, 237] width 49 height 35
click at [708, 219] on input "5 Stars" at bounding box center [708, 218] width 1 height 1
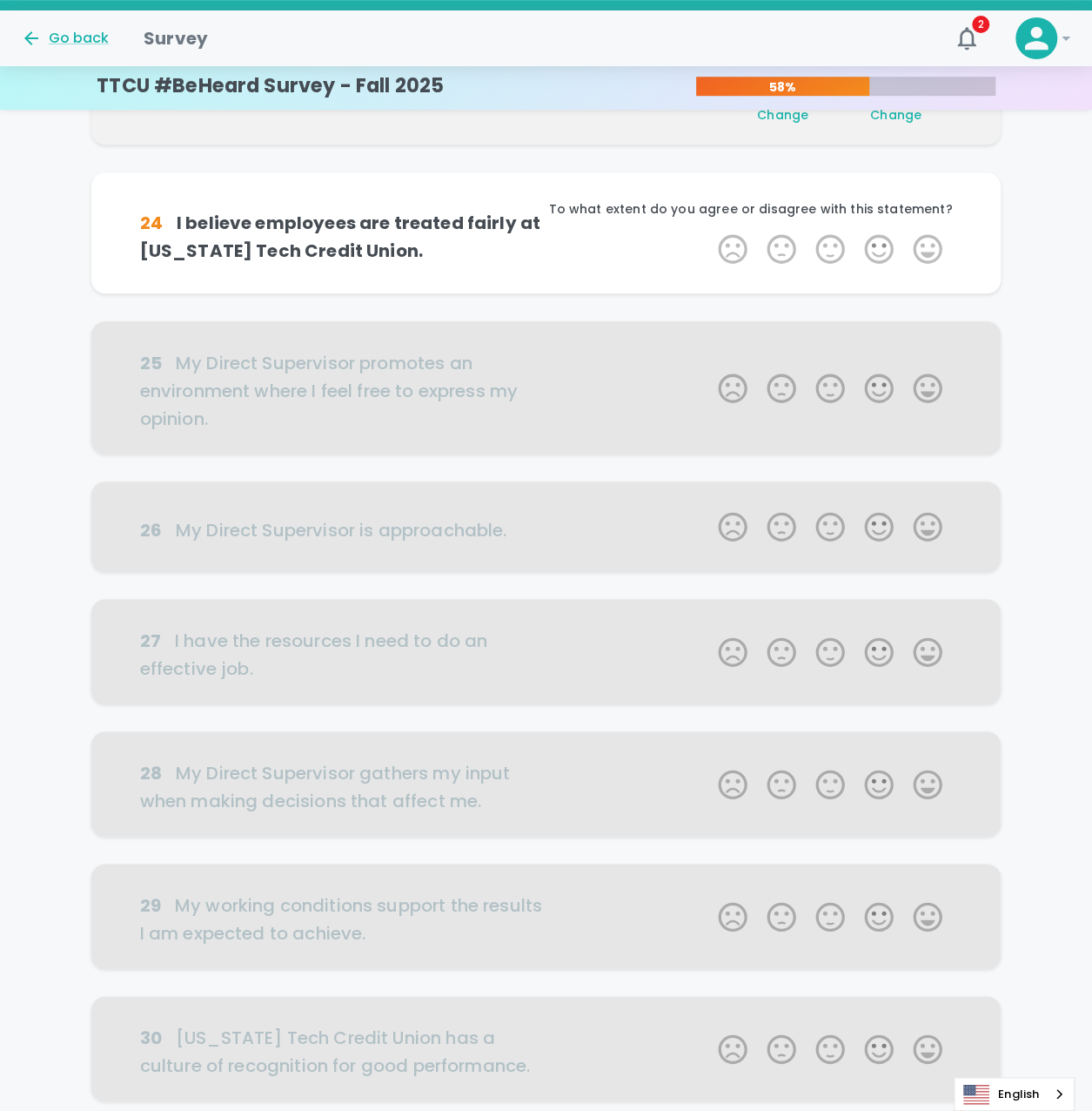
scroll to position [459, 0]
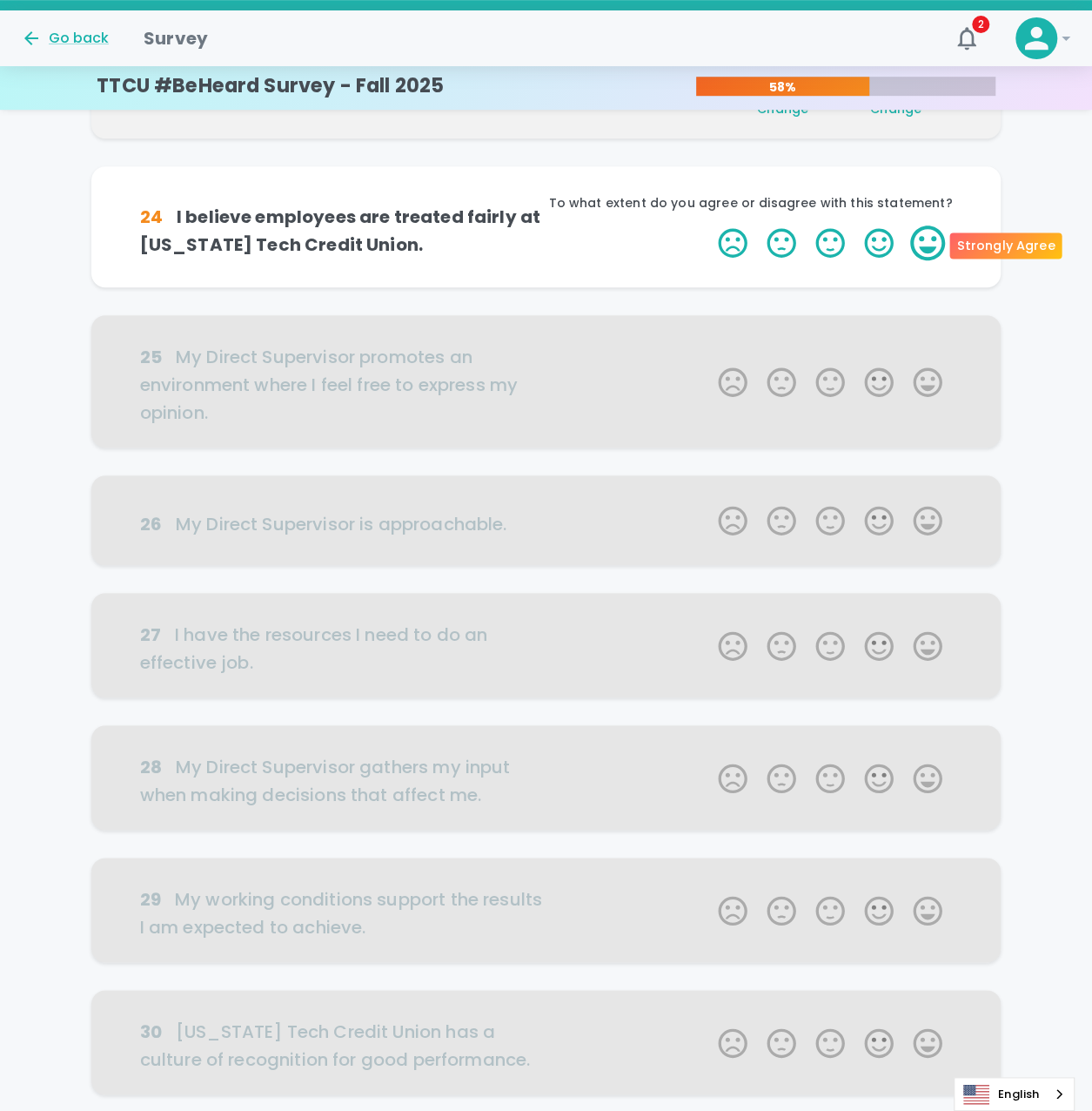
click at [927, 243] on label "5 Stars" at bounding box center [928, 243] width 49 height 35
click at [708, 225] on input "5 Stars" at bounding box center [708, 224] width 1 height 1
click at [927, 243] on label "5 Stars" at bounding box center [928, 243] width 49 height 35
click at [708, 225] on input "5 Stars" at bounding box center [708, 224] width 1 height 1
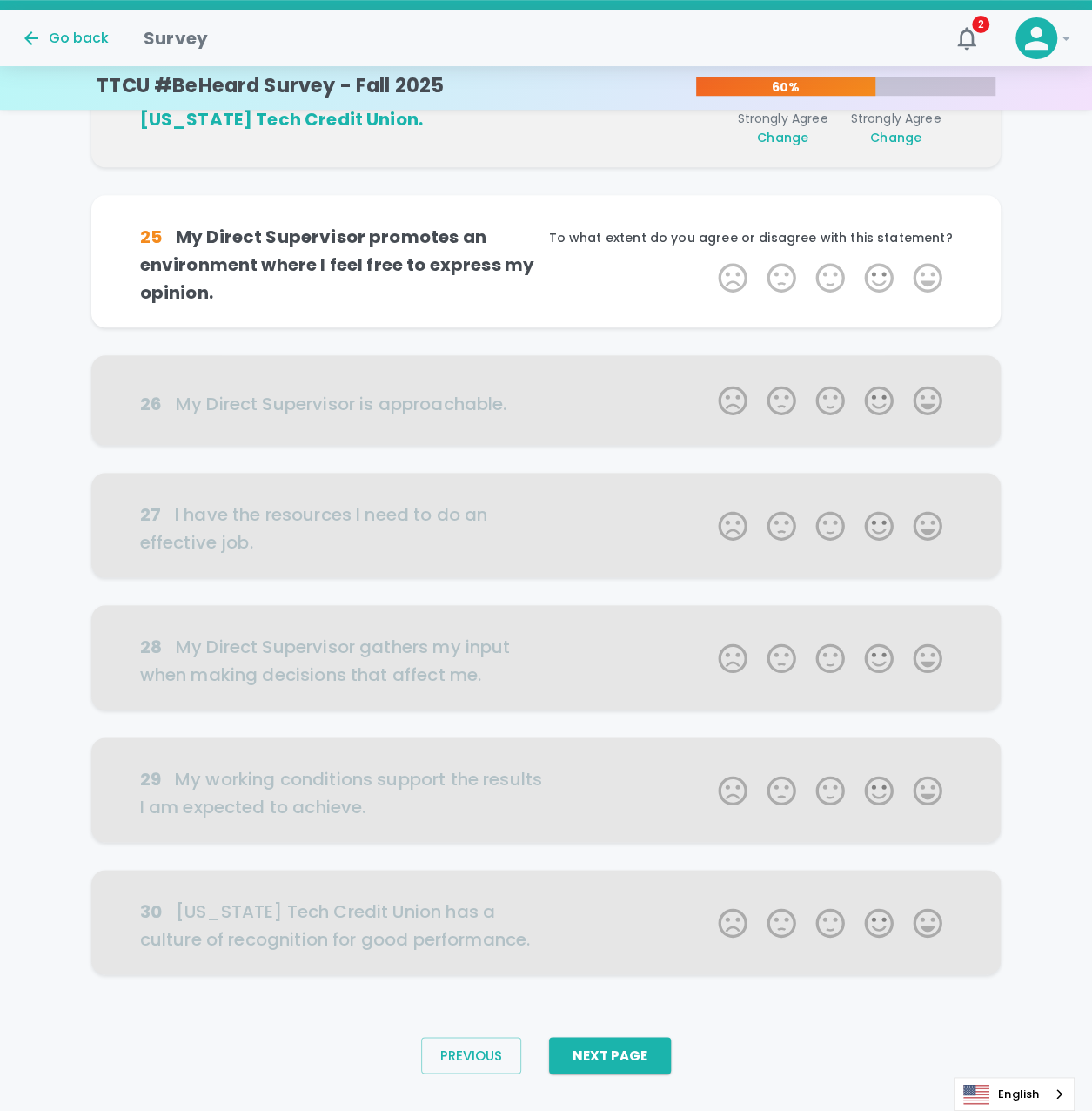
scroll to position [611, 0]
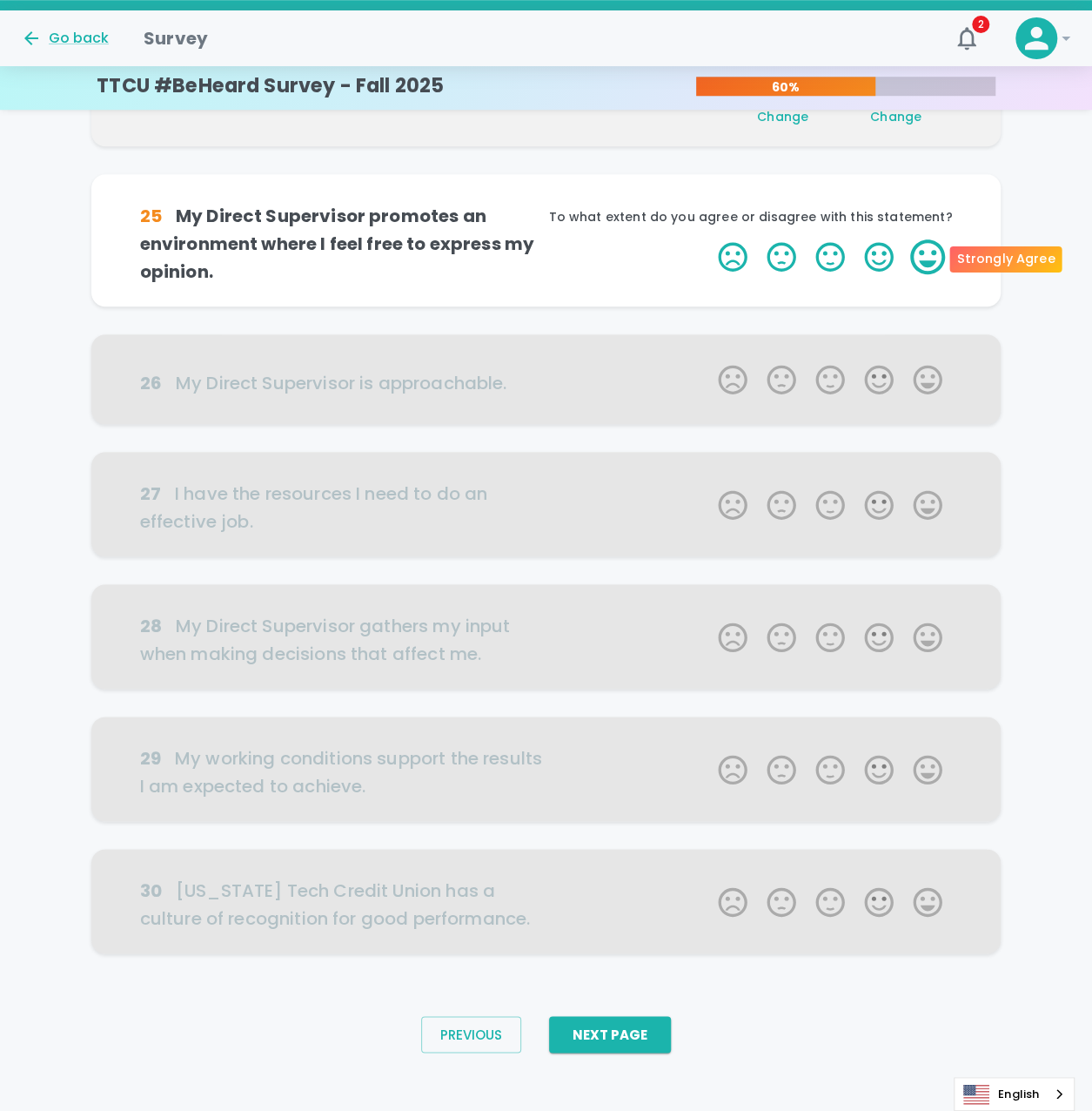
click at [926, 255] on label "5 Stars" at bounding box center [928, 257] width 49 height 35
click at [708, 239] on input "5 Stars" at bounding box center [708, 239] width 1 height 1
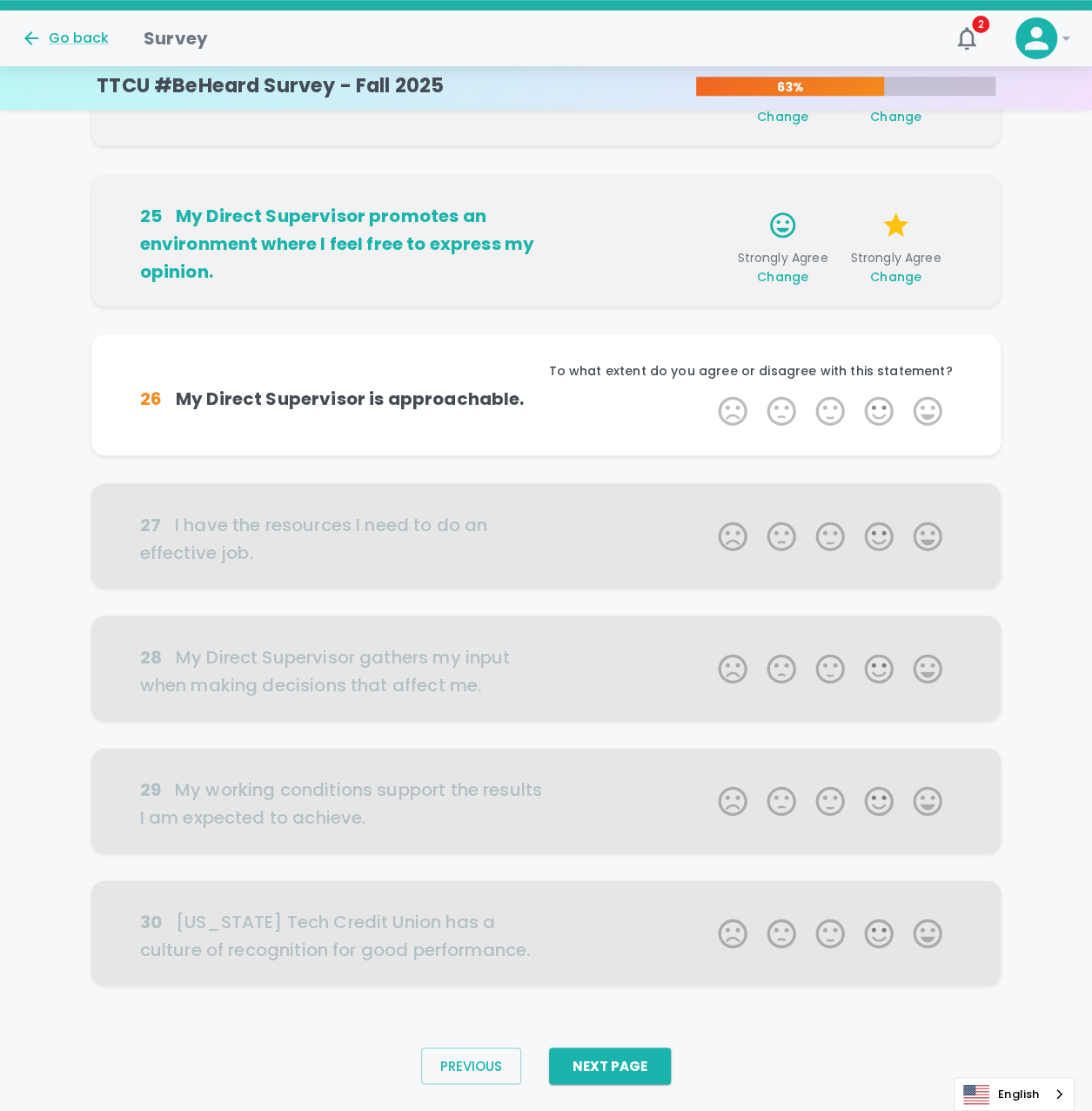
scroll to position [622, 0]
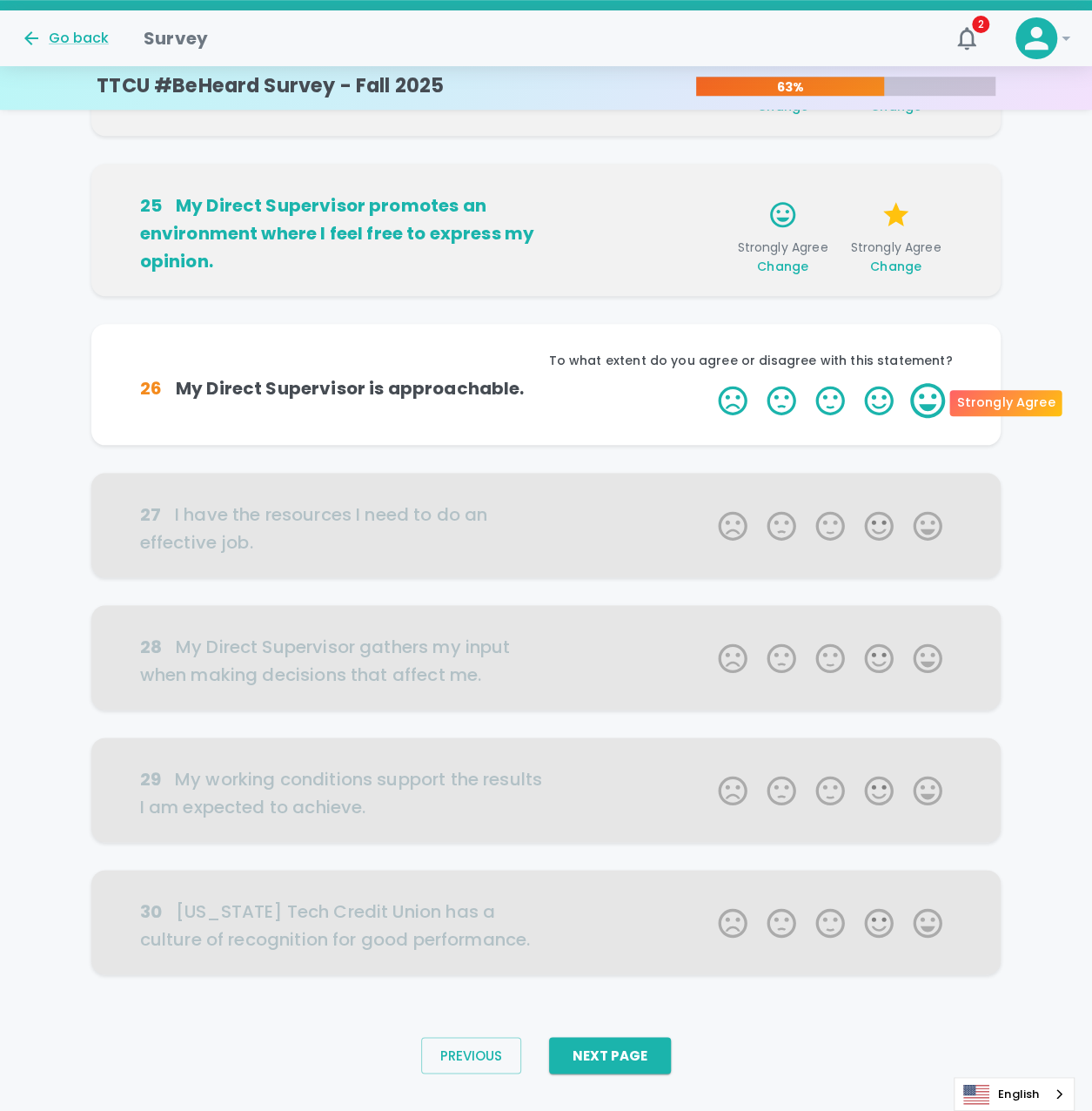
click at [920, 388] on label "5 Stars" at bounding box center [928, 401] width 49 height 35
click at [708, 383] on input "5 Stars" at bounding box center [708, 382] width 1 height 1
click at [920, 395] on label "5 Stars" at bounding box center [928, 401] width 49 height 35
click at [708, 383] on input "5 Stars" at bounding box center [708, 382] width 1 height 1
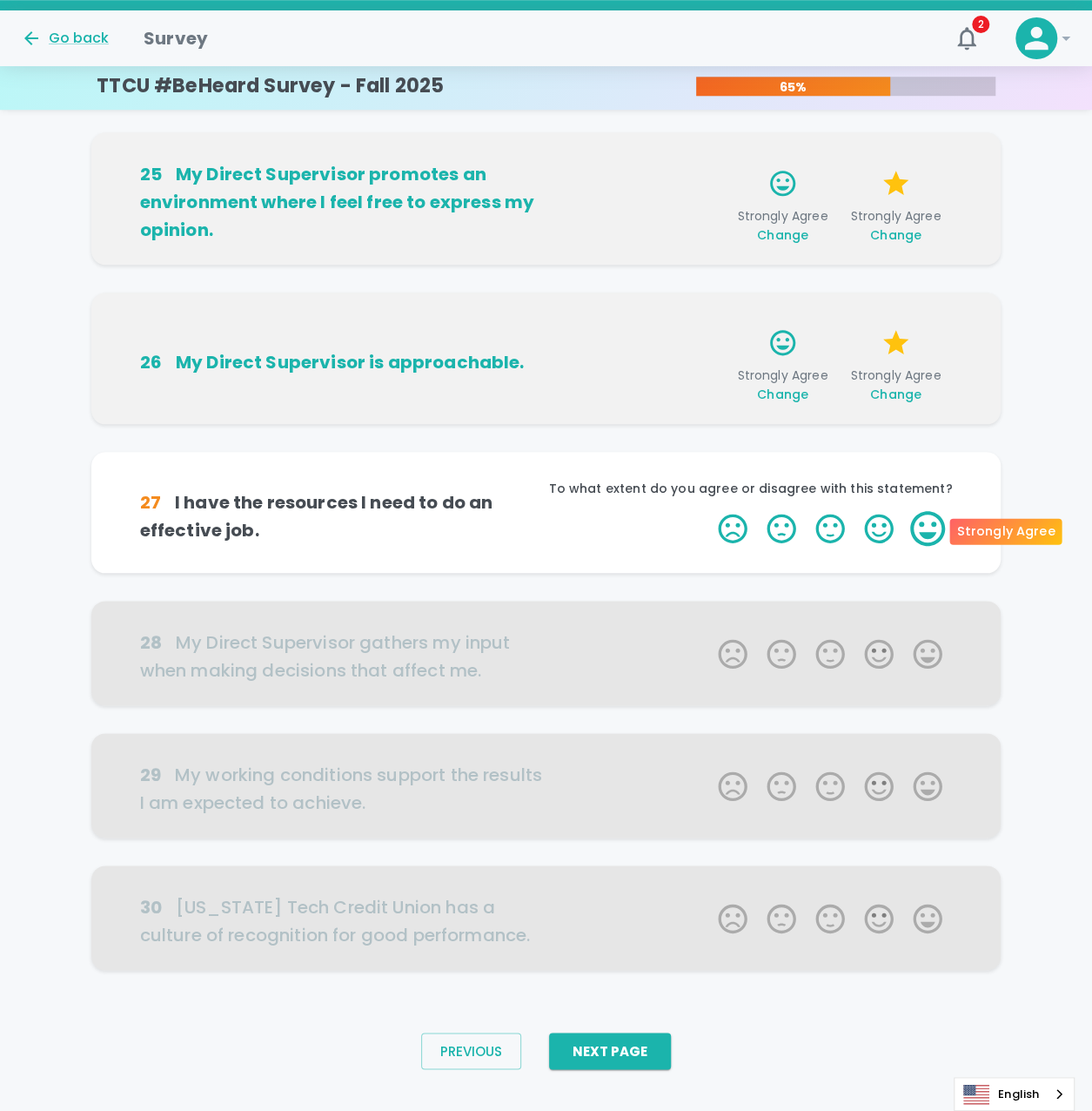
click at [920, 525] on label "5 Stars" at bounding box center [928, 529] width 49 height 35
click at [708, 511] on input "5 Stars" at bounding box center [708, 510] width 1 height 1
click at [920, 525] on label "5 Stars" at bounding box center [928, 529] width 49 height 35
click at [708, 511] on input "5 Stars" at bounding box center [708, 510] width 1 height 1
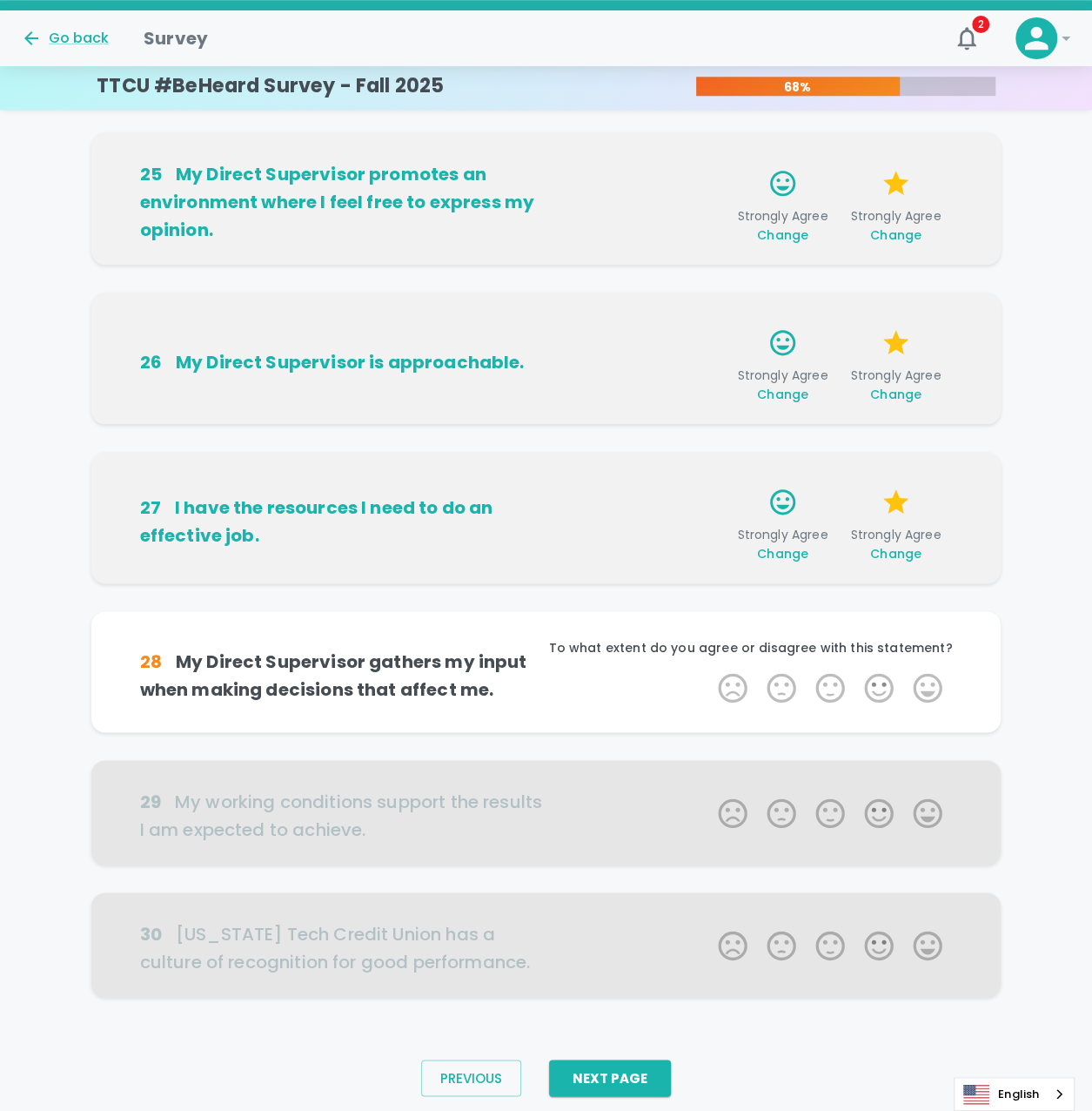
scroll to position [681, 0]
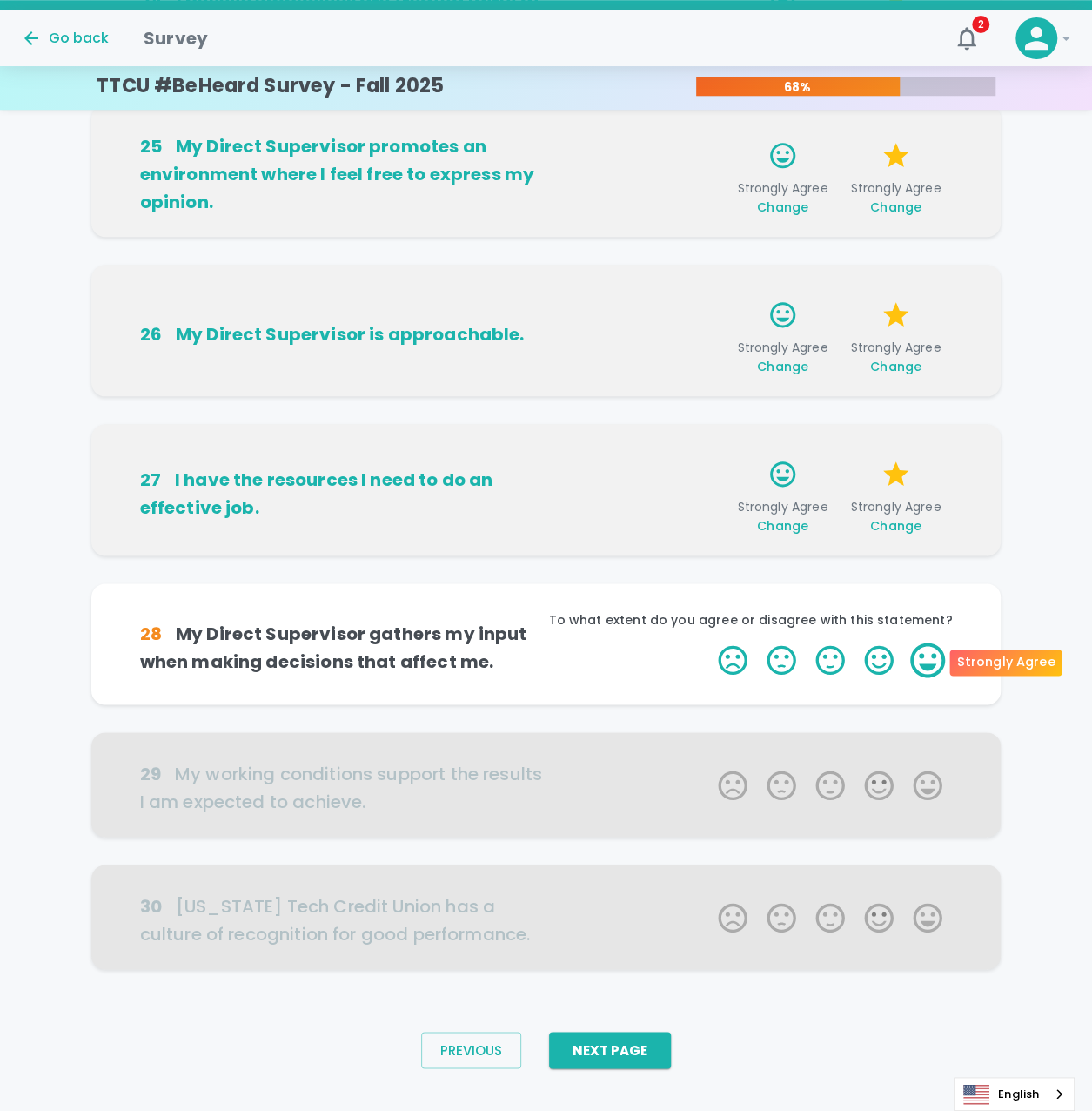
click at [923, 664] on label "5 Stars" at bounding box center [928, 660] width 49 height 35
click at [708, 643] on input "5 Stars" at bounding box center [708, 642] width 1 height 1
click at [923, 664] on label "5 Stars" at bounding box center [928, 660] width 49 height 35
click at [708, 643] on input "5 Stars" at bounding box center [708, 642] width 1 height 1
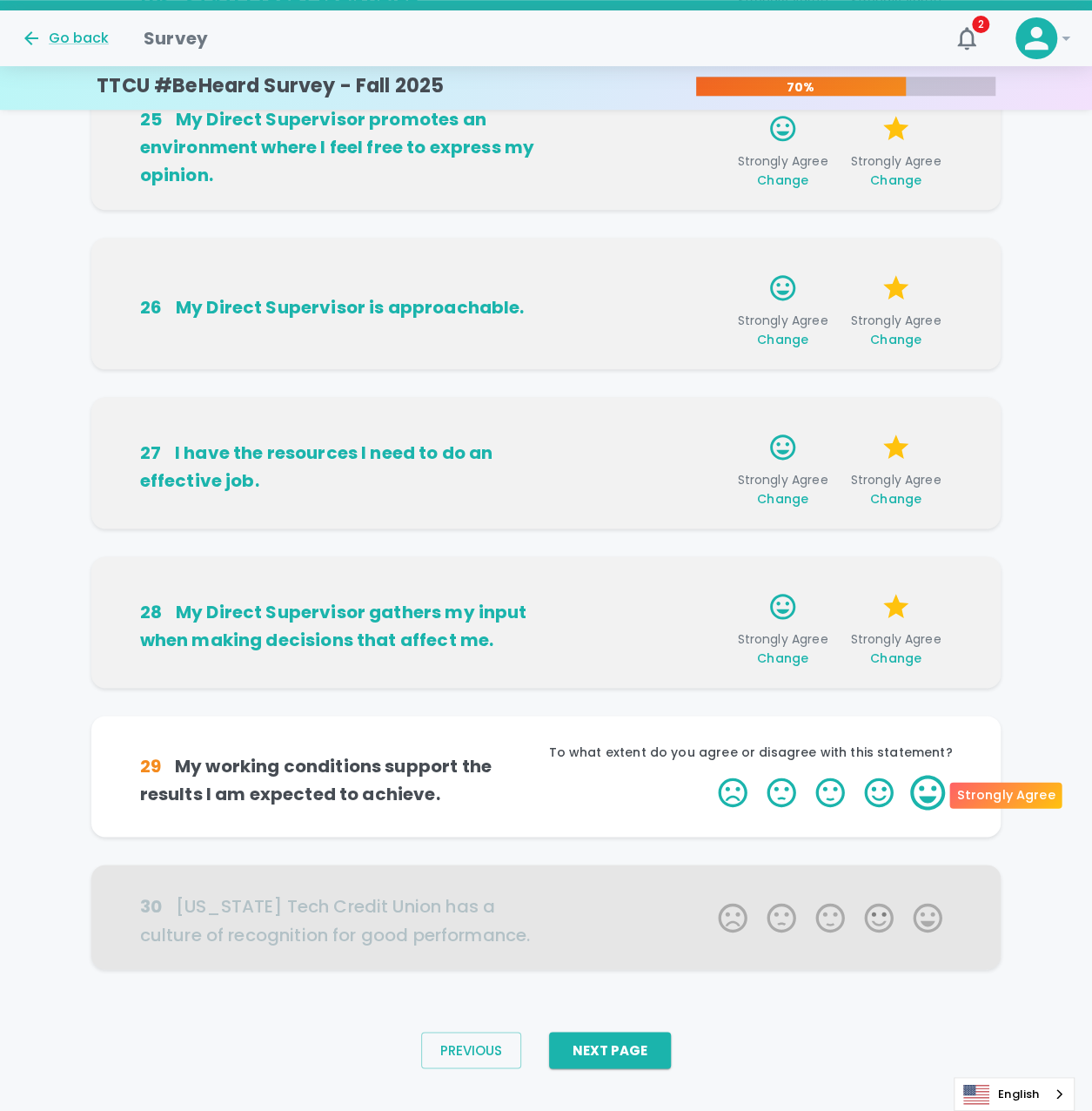
click at [929, 786] on label "5 Stars" at bounding box center [928, 793] width 49 height 35
click at [708, 775] on input "5 Stars" at bounding box center [708, 774] width 1 height 1
click at [929, 786] on label "5 Stars" at bounding box center [928, 793] width 49 height 35
click at [708, 775] on input "5 Stars" at bounding box center [708, 774] width 1 height 1
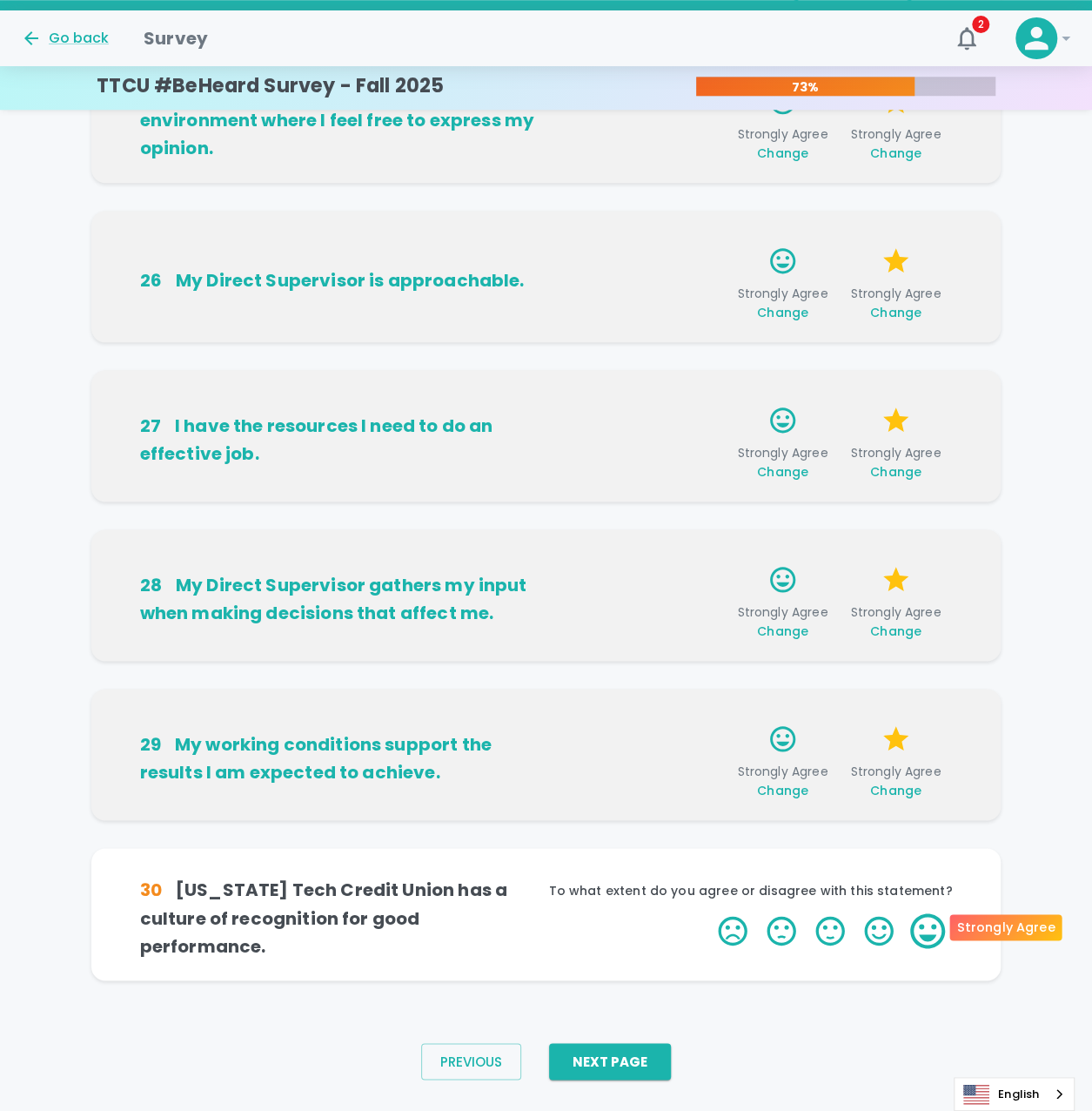
click at [924, 936] on label "5 Stars" at bounding box center [928, 931] width 49 height 35
click at [708, 913] on input "5 Stars" at bounding box center [708, 912] width 1 height 1
click at [924, 936] on label "5 Stars" at bounding box center [928, 931] width 49 height 35
click at [708, 913] on input "5 Stars" at bounding box center [708, 912] width 1 height 1
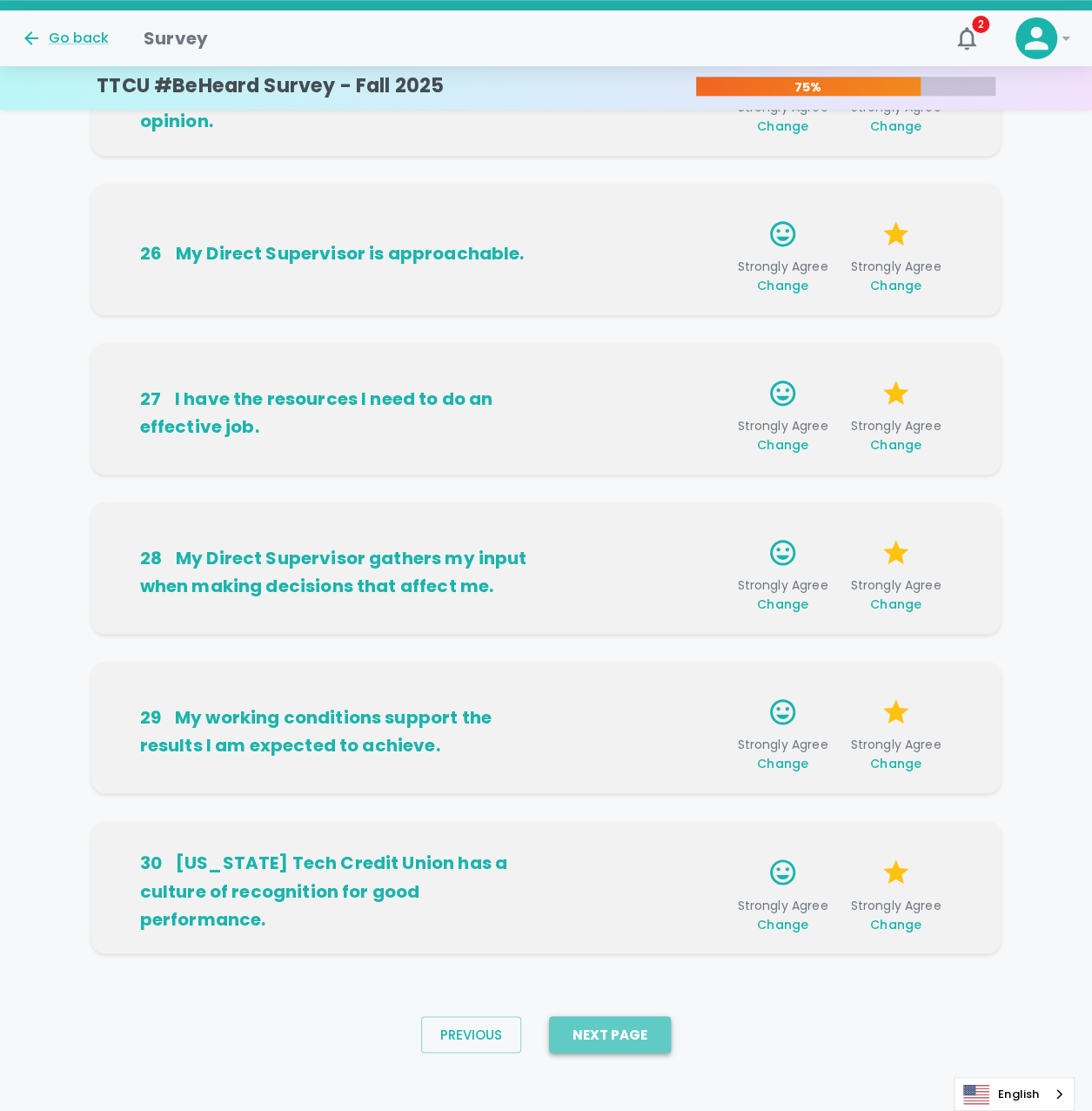
click at [622, 1023] on button "Next Page" at bounding box center [610, 1034] width 121 height 36
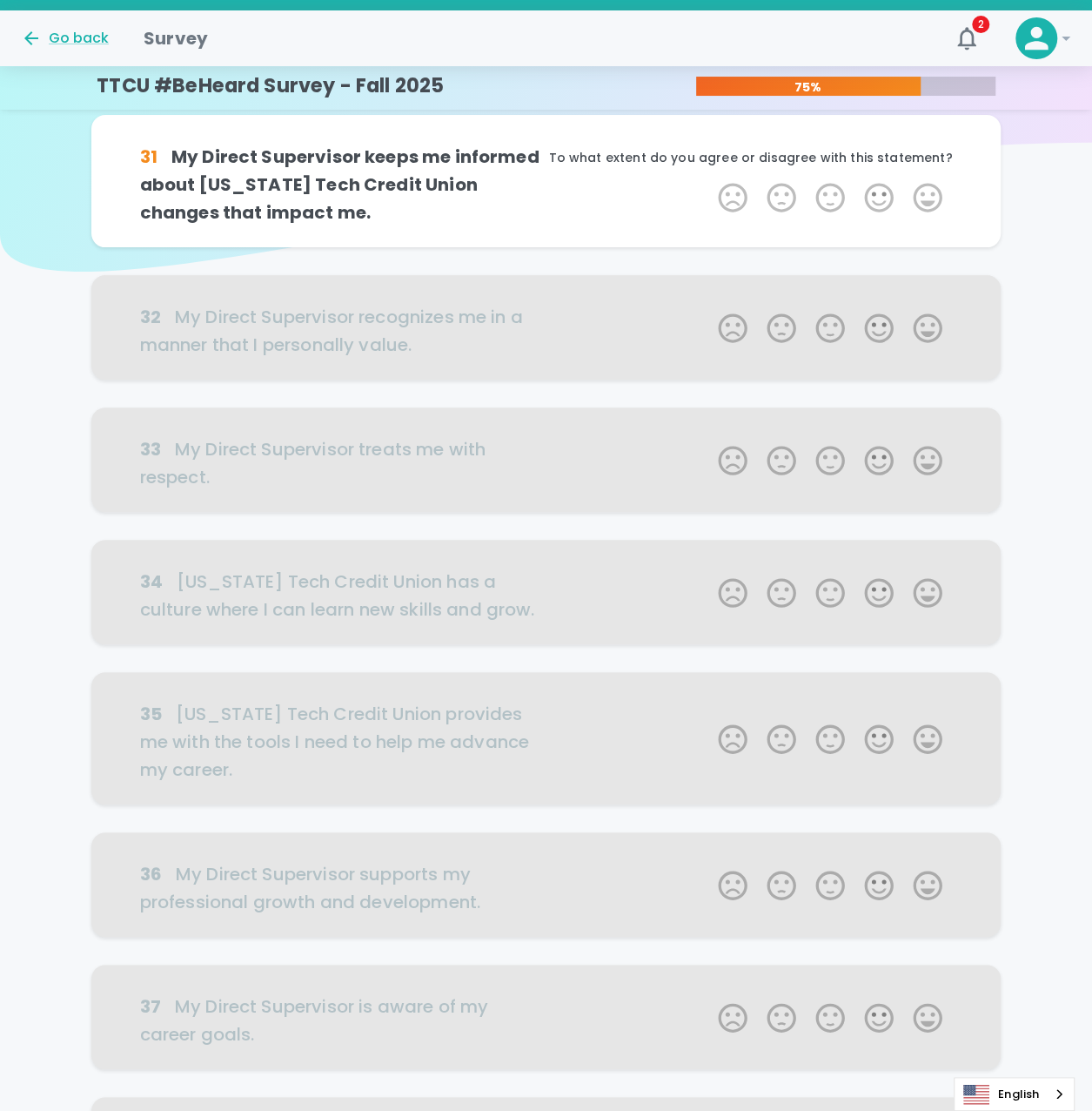
scroll to position [0, 0]
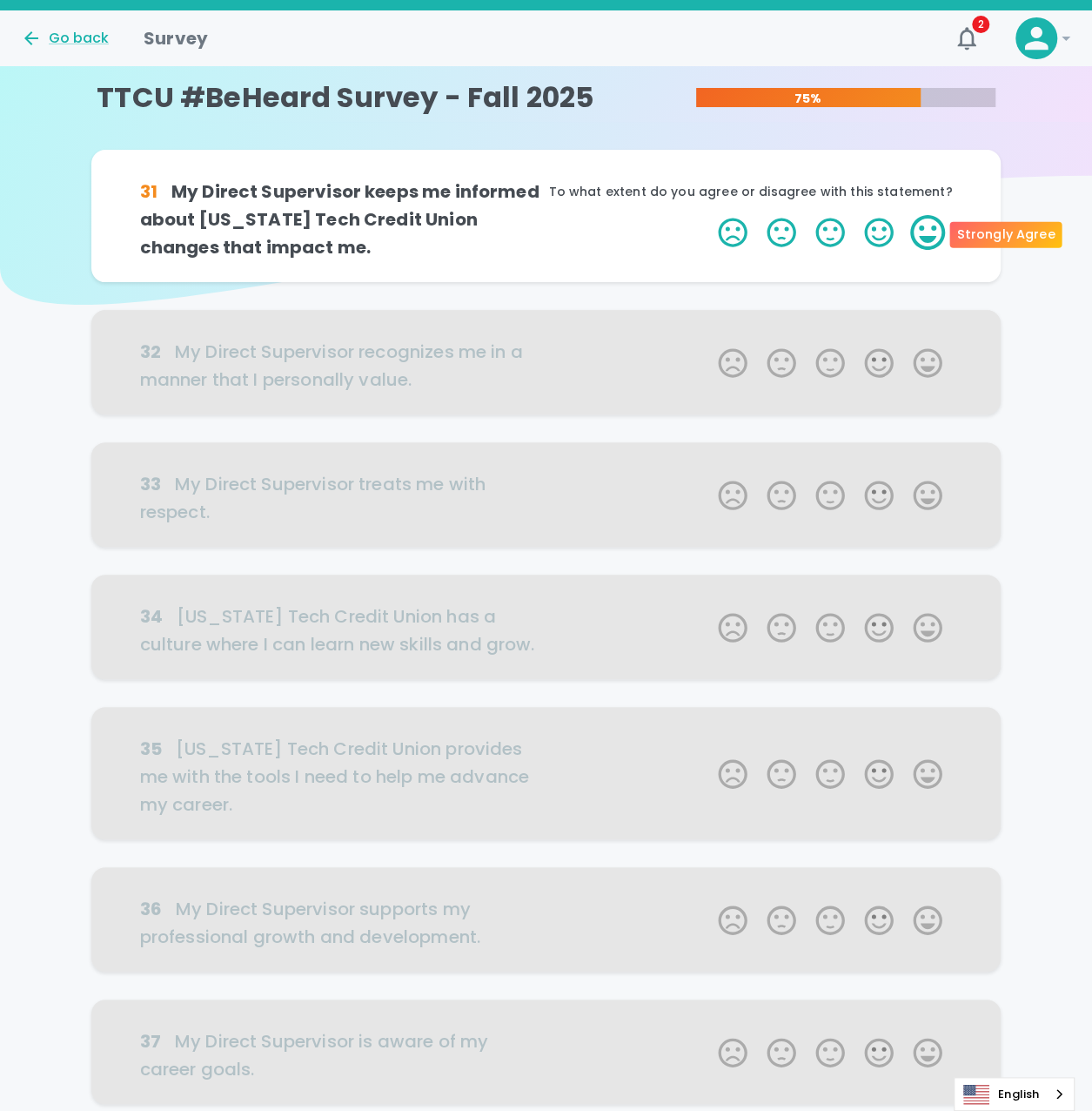
click at [921, 234] on label "5 Stars" at bounding box center [928, 233] width 49 height 35
click at [708, 216] on input "5 Stars" at bounding box center [708, 215] width 1 height 1
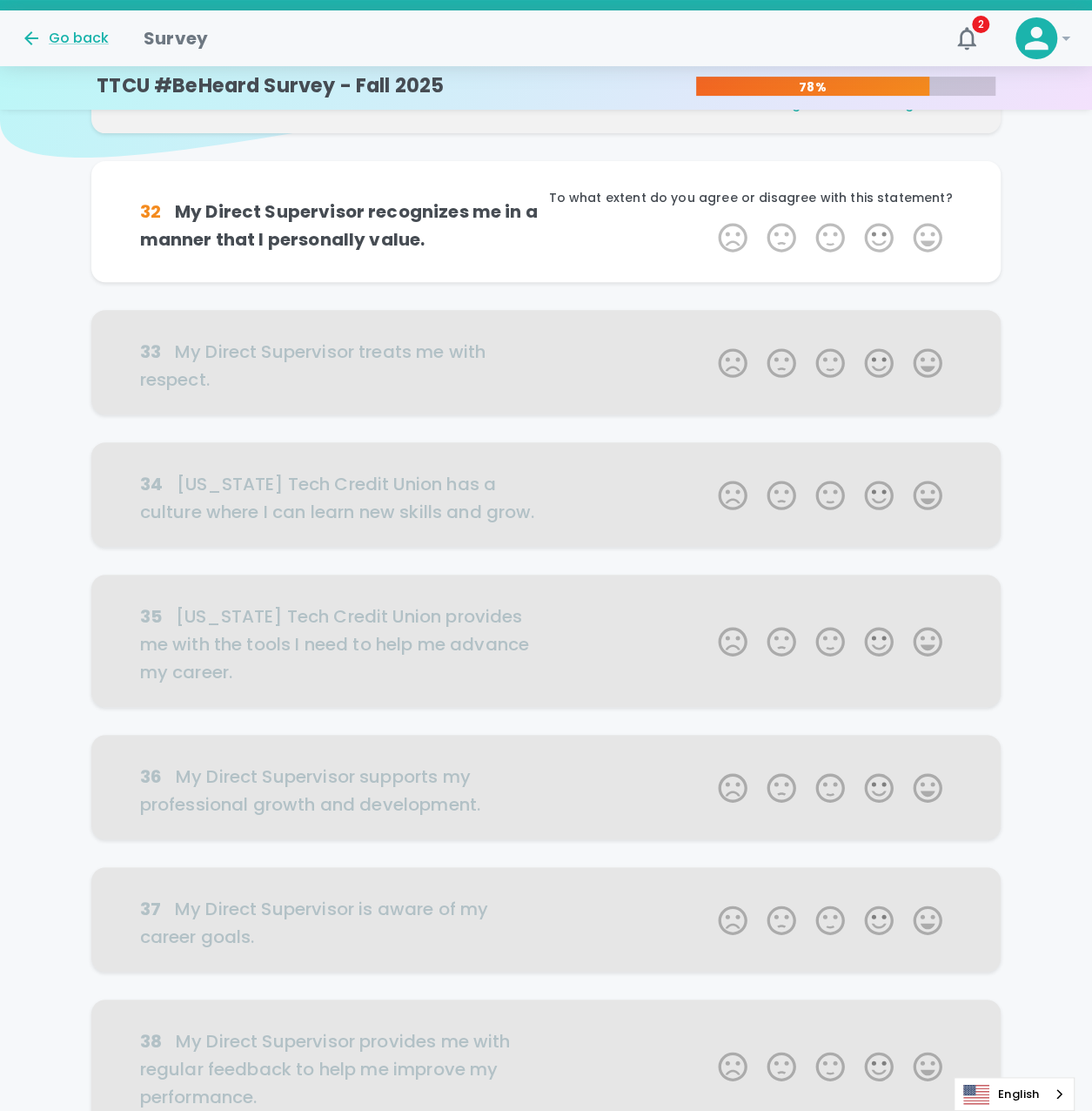
scroll to position [153, 0]
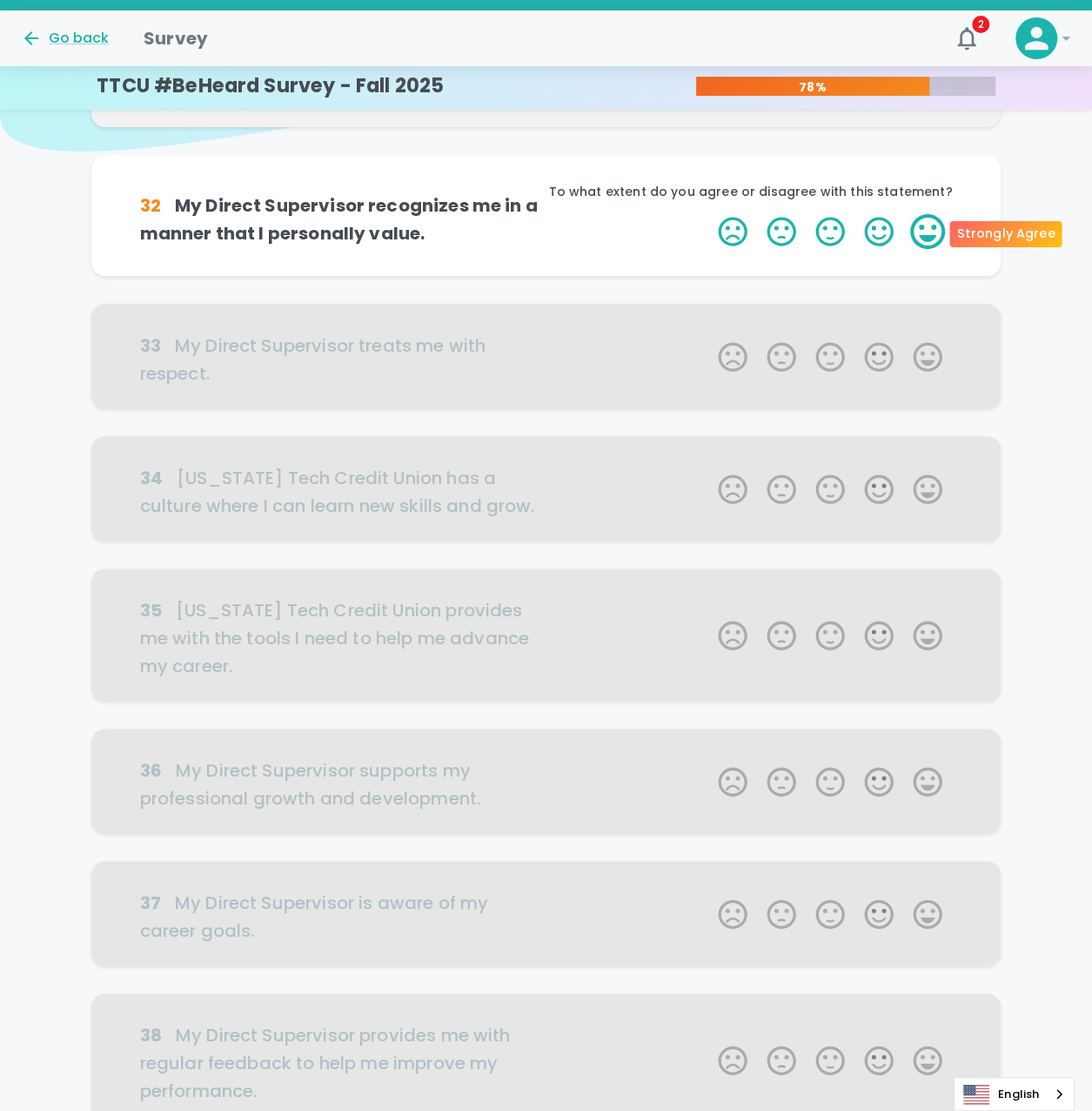
click at [925, 234] on label "5 Stars" at bounding box center [928, 232] width 49 height 35
click at [708, 215] on input "5 Stars" at bounding box center [708, 214] width 1 height 1
click at [925, 234] on label "5 Stars" at bounding box center [928, 232] width 49 height 35
click at [708, 215] on input "5 Stars" at bounding box center [708, 214] width 1 height 1
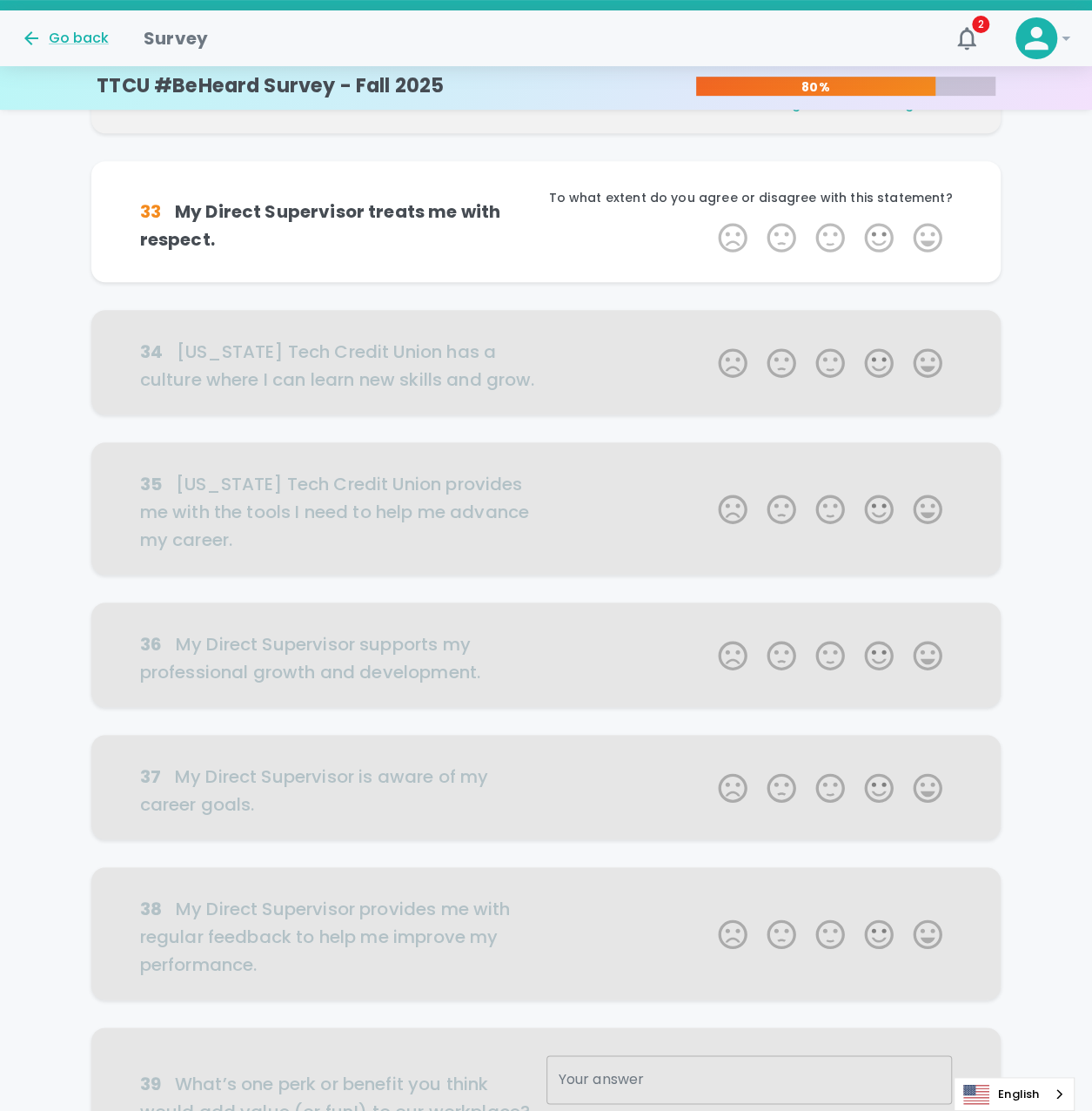
click at [925, 234] on label "5 Stars" at bounding box center [928, 238] width 49 height 35
click at [708, 220] on input "5 Stars" at bounding box center [708, 219] width 1 height 1
click at [925, 234] on label "5 Stars" at bounding box center [928, 238] width 49 height 35
click at [708, 220] on input "5 Stars" at bounding box center [708, 219] width 1 height 1
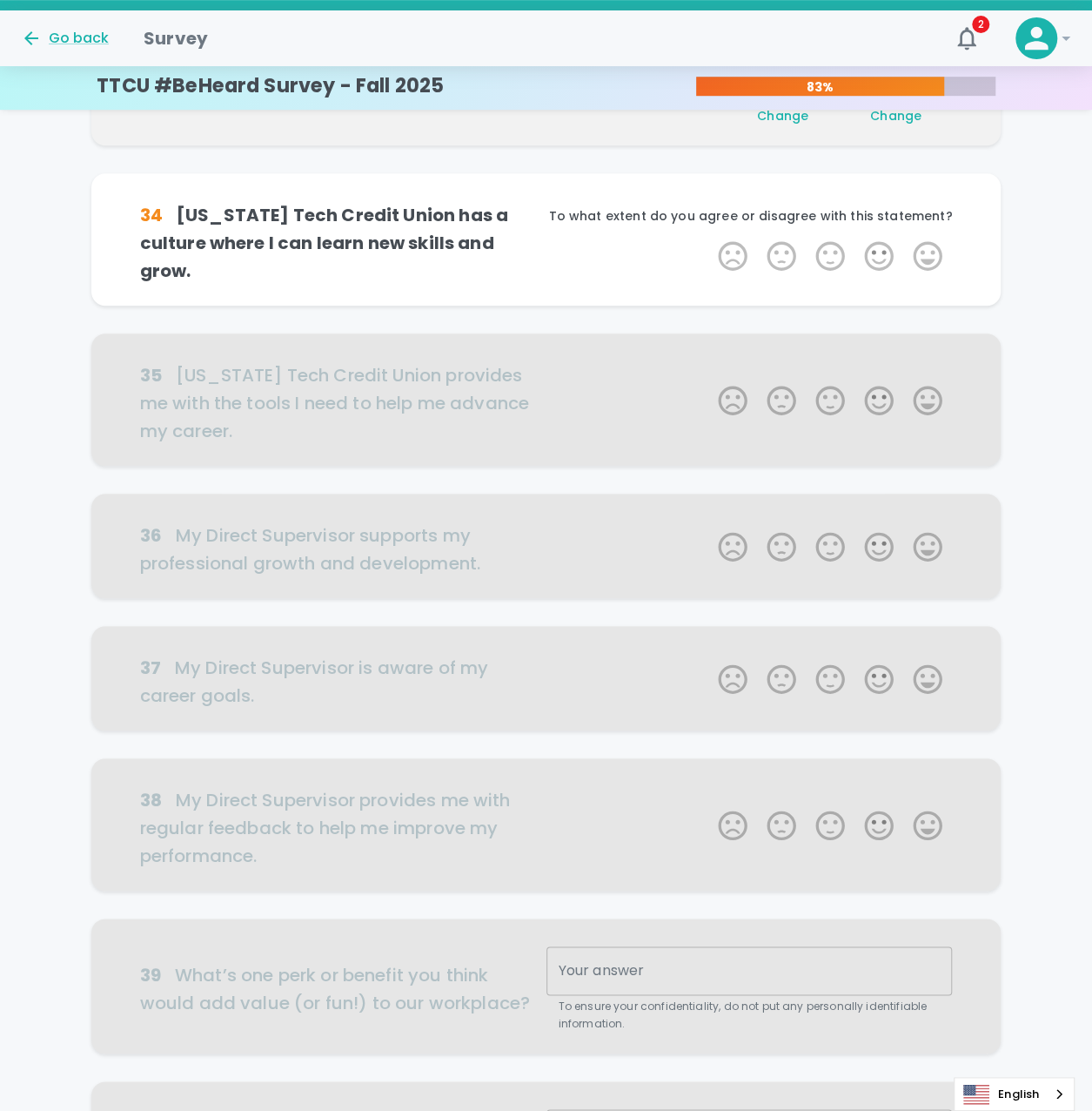
scroll to position [459, 0]
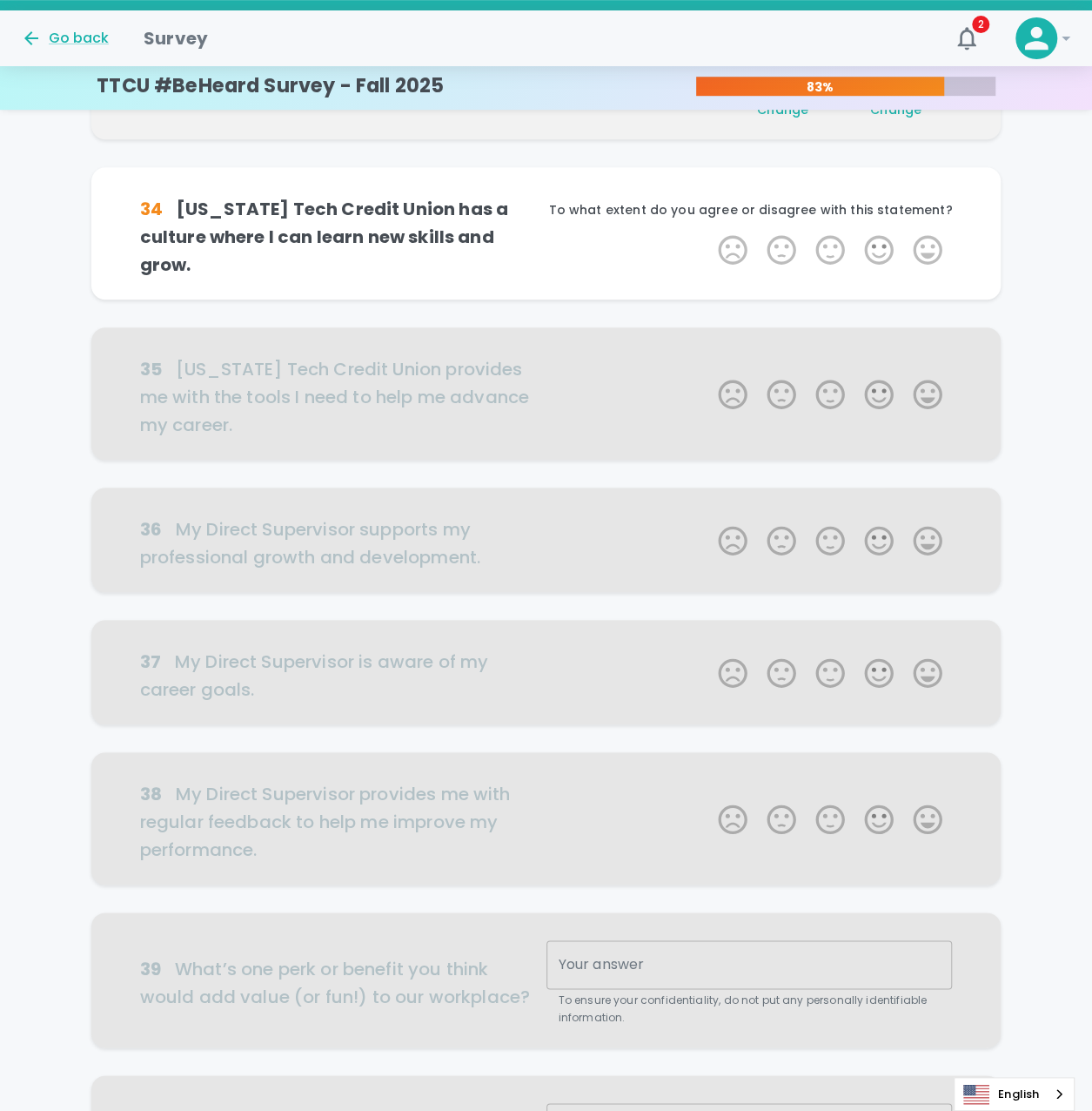
click at [925, 234] on label "5 Stars" at bounding box center [928, 250] width 49 height 35
click at [708, 232] on input "5 Stars" at bounding box center [708, 231] width 1 height 1
click at [925, 234] on label "5 Stars" at bounding box center [928, 250] width 49 height 35
click at [708, 232] on input "5 Stars" at bounding box center [708, 231] width 1 height 1
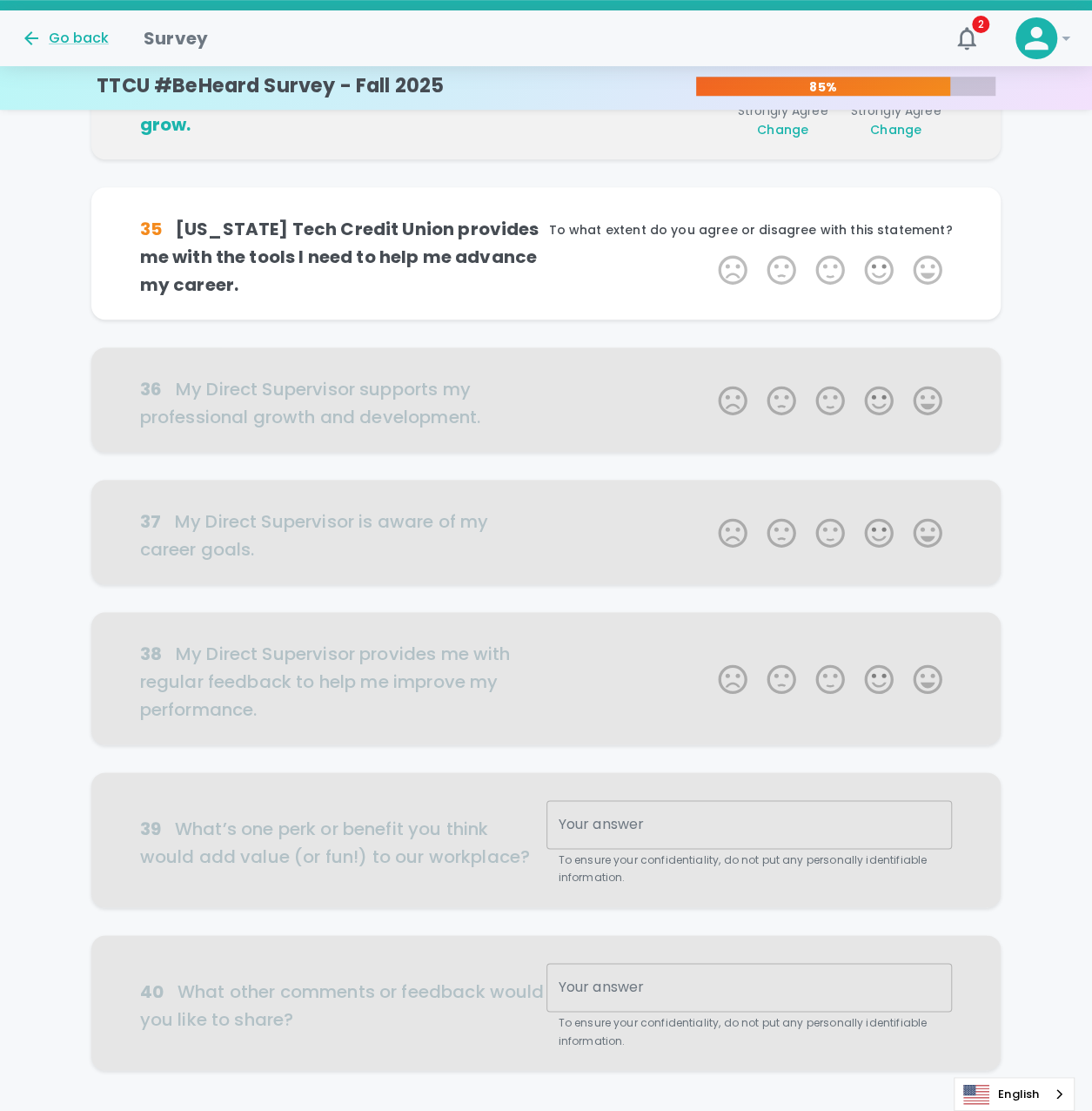
scroll to position [613, 0]
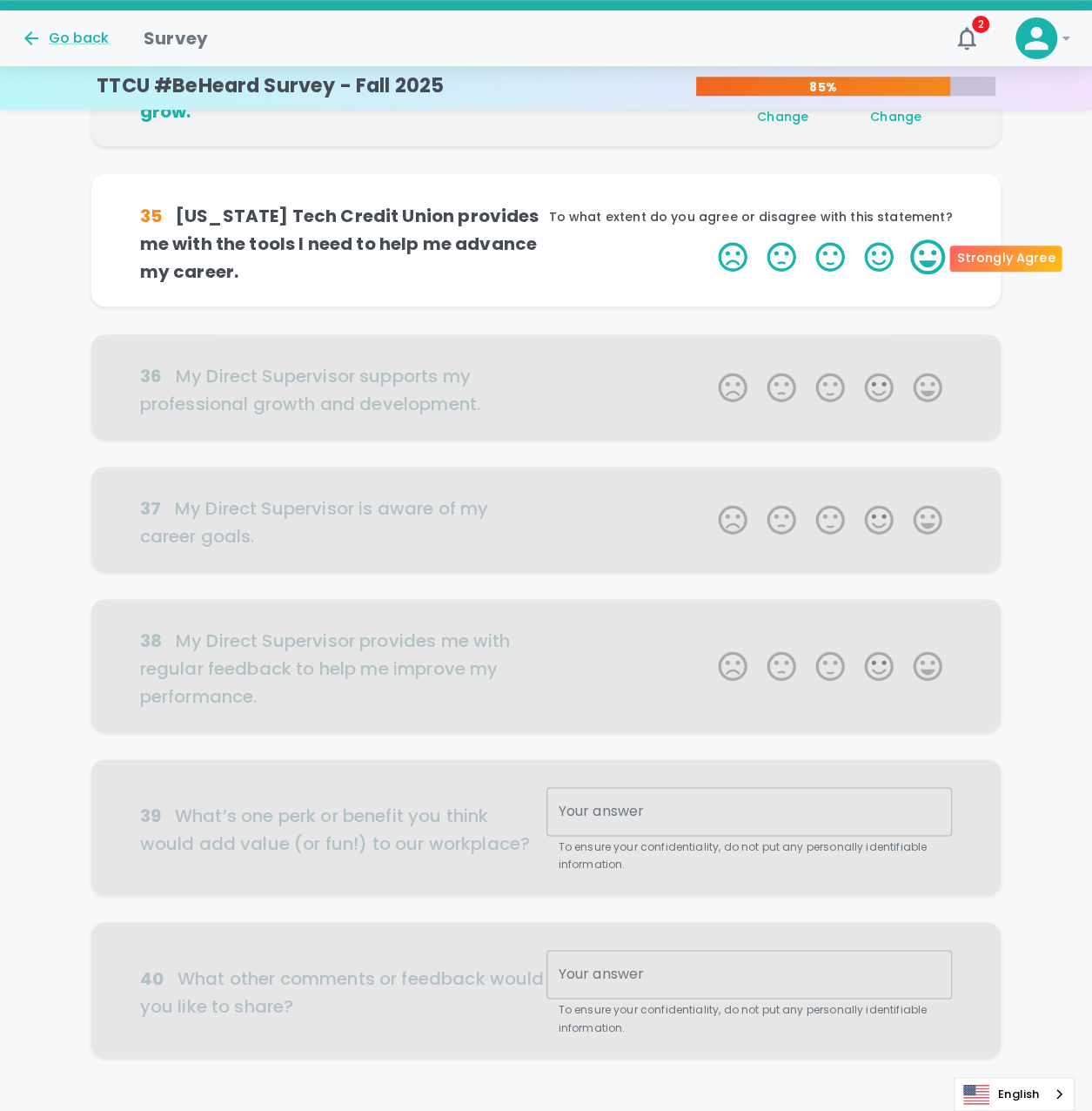
click at [936, 257] on label "5 Stars" at bounding box center [928, 257] width 49 height 35
click at [708, 239] on input "5 Stars" at bounding box center [708, 239] width 1 height 1
click at [936, 257] on label "5 Stars" at bounding box center [928, 257] width 49 height 35
click at [708, 239] on input "5 Stars" at bounding box center [708, 239] width 1 height 1
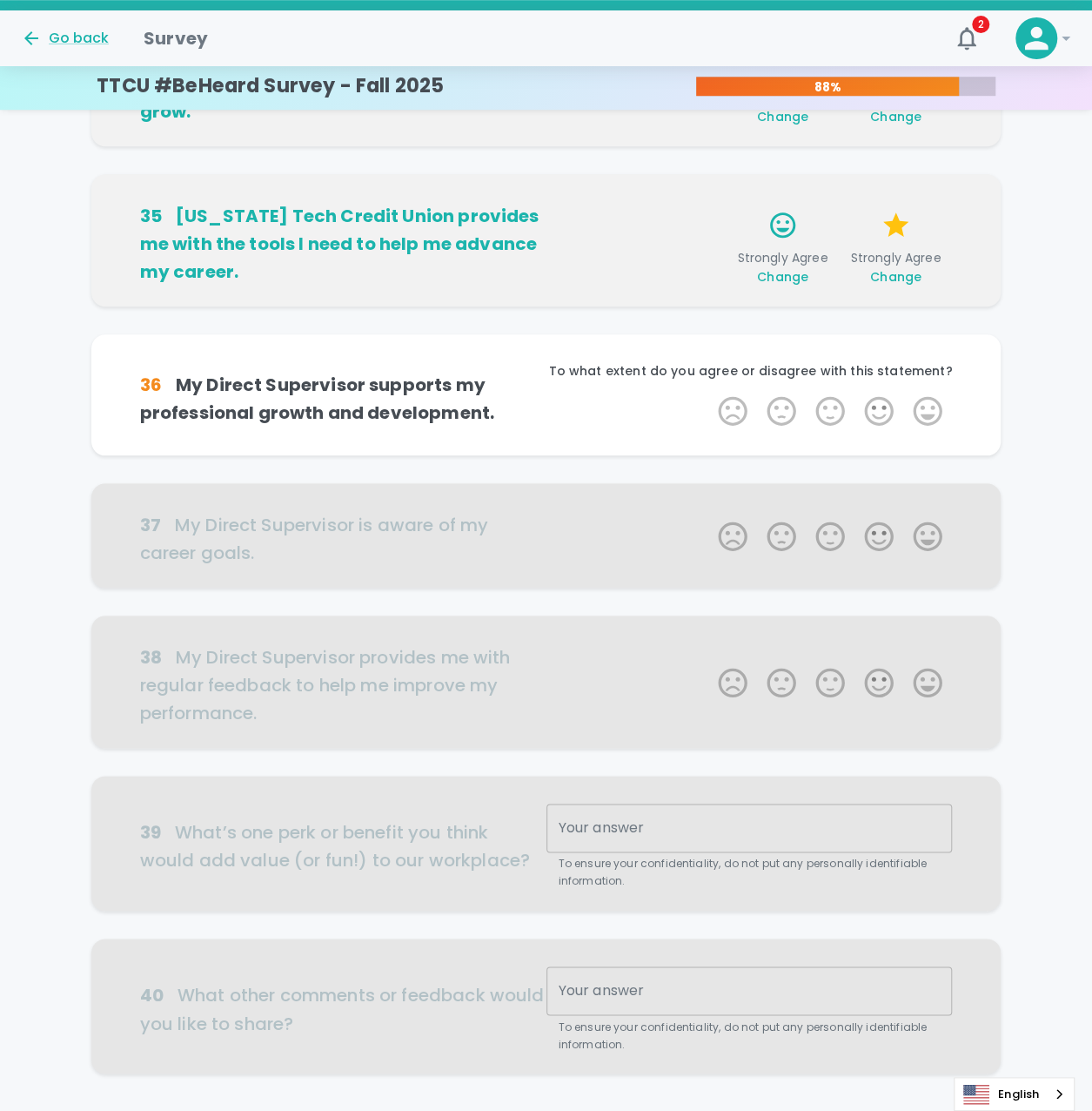
scroll to position [726, 0]
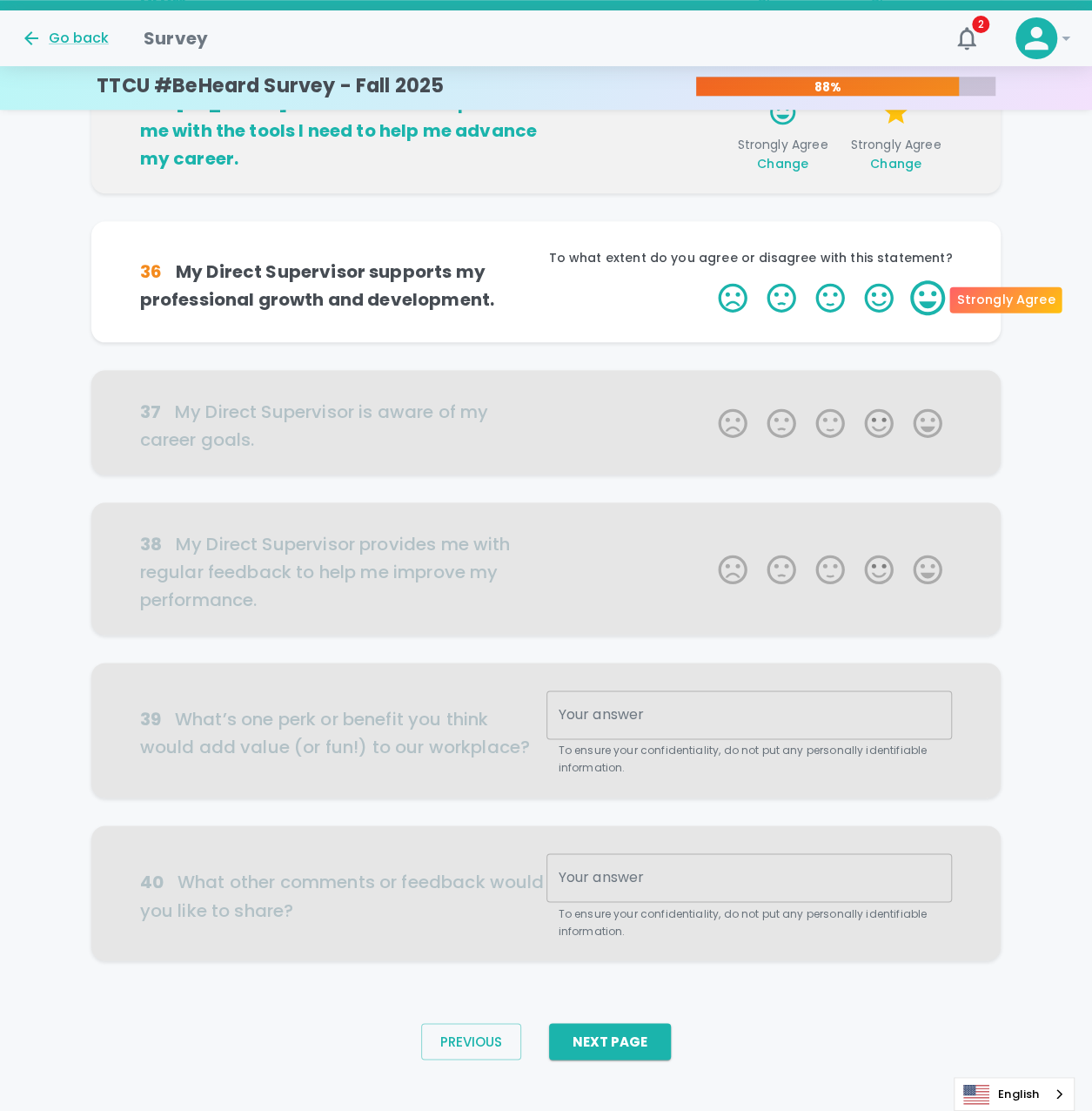
click at [938, 294] on label "5 Stars" at bounding box center [928, 298] width 49 height 35
click at [708, 280] on input "5 Stars" at bounding box center [708, 279] width 1 height 1
click at [938, 294] on label "5 Stars" at bounding box center [928, 298] width 49 height 35
click at [708, 280] on input "5 Stars" at bounding box center [708, 279] width 1 height 1
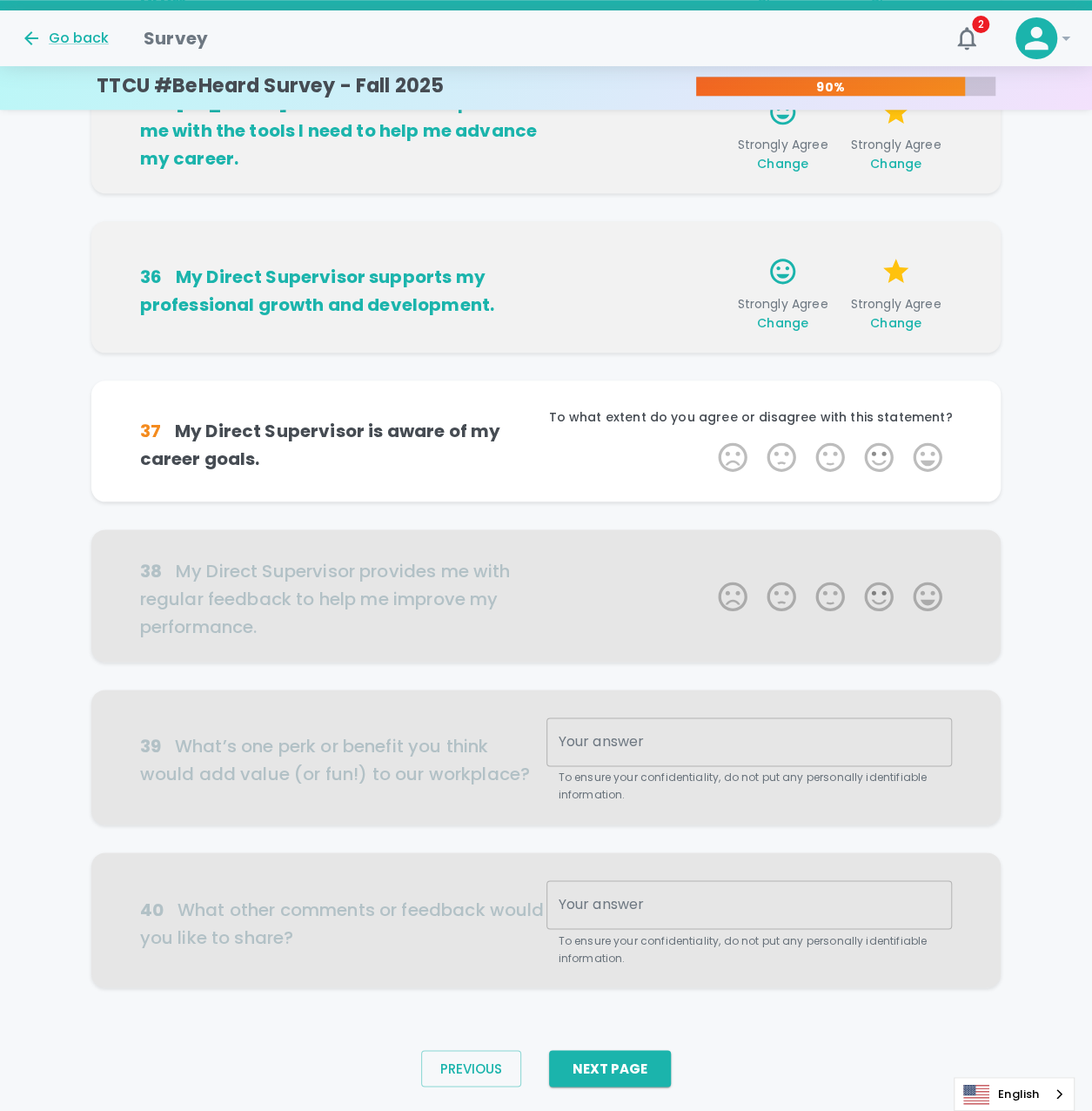
scroll to position [743, 0]
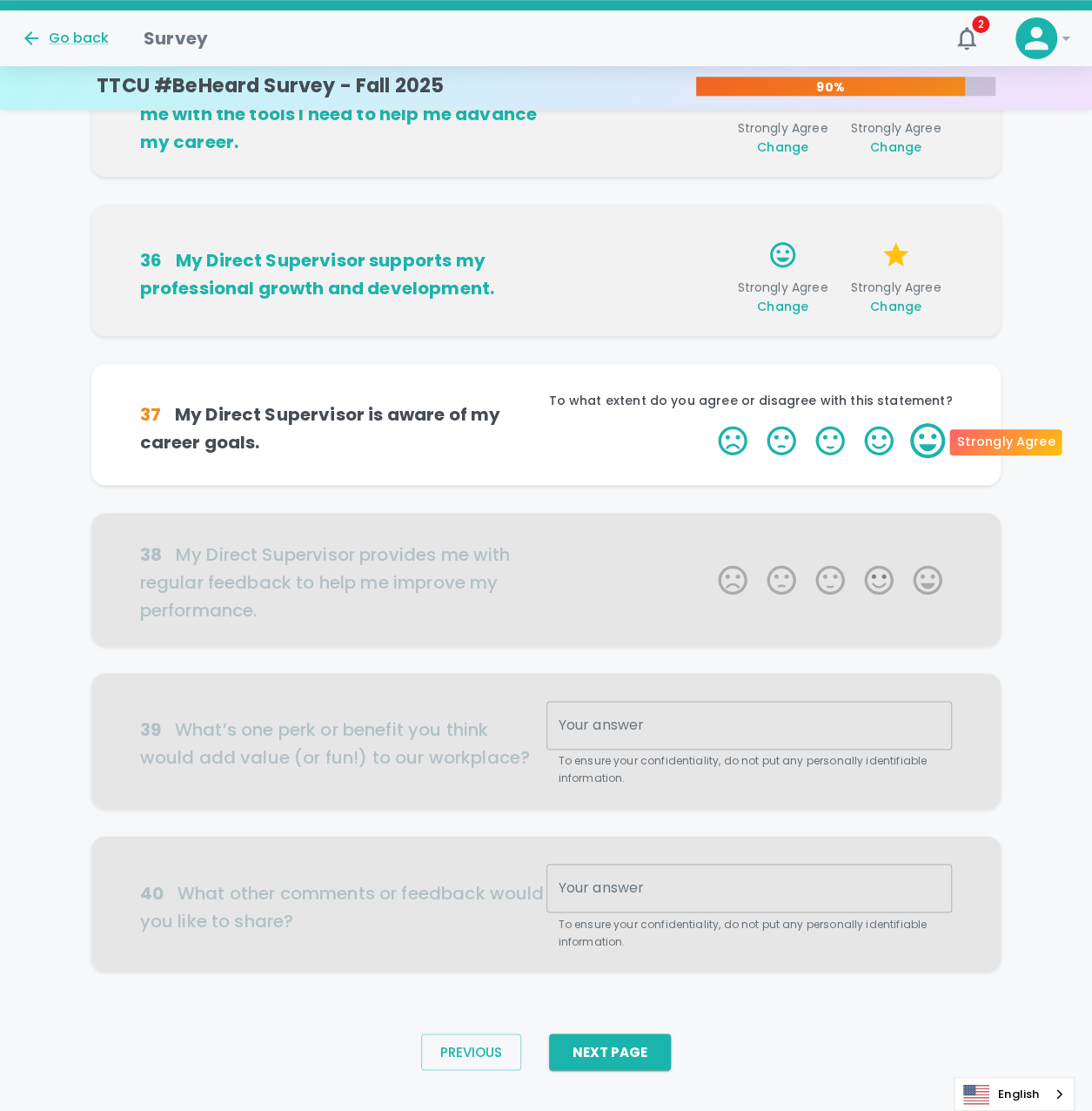
click at [920, 441] on label "5 Stars" at bounding box center [928, 441] width 49 height 35
click at [708, 423] on input "5 Stars" at bounding box center [708, 422] width 1 height 1
click at [920, 441] on label "5 Stars" at bounding box center [928, 441] width 49 height 35
click at [708, 423] on input "5 Stars" at bounding box center [708, 422] width 1 height 1
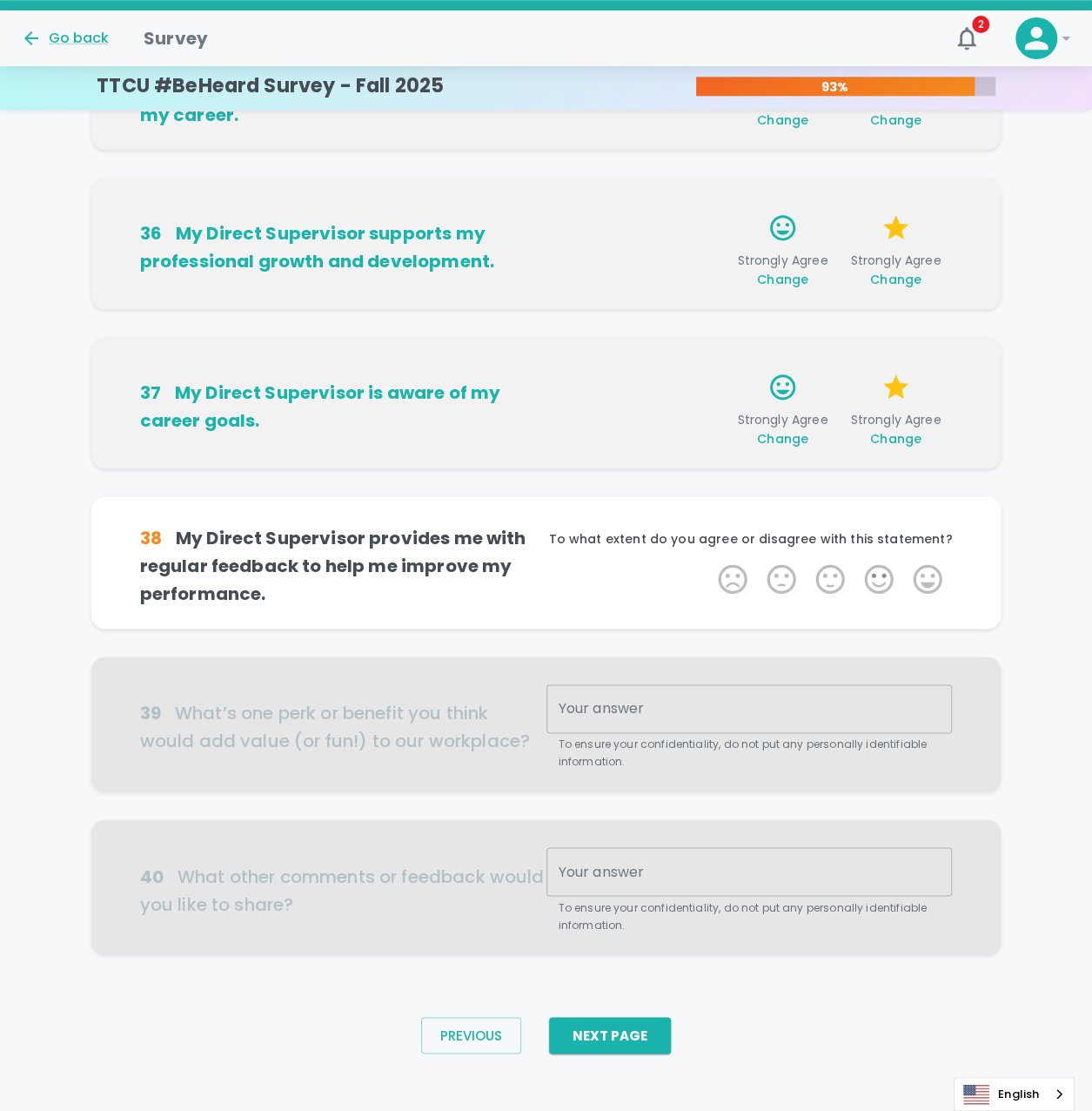
scroll to position [780, 0]
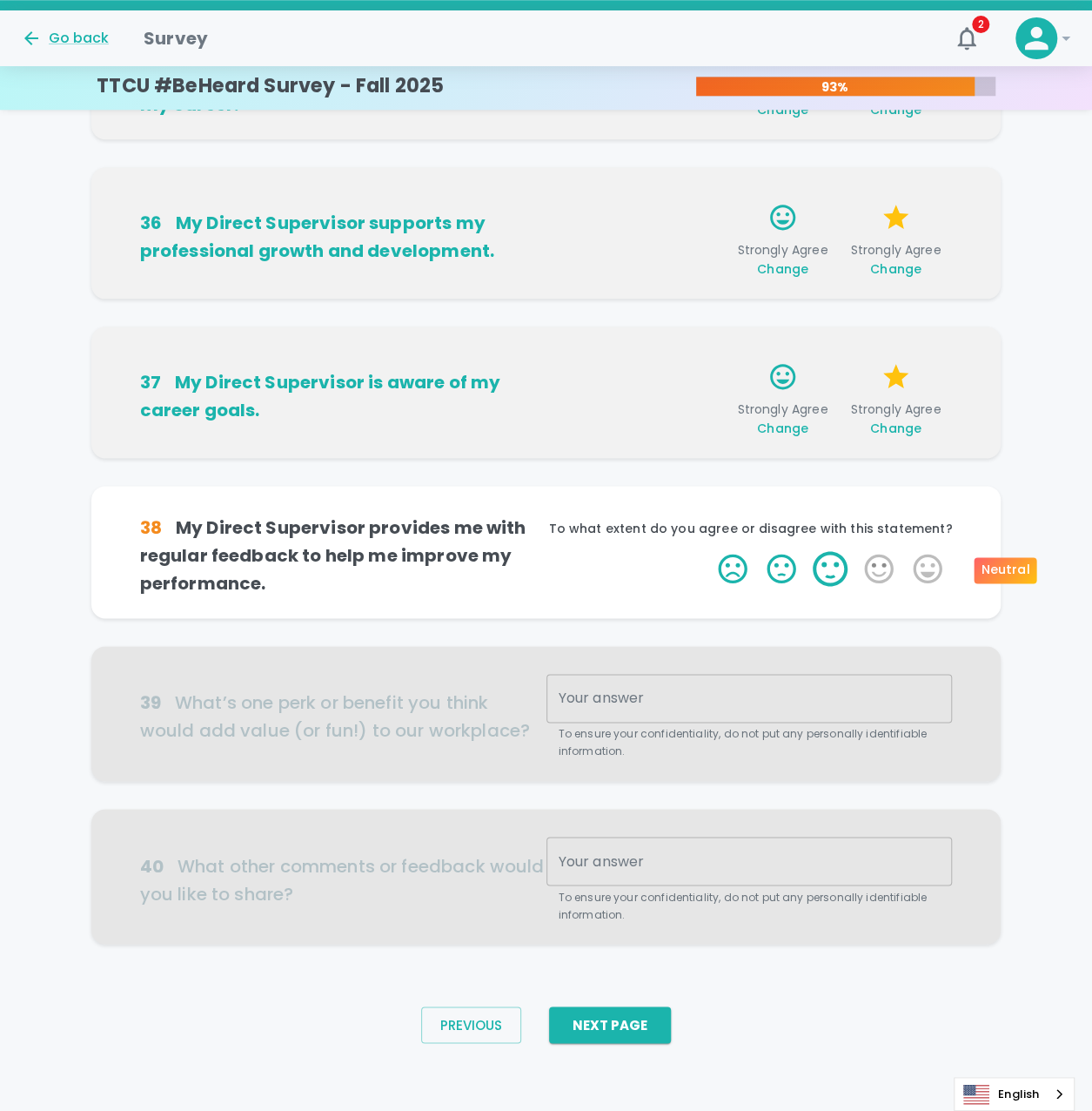
click at [830, 563] on label "3 Stars" at bounding box center [831, 569] width 49 height 35
click at [708, 552] on input "3 Stars" at bounding box center [708, 551] width 1 height 1
click at [863, 562] on label "4 Stars" at bounding box center [879, 569] width 49 height 35
click at [708, 552] on input "4 Stars" at bounding box center [708, 551] width 1 height 1
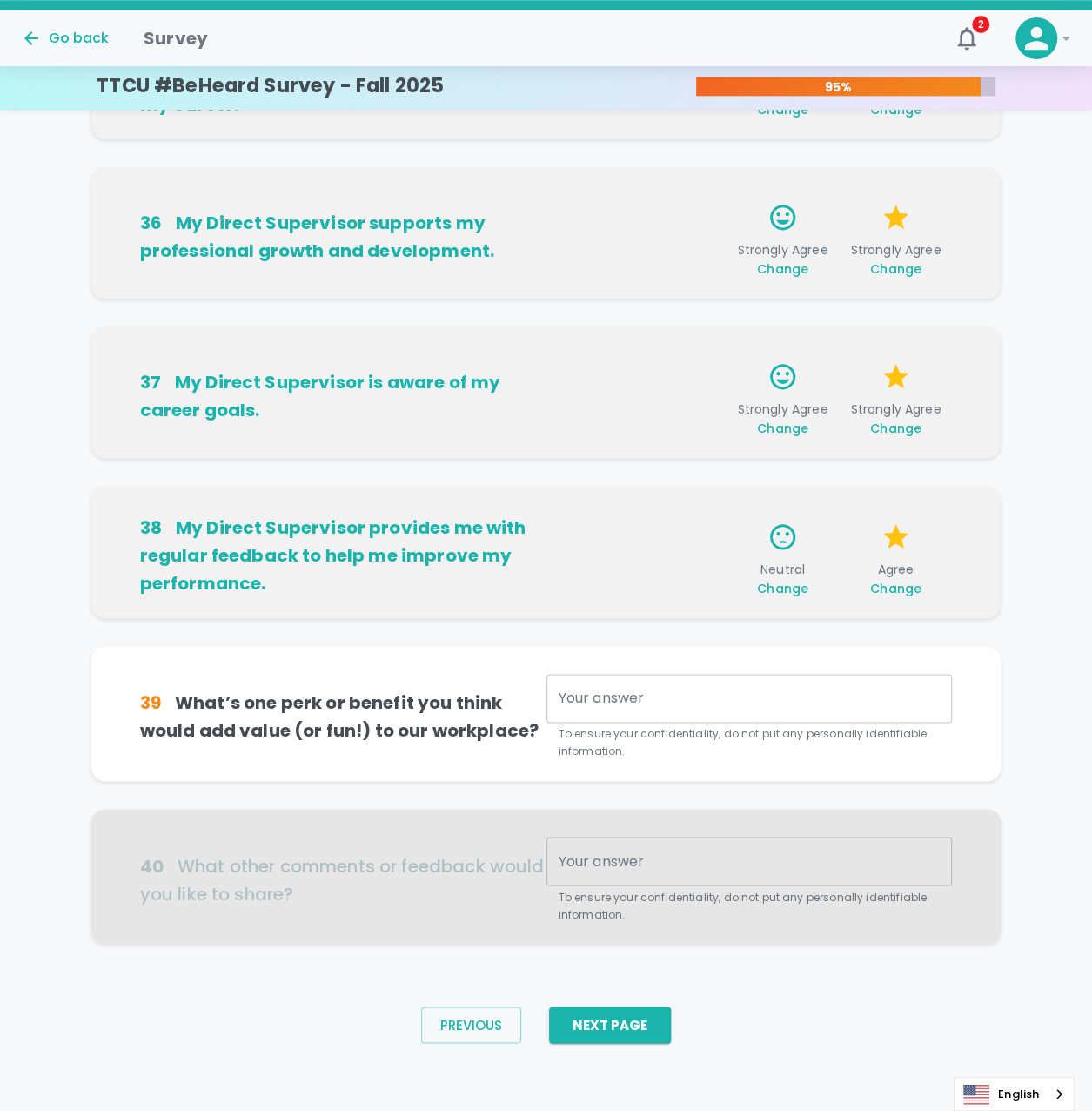
click at [727, 710] on div "x Your answer" at bounding box center [749, 699] width 406 height 49
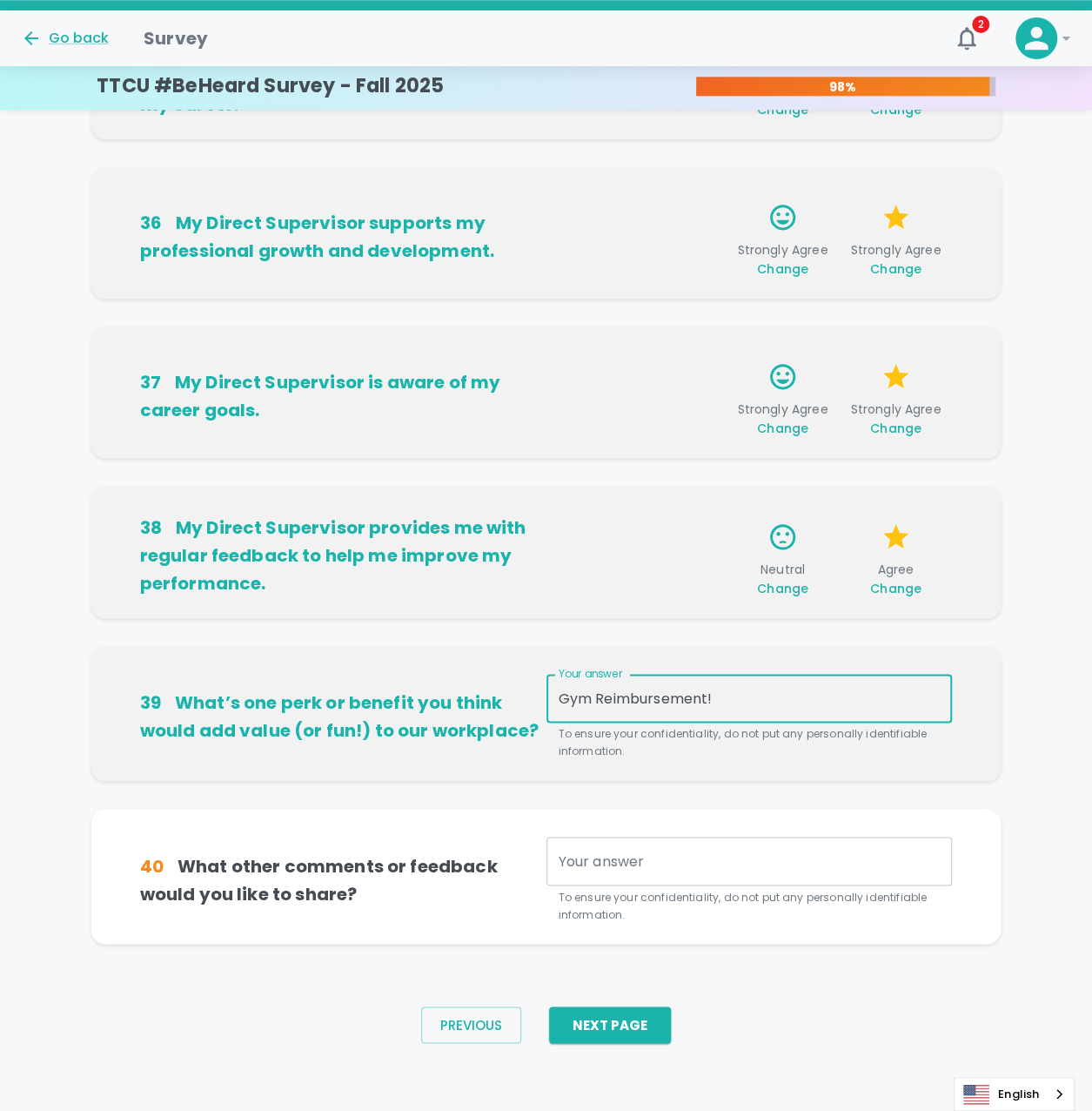
click at [732, 693] on textarea "Gym Reimbursement!" at bounding box center [750, 699] width 382 height 20
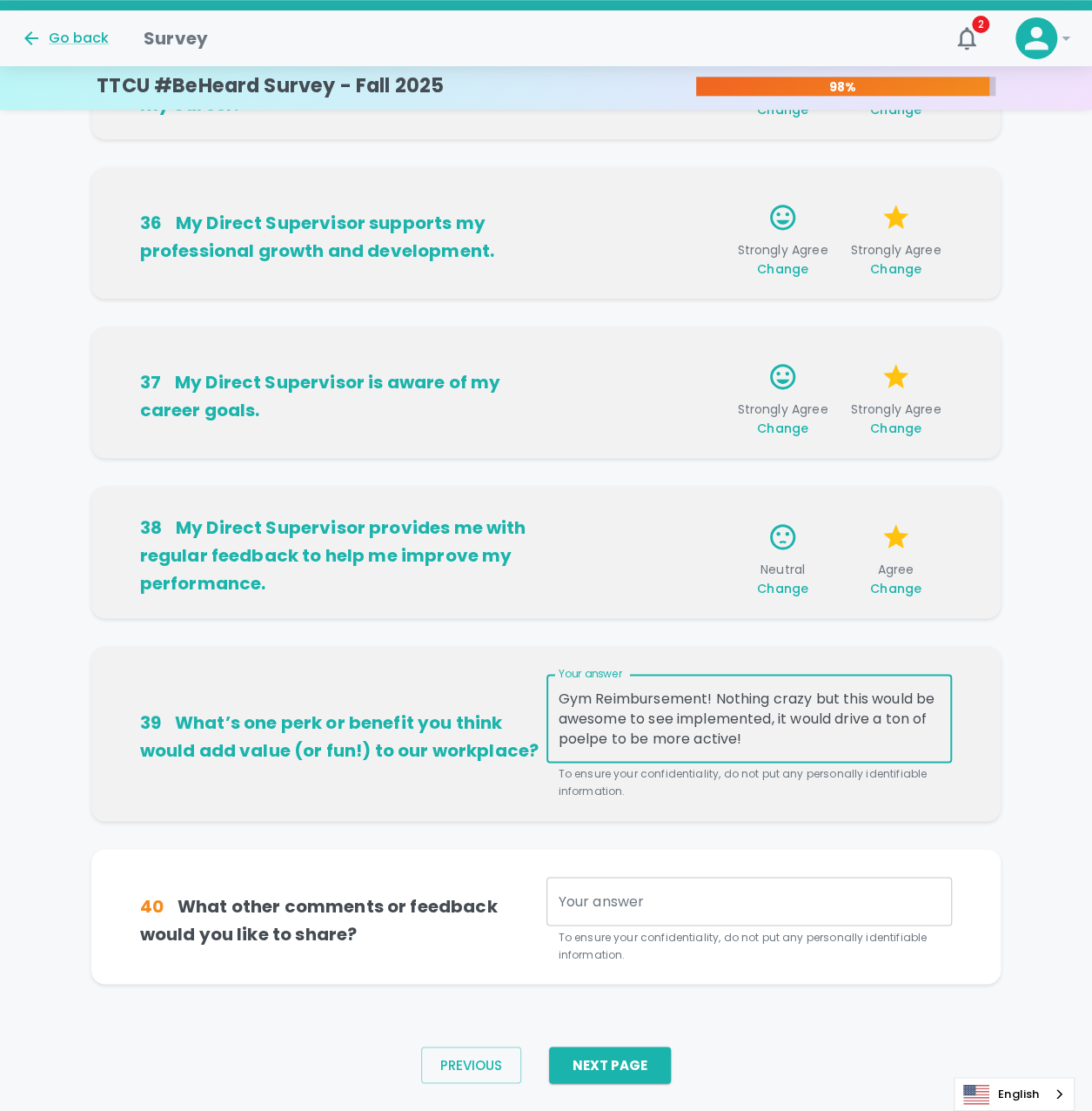
drag, startPoint x: 759, startPoint y: 745, endPoint x: 539, endPoint y: 673, distance: 231.5
click at [542, 674] on div "39 What’s one perk or benefit you think would add value (or fun!) to our workpl…" at bounding box center [546, 737] width 813 height 126
click at [775, 740] on textarea "Gym Reimbursement! Nothing crazy but this would be awesome to see implemented, …" at bounding box center [750, 718] width 382 height 60
paste textarea "A gym reimbursement program would be a fantastic addition. It doesn’t have to b…"
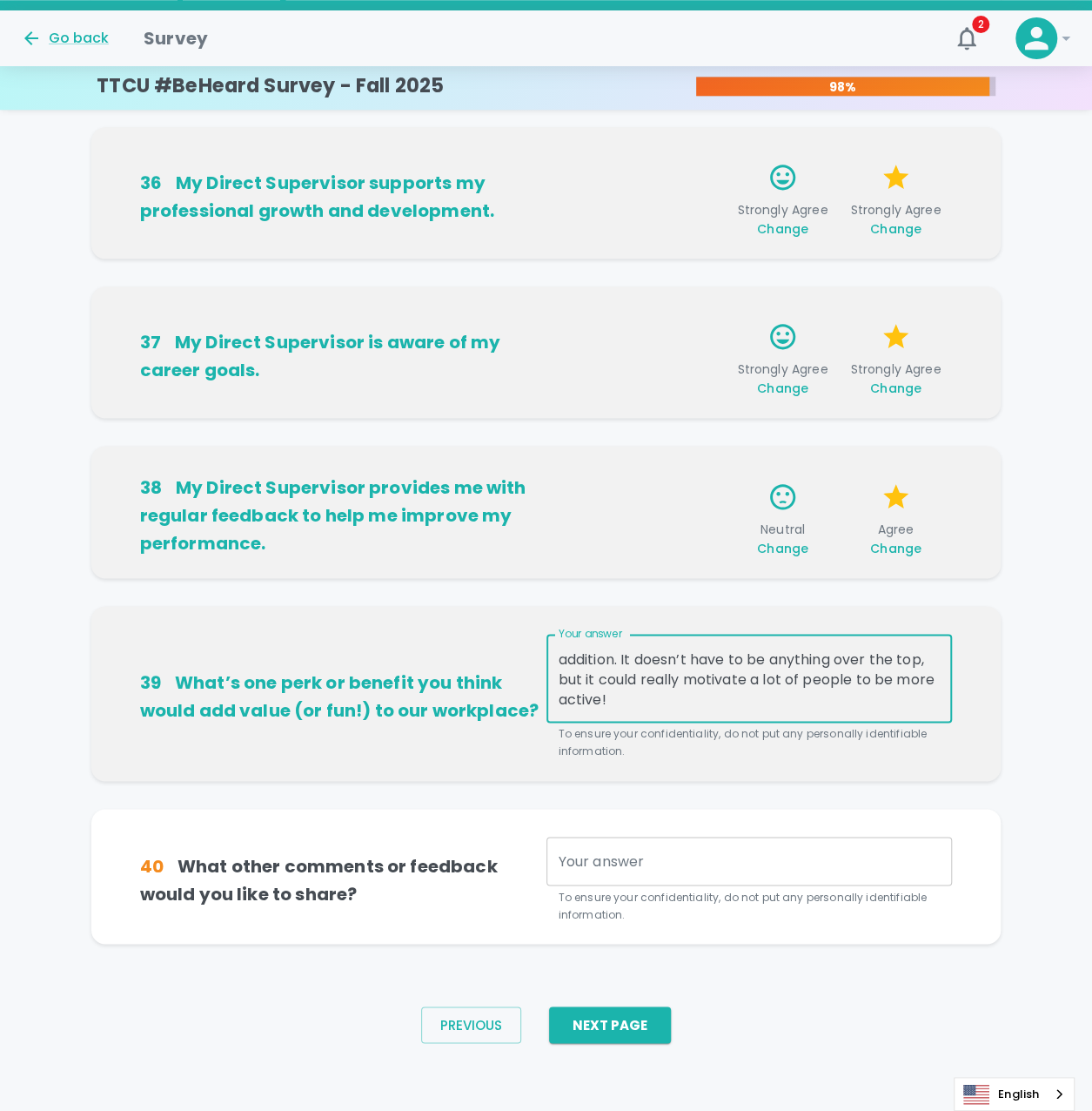
type textarea "A gym reimbursement program would be a fantastic addition. It doesn’t have to b…"
click at [651, 782] on div "39 What’s one perk or benefit you think would add value (or fun!) to our workpl…" at bounding box center [546, 707] width 911 height 203
click at [654, 841] on div "x Your answer" at bounding box center [749, 861] width 406 height 49
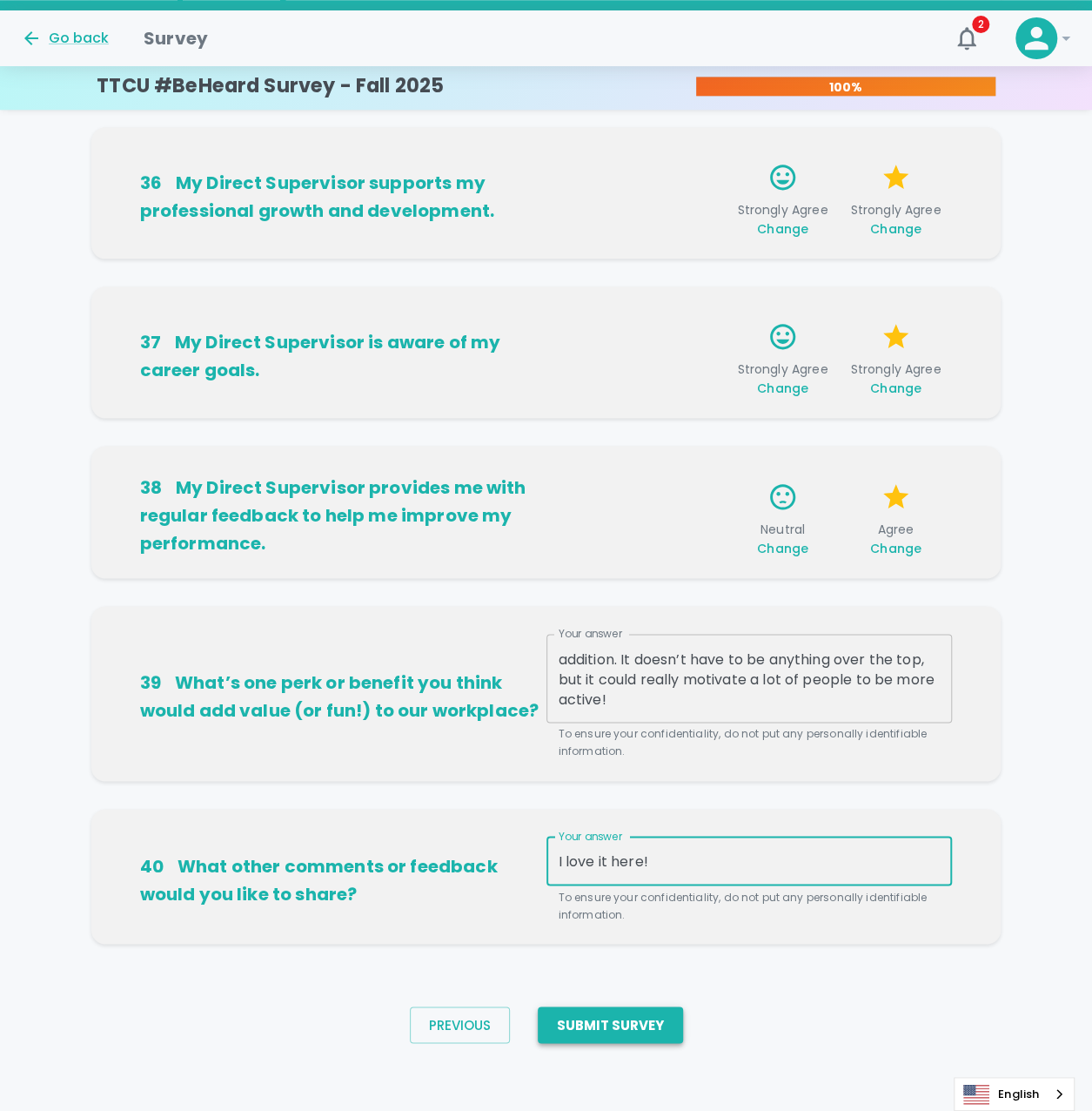
type textarea "I love it here!"
click at [632, 1037] on button "Submit Survey" at bounding box center [610, 1024] width 145 height 36
